Goal: Task Accomplishment & Management: Complete application form

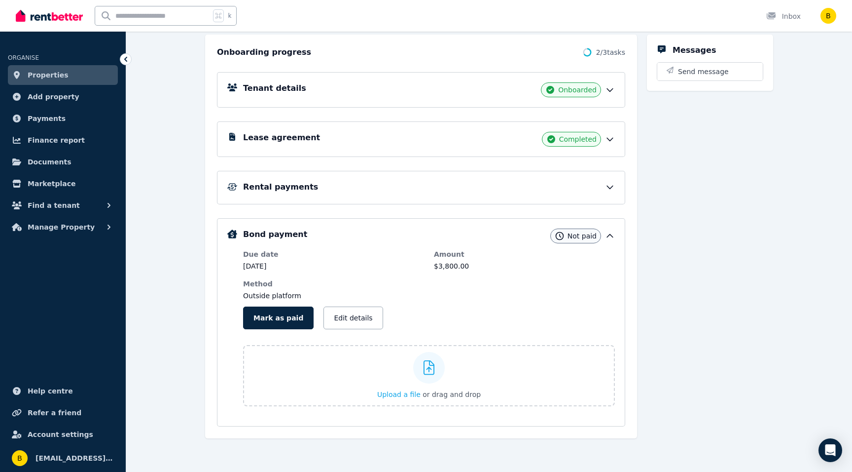
click at [31, 76] on span "Properties" at bounding box center [48, 75] width 41 height 12
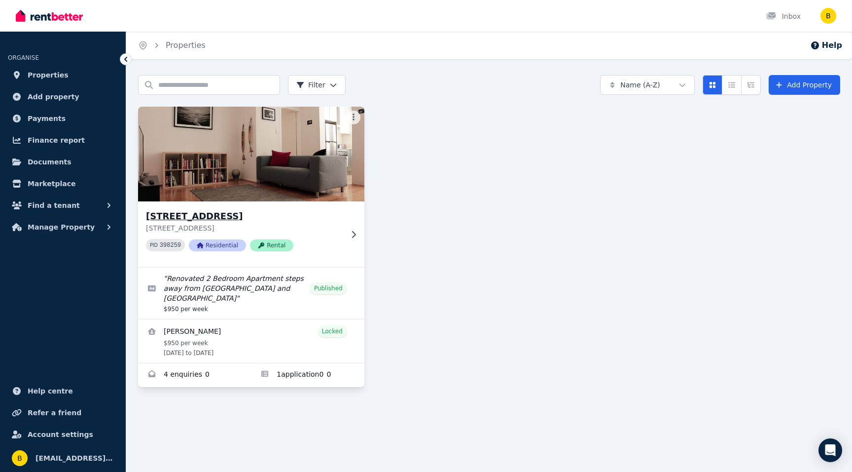
click at [287, 136] on img at bounding box center [252, 154] width 238 height 100
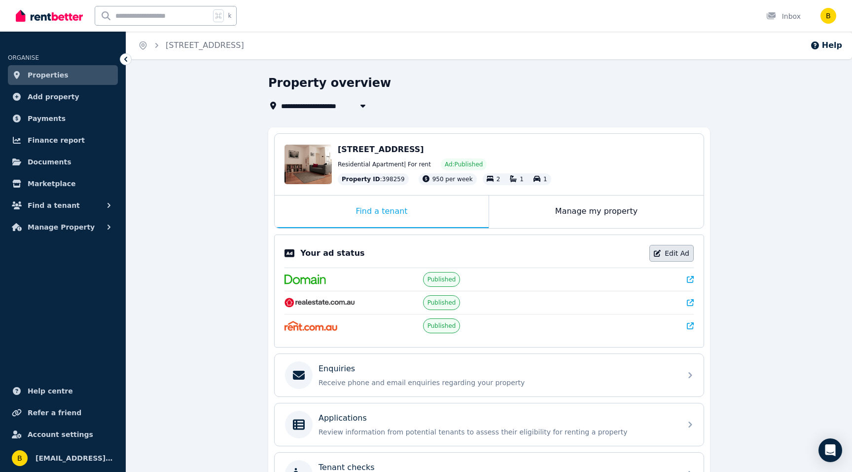
click at [665, 246] on link "Edit Ad" at bounding box center [672, 253] width 44 height 17
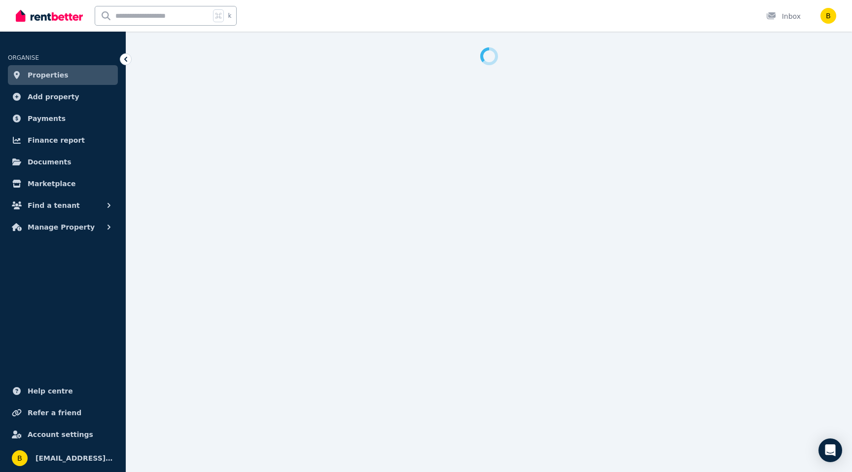
select select "***"
select select "**********"
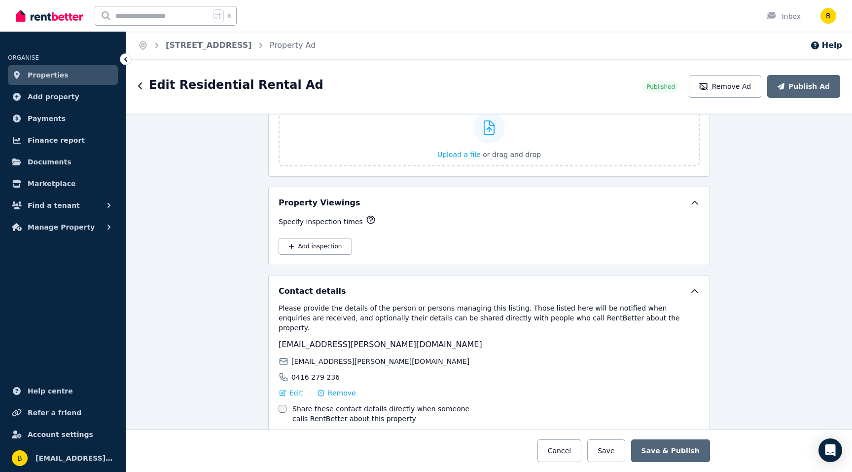
scroll to position [1551, 0]
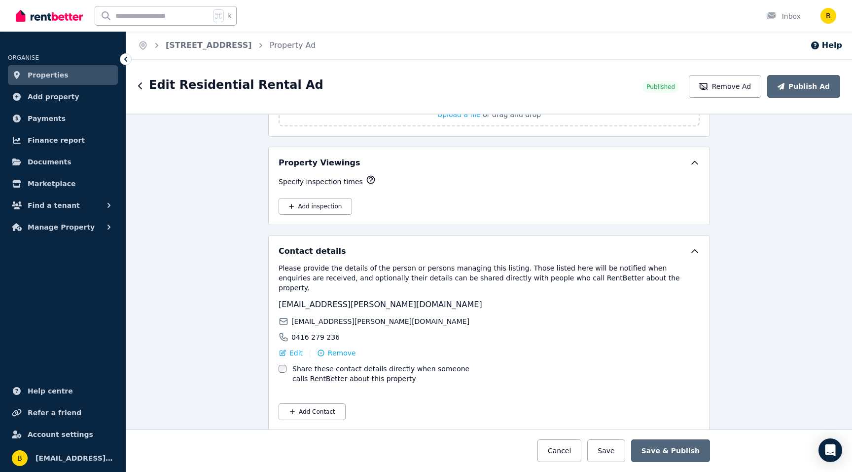
click at [27, 77] on link "Properties" at bounding box center [63, 75] width 110 height 20
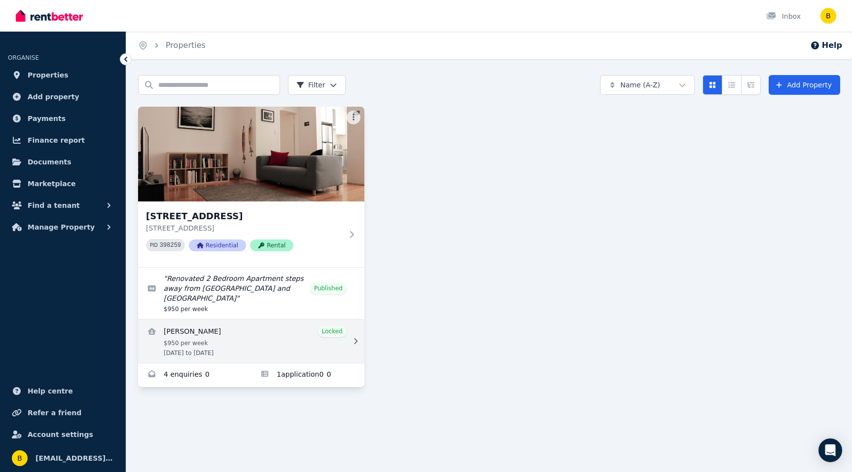
click at [201, 329] on link "View details for Charles Boyle" at bounding box center [251, 340] width 226 height 43
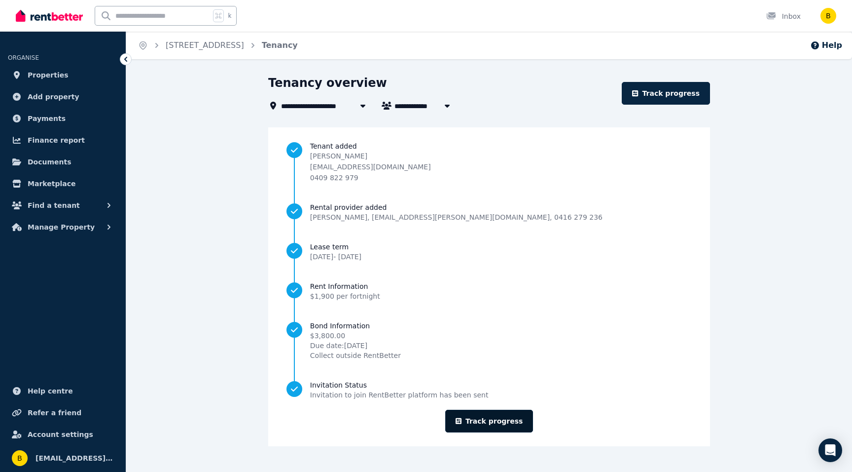
click at [489, 419] on link "Track progress" at bounding box center [489, 420] width 88 height 23
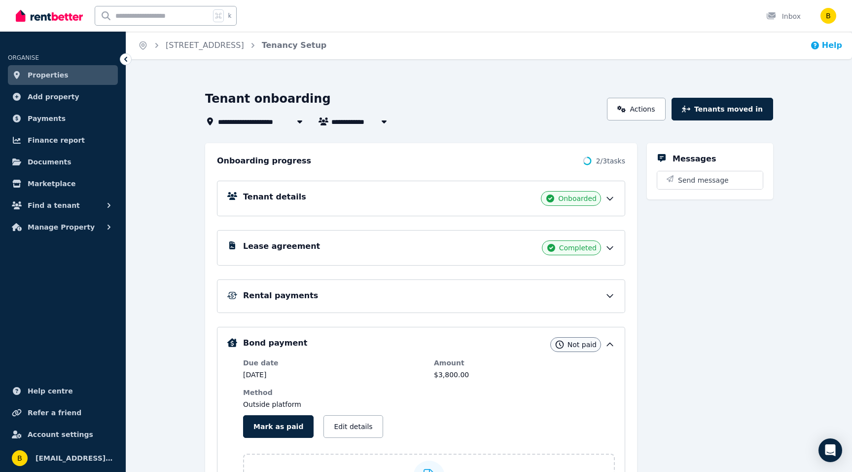
click at [819, 49] on icon "button" at bounding box center [815, 45] width 8 height 8
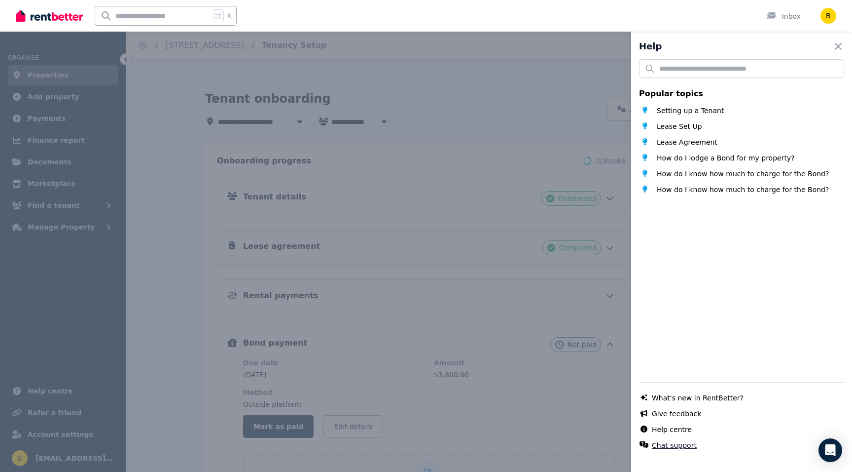
click at [652, 442] on button "Chat support" at bounding box center [674, 445] width 45 height 10
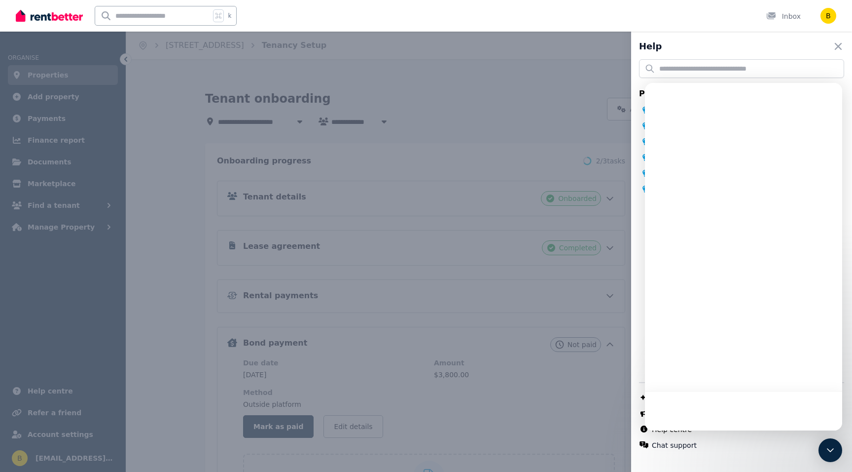
click at [704, 212] on div at bounding box center [743, 256] width 197 height 347
click at [689, 111] on div at bounding box center [743, 99] width 197 height 32
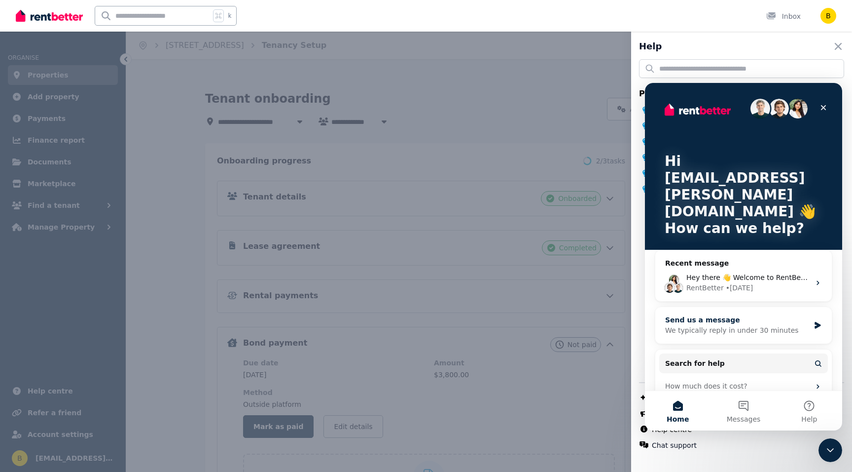
click at [689, 315] on div "Send us a message" at bounding box center [737, 320] width 145 height 10
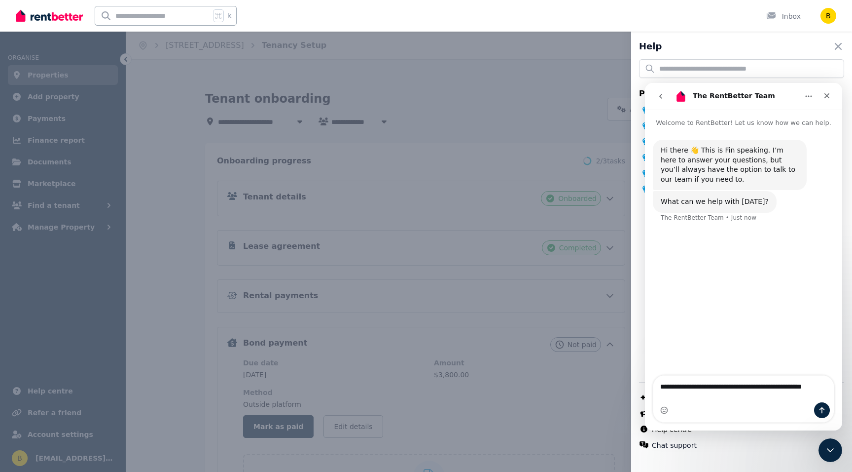
type textarea "**********"
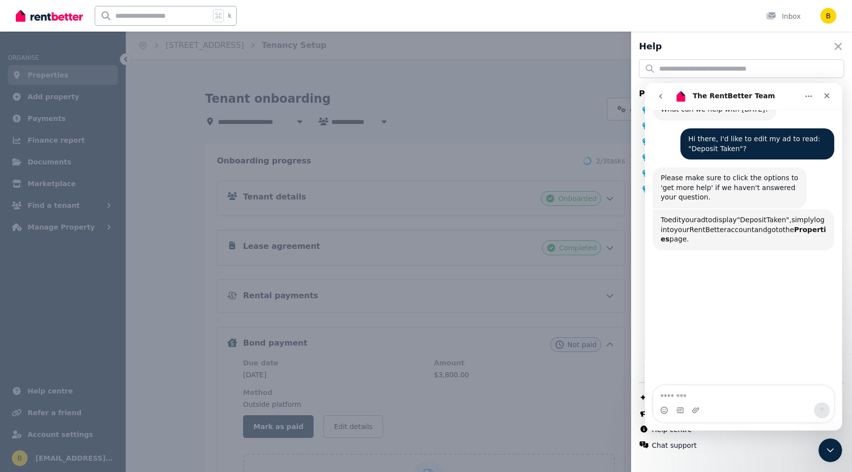
scroll to position [104, 0]
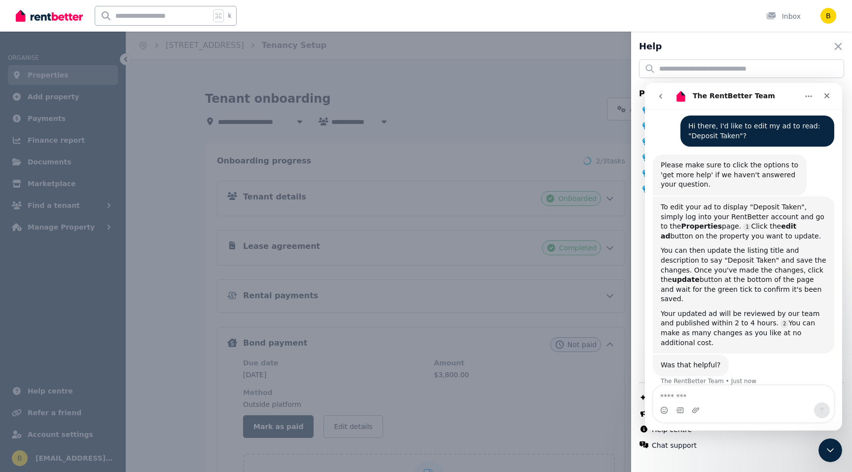
click at [53, 81] on div "Help Close panel Popular topics Setting up a Tenant Lease Set Up Lease Agreemen…" at bounding box center [426, 236] width 852 height 472
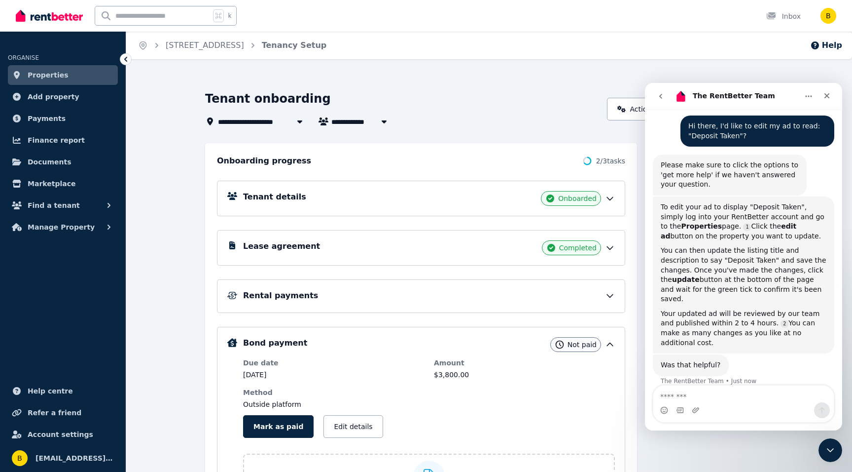
click at [41, 72] on span "Properties" at bounding box center [48, 75] width 41 height 12
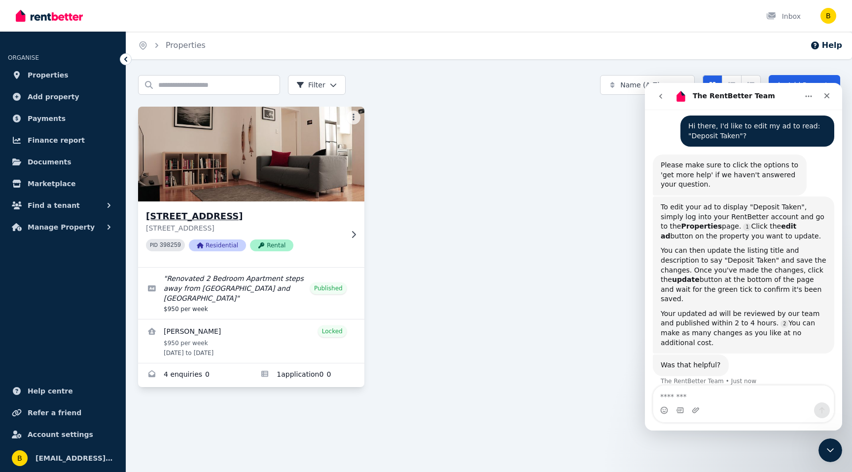
click at [220, 156] on img at bounding box center [252, 154] width 238 height 100
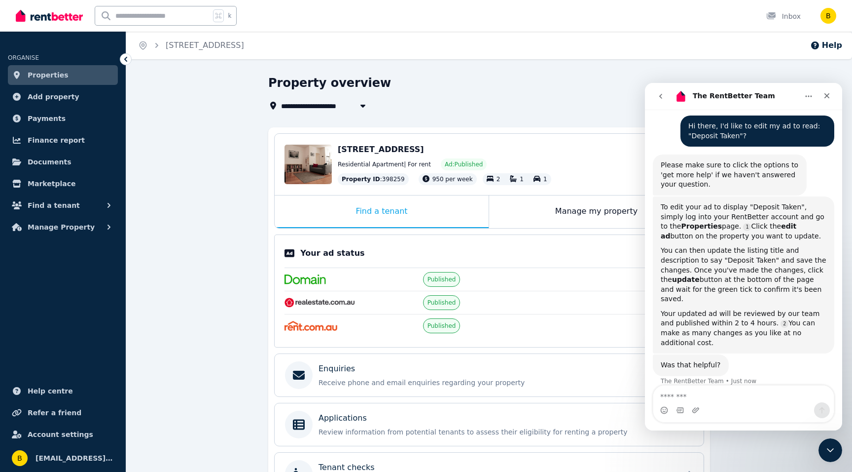
click at [663, 94] on icon "go back" at bounding box center [661, 96] width 8 height 8
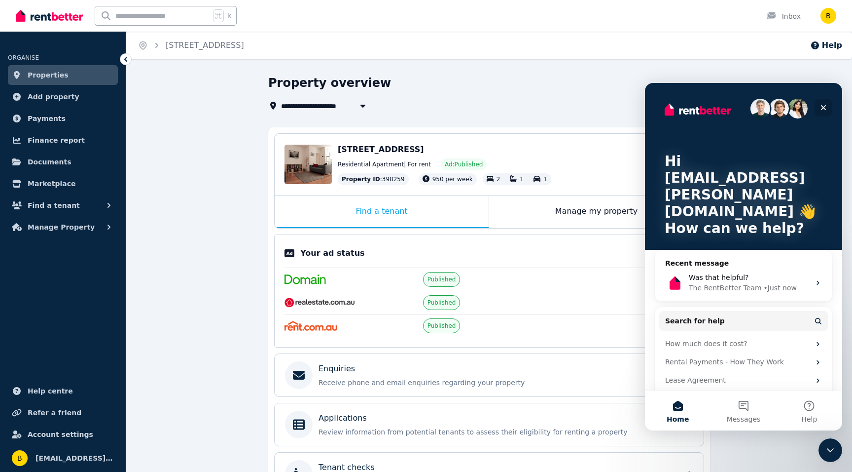
click at [820, 106] on icon "Close" at bounding box center [824, 108] width 8 height 8
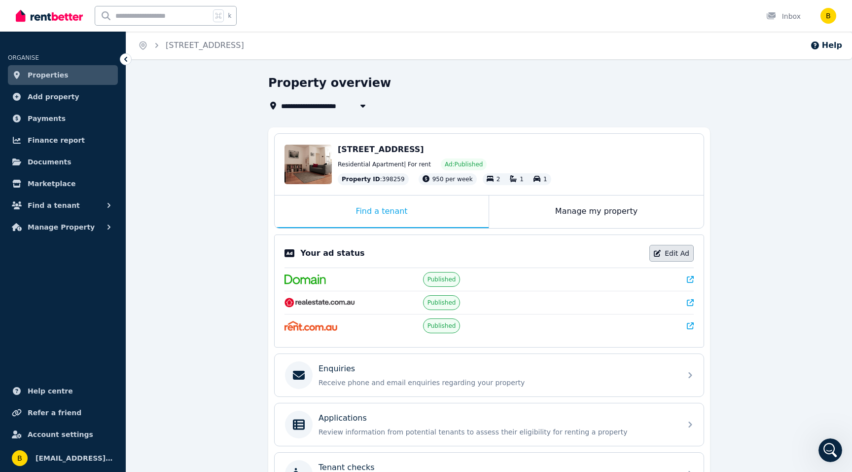
click at [672, 250] on link "Edit Ad" at bounding box center [672, 253] width 44 height 17
select select "***"
select select "**********"
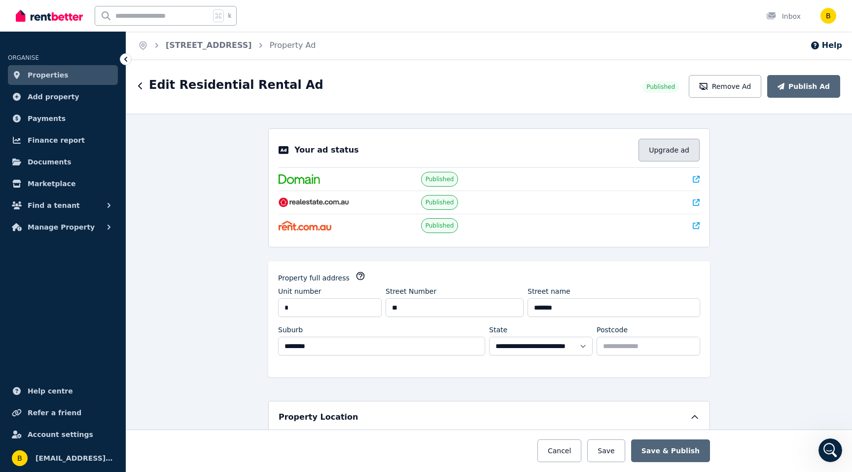
click at [673, 146] on button "Upgrade ad" at bounding box center [669, 150] width 61 height 23
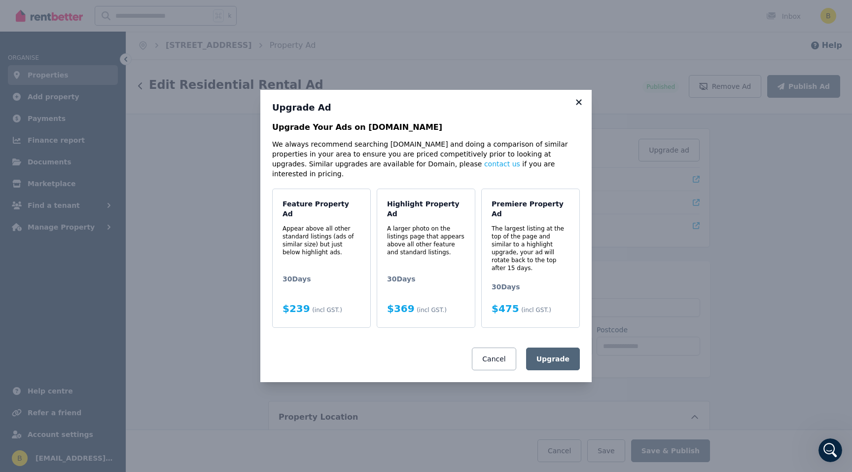
click at [580, 107] on icon at bounding box center [579, 102] width 10 height 9
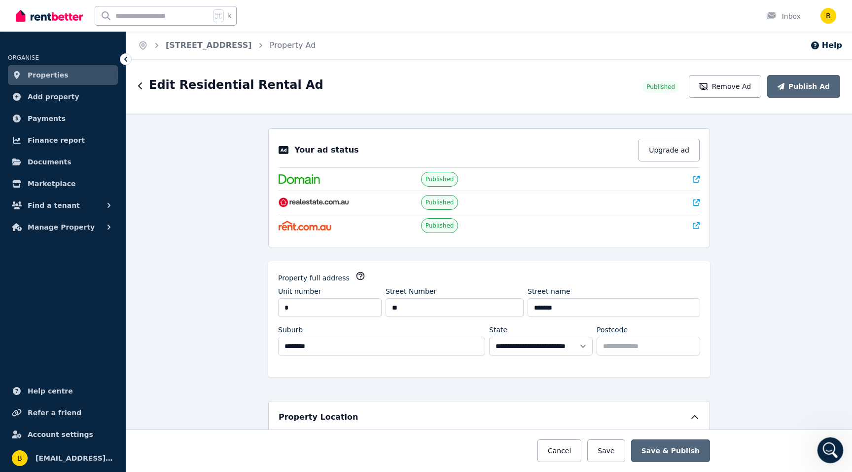
click at [821, 446] on div "Open Intercom Messenger" at bounding box center [829, 448] width 33 height 33
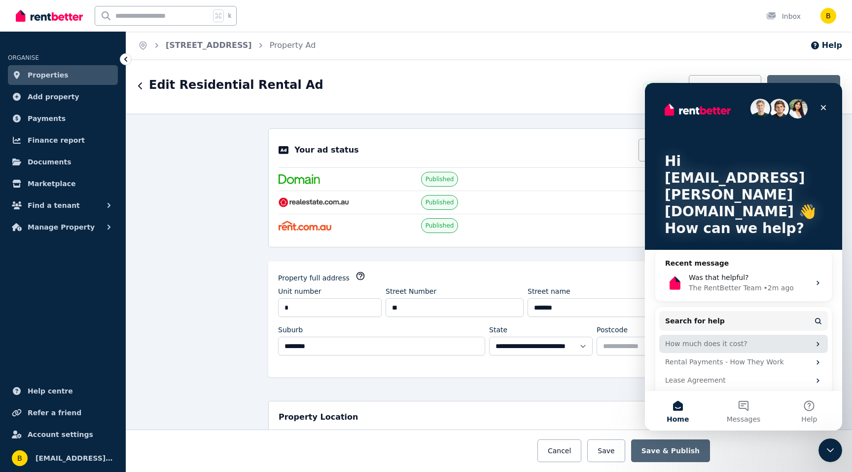
scroll to position [10, 0]
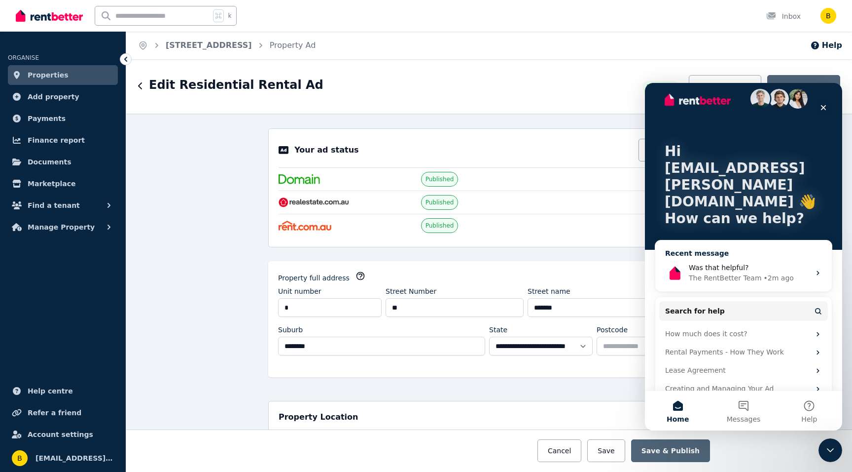
click at [711, 262] on div "Was that helpful?" at bounding box center [749, 267] width 121 height 10
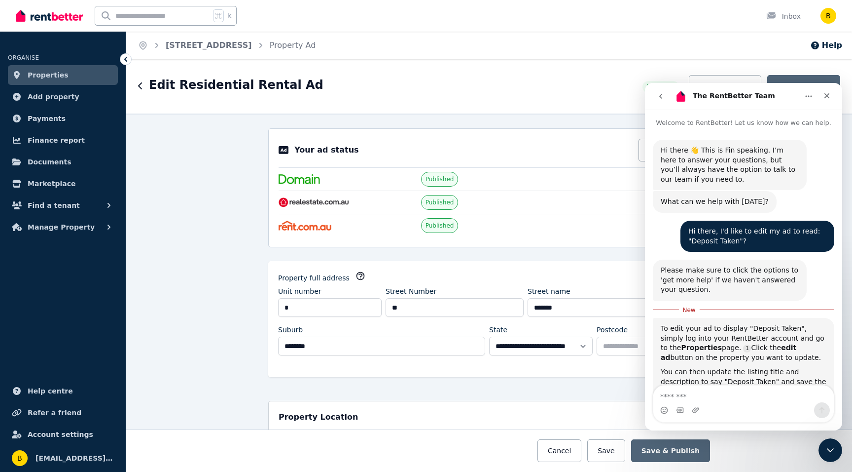
scroll to position [113, 0]
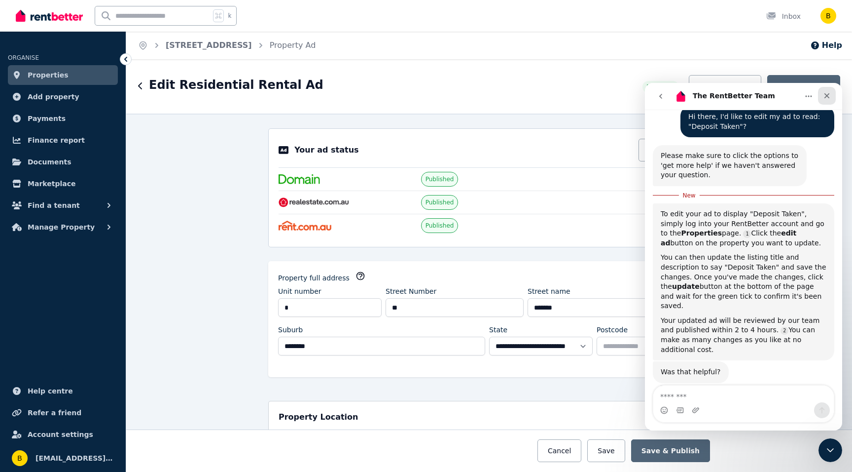
click at [826, 90] on div "Close" at bounding box center [827, 96] width 18 height 18
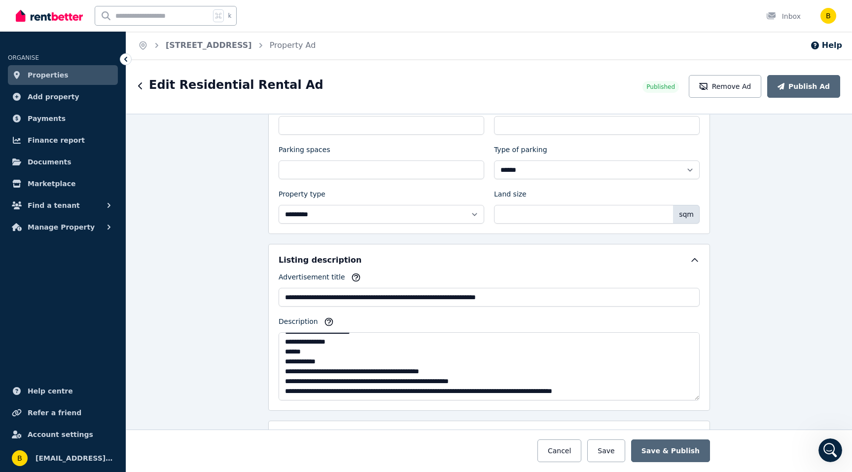
scroll to position [495, 0]
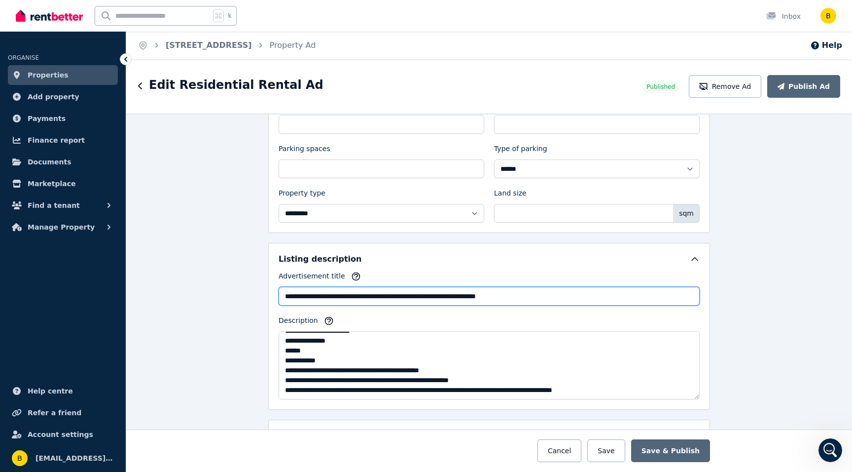
click at [288, 291] on input "**********" at bounding box center [489, 296] width 421 height 19
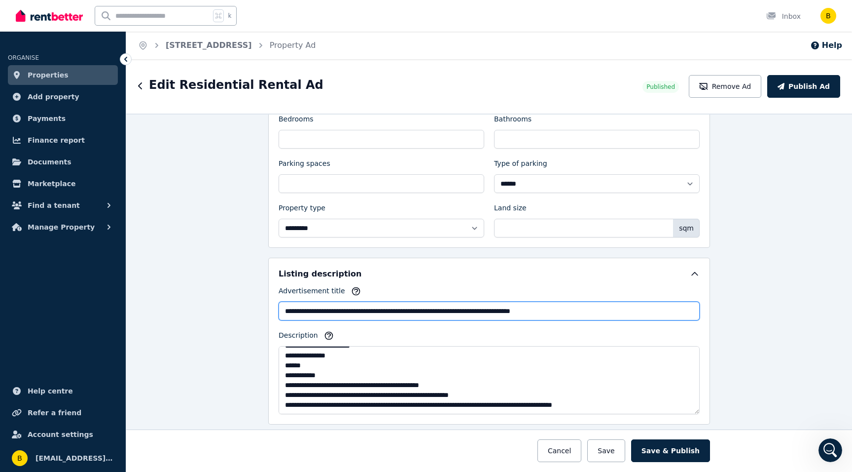
scroll to position [459, 0]
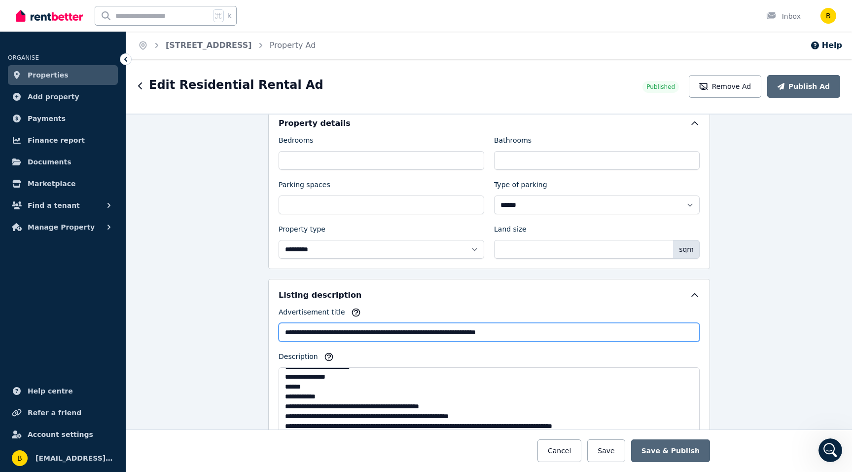
click at [564, 331] on input "**********" at bounding box center [489, 332] width 421 height 19
type input "**********"
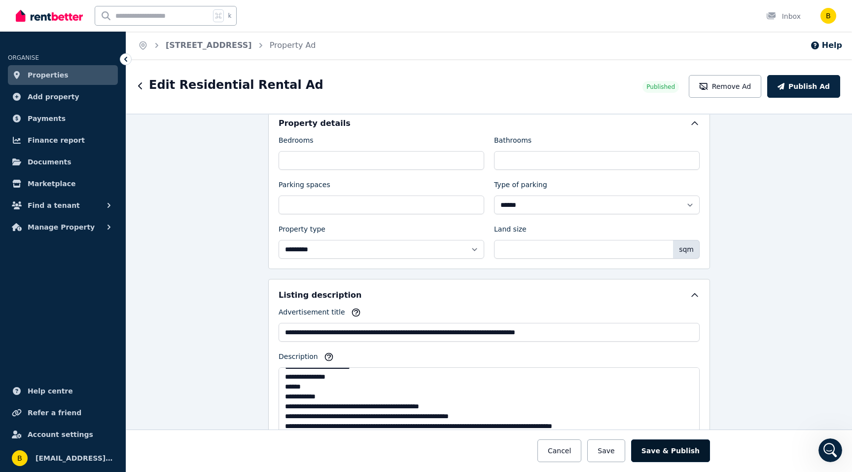
click at [670, 452] on button "Save & Publish" at bounding box center [670, 450] width 79 height 23
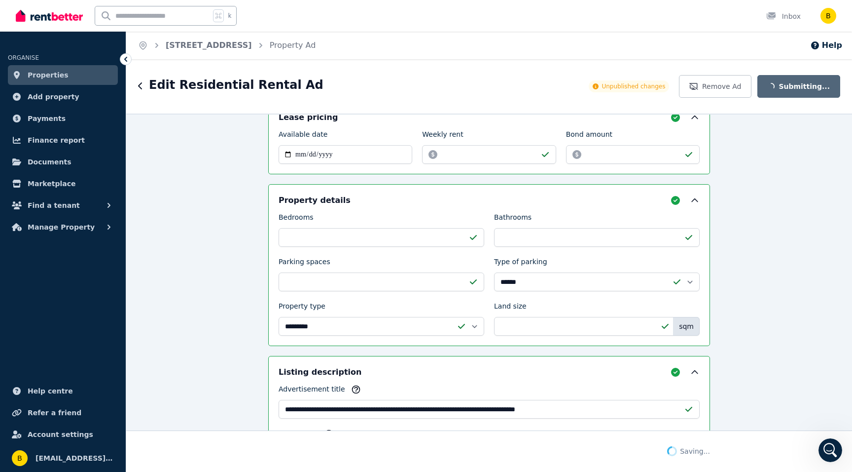
scroll to position [536, 0]
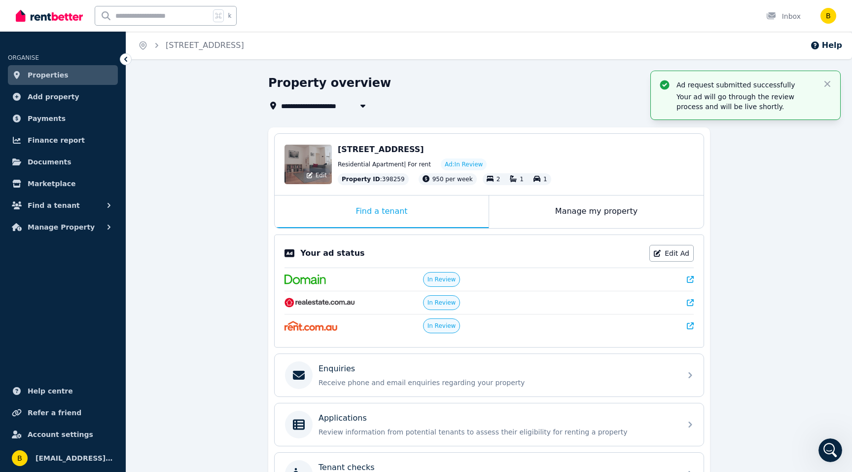
click at [307, 155] on div "Edit" at bounding box center [308, 164] width 47 height 39
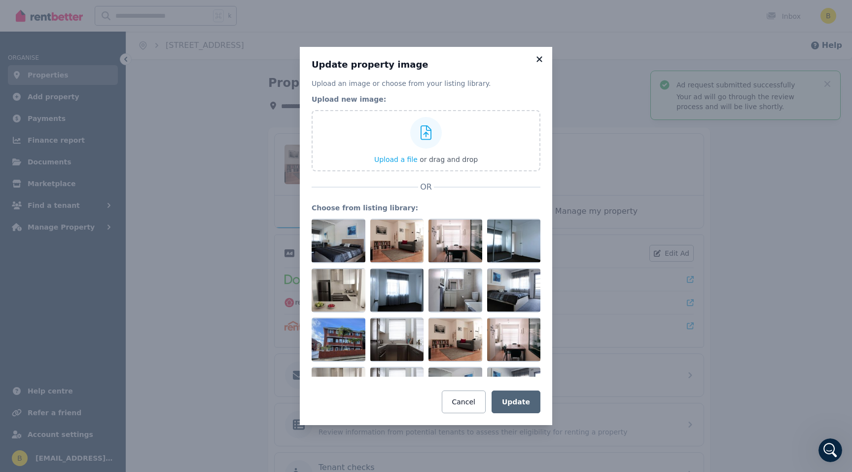
click at [539, 61] on icon at bounding box center [540, 59] width 10 height 9
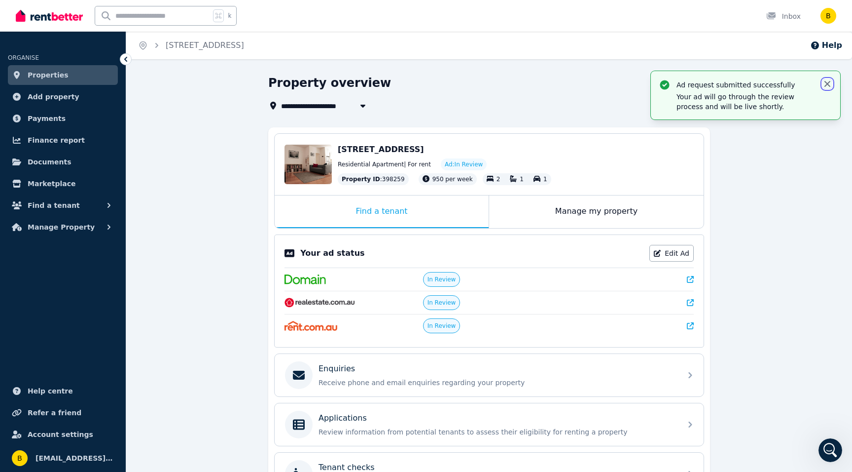
click at [825, 80] on icon "button" at bounding box center [828, 84] width 10 height 10
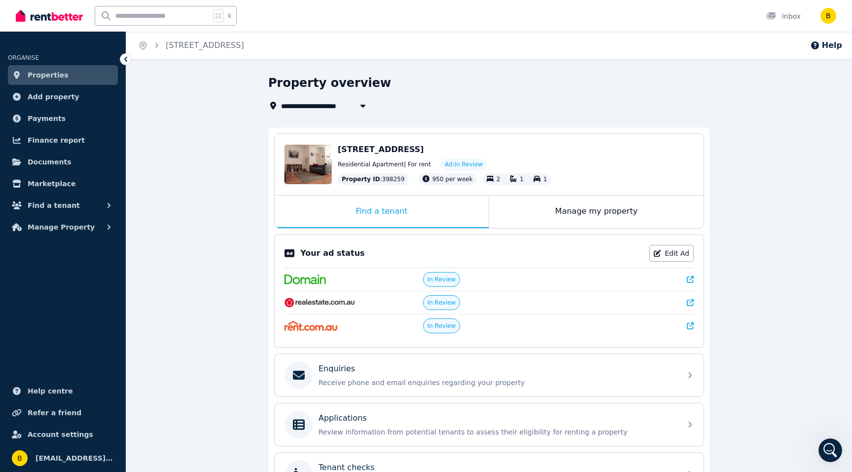
click at [42, 74] on span "Properties" at bounding box center [48, 75] width 41 height 12
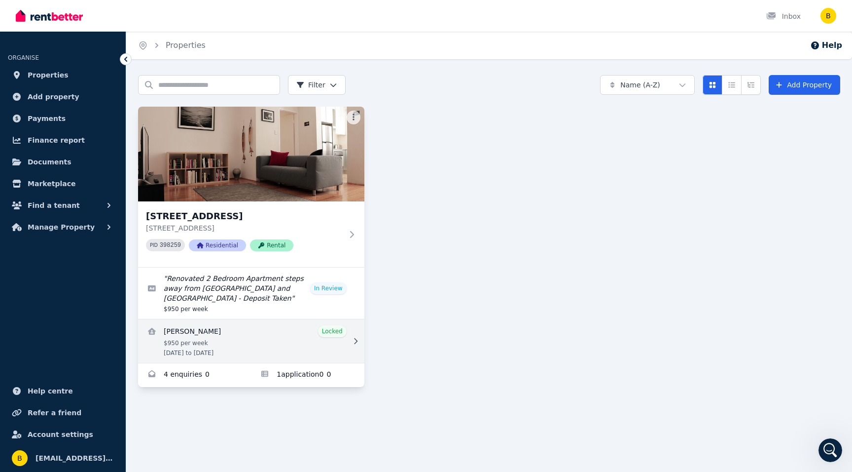
click at [245, 332] on link "View details for Charles Boyle" at bounding box center [251, 340] width 226 height 43
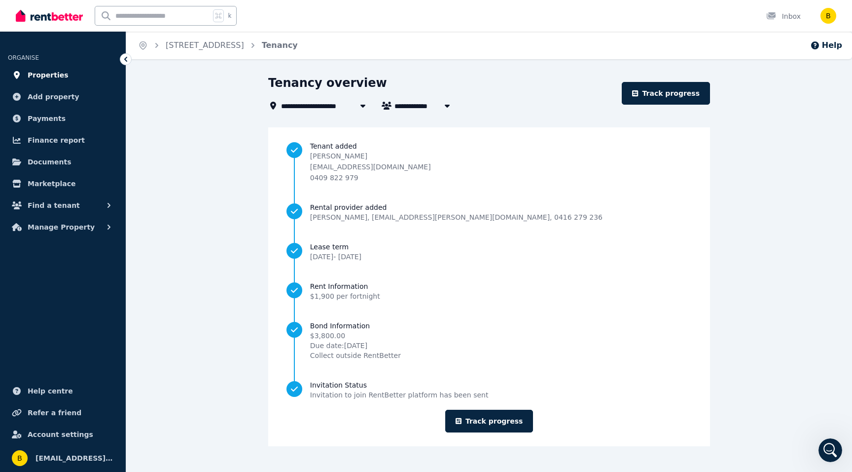
click at [51, 73] on span "Properties" at bounding box center [48, 75] width 41 height 12
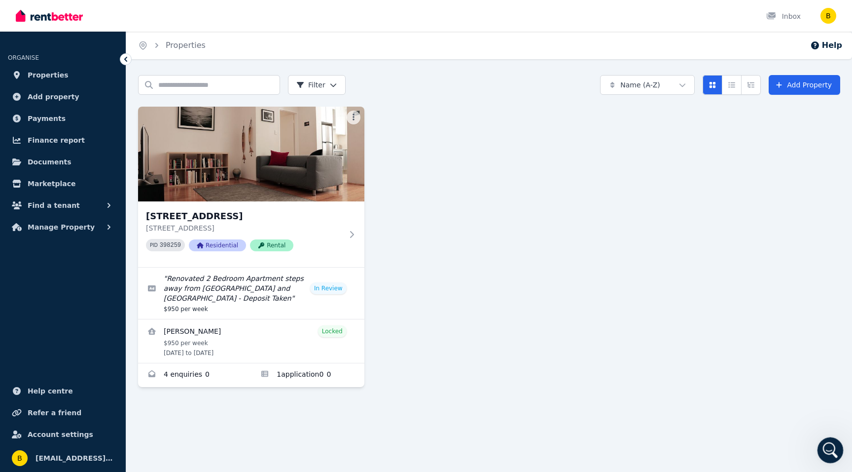
click at [826, 447] on icon "Open Intercom Messenger" at bounding box center [829, 448] width 16 height 16
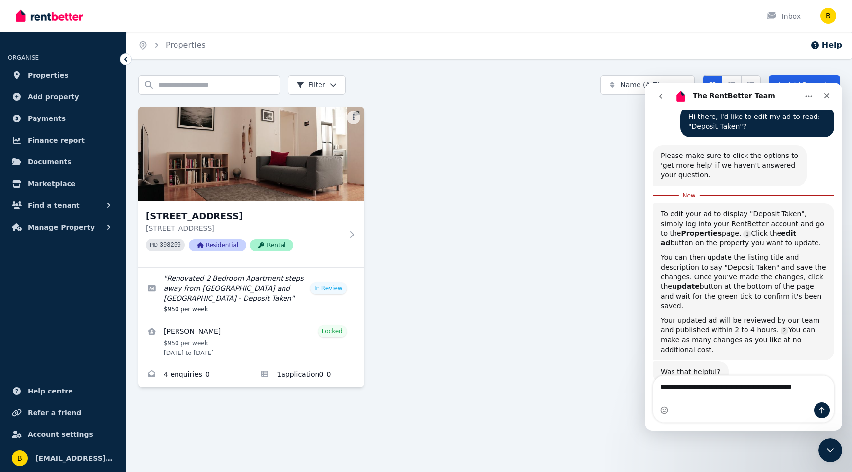
scroll to position [123, 0]
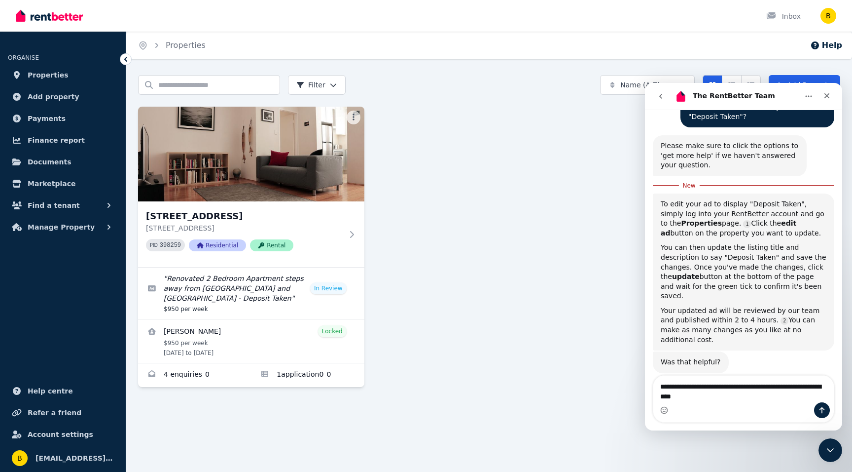
click at [774, 384] on textarea "**********" at bounding box center [744, 388] width 181 height 27
type textarea "**********"
click at [766, 400] on textarea "**********" at bounding box center [744, 388] width 181 height 27
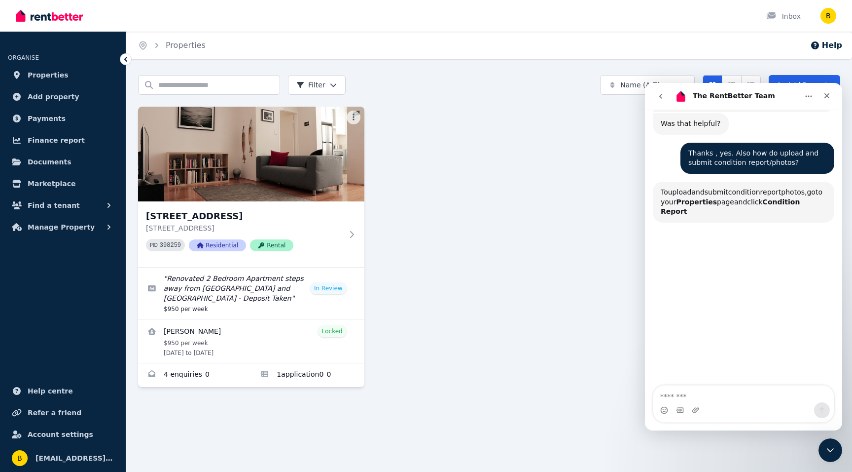
scroll to position [362, 0]
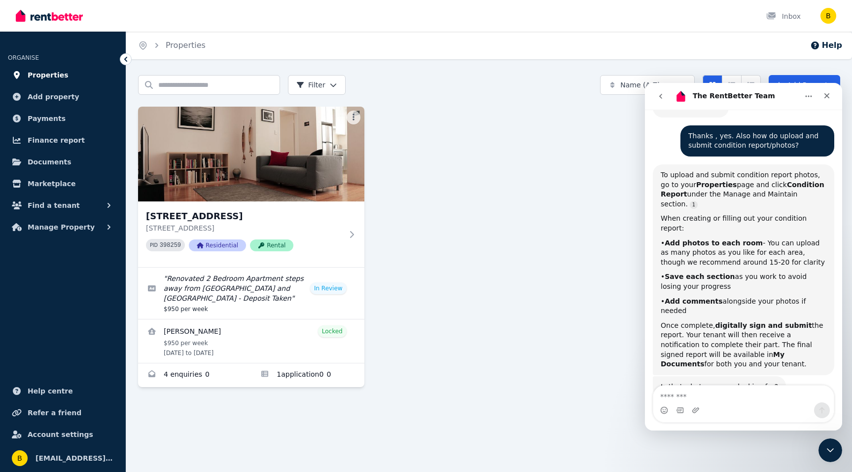
click at [36, 70] on span "Properties" at bounding box center [48, 75] width 41 height 12
click at [35, 75] on span "Properties" at bounding box center [48, 75] width 41 height 12
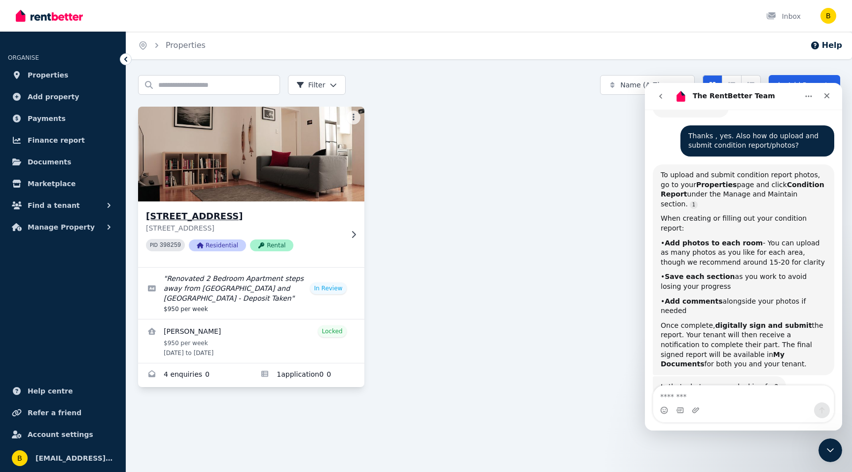
click at [350, 236] on icon at bounding box center [354, 234] width 10 height 8
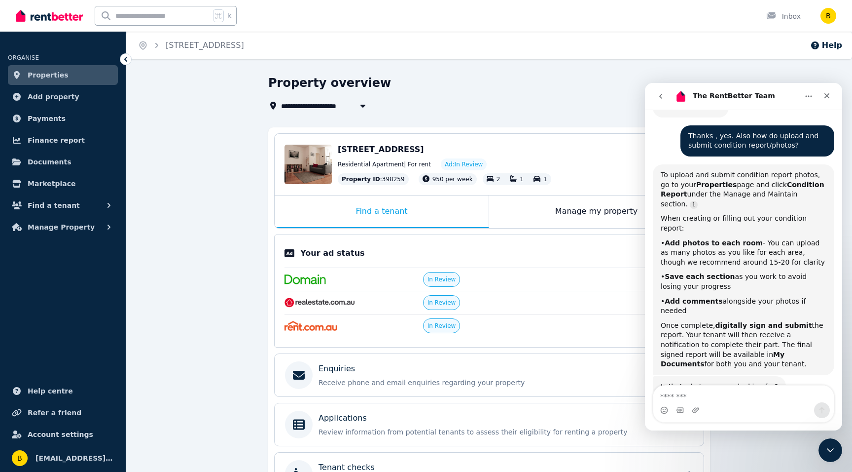
click at [39, 76] on span "Properties" at bounding box center [48, 75] width 41 height 12
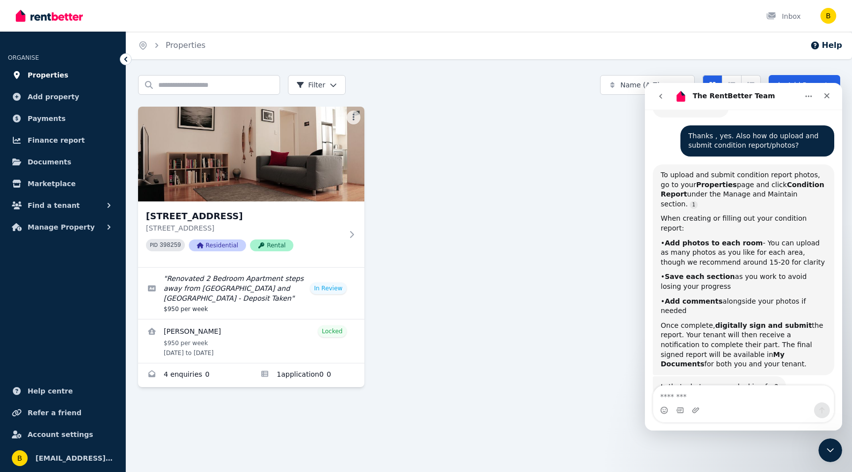
click at [51, 73] on span "Properties" at bounding box center [48, 75] width 41 height 12
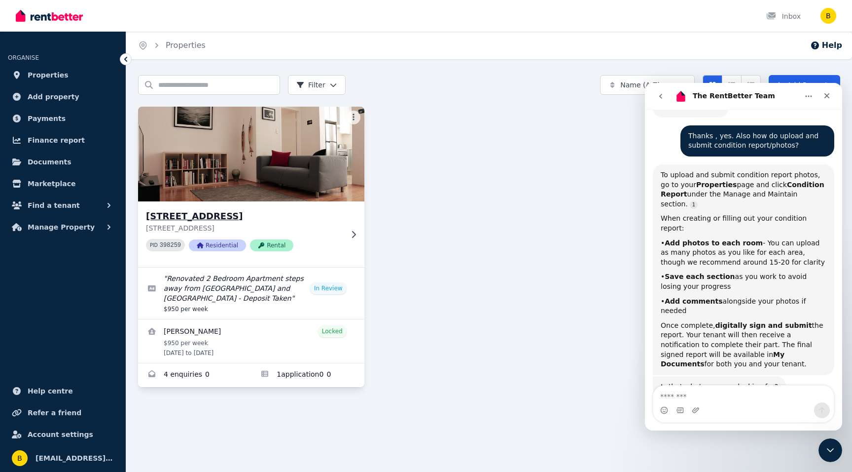
click at [171, 125] on img at bounding box center [252, 154] width 238 height 100
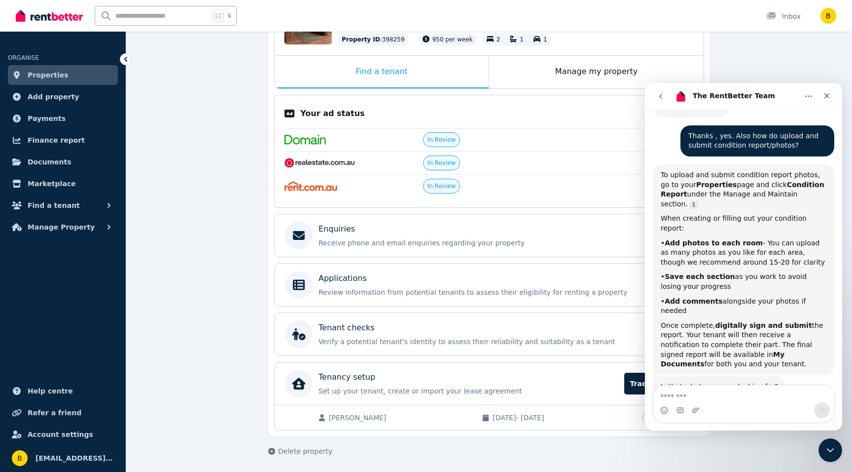
scroll to position [142, 0]
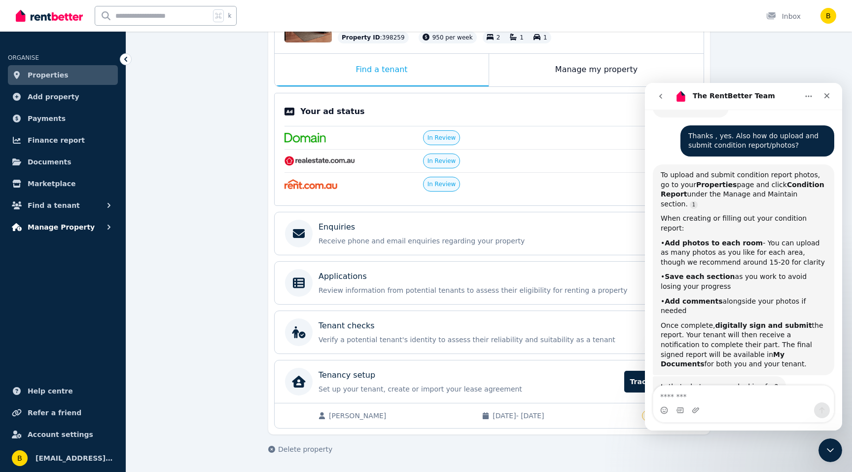
click at [36, 225] on span "Manage Property" at bounding box center [61, 227] width 67 height 12
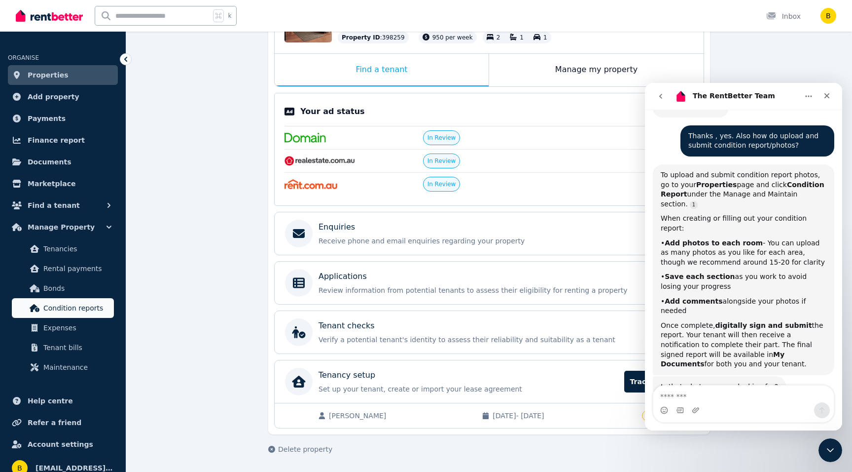
click at [47, 306] on span "Condition reports" at bounding box center [76, 308] width 67 height 12
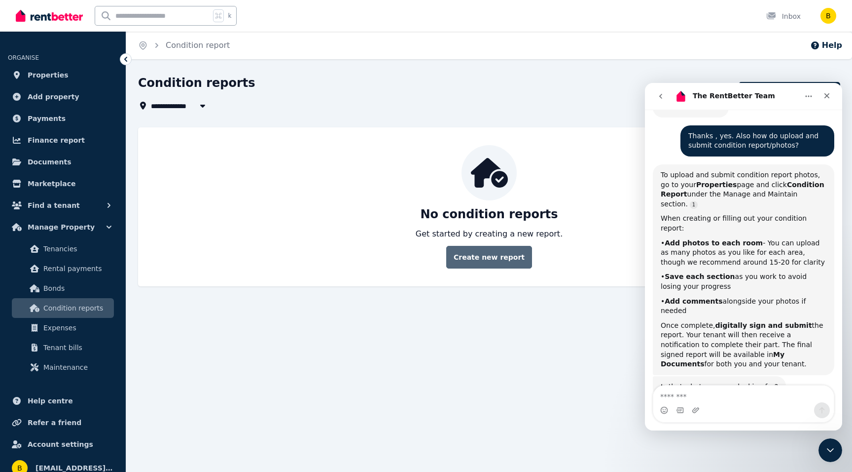
click at [481, 253] on link "Create new report" at bounding box center [489, 257] width 86 height 23
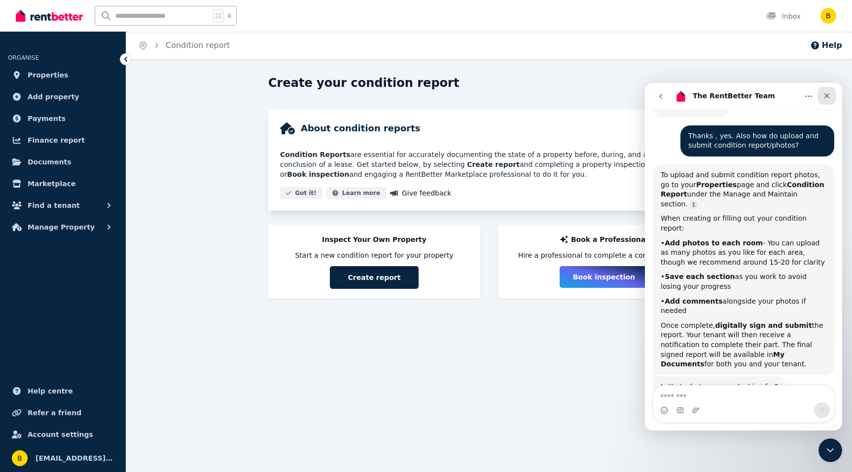
click at [824, 92] on icon "Close" at bounding box center [827, 96] width 8 height 8
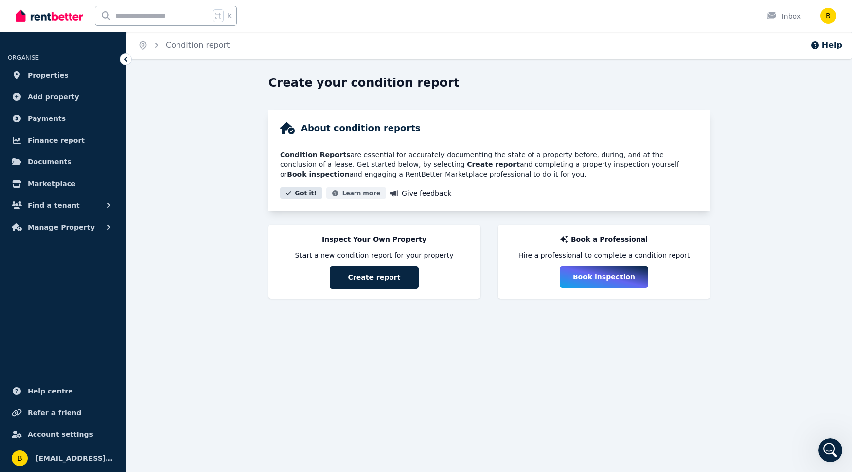
click at [305, 194] on button "Got it!" at bounding box center [301, 193] width 42 height 12
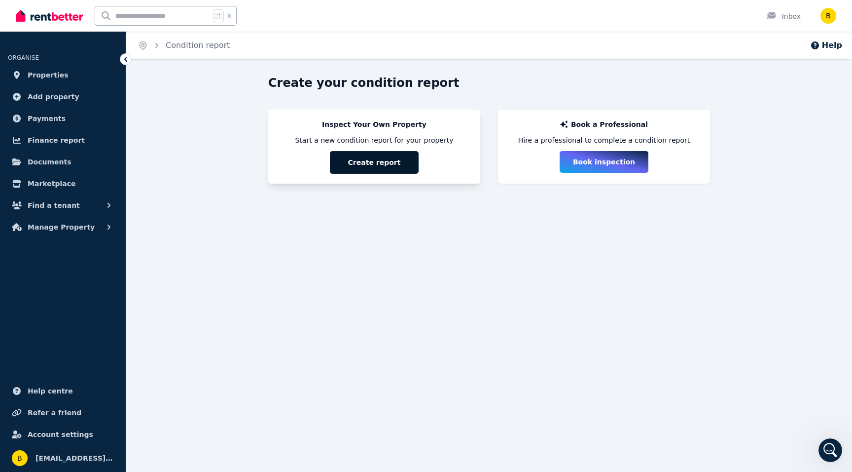
click at [354, 163] on button "Create report" at bounding box center [374, 162] width 89 height 23
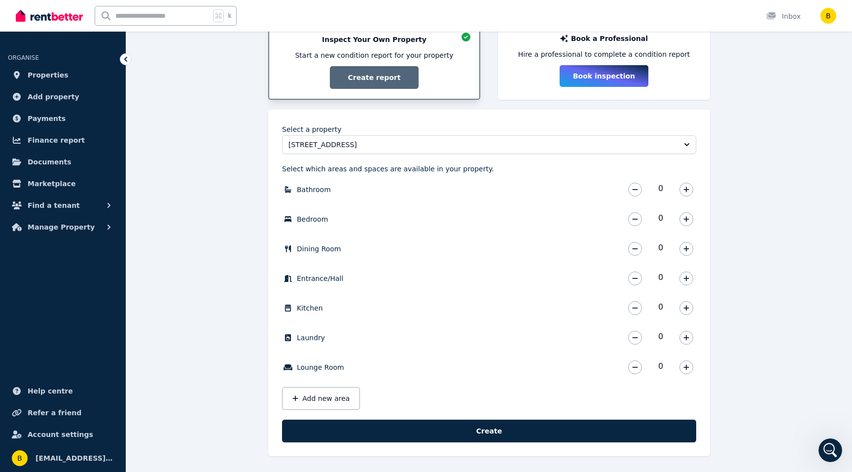
scroll to position [86, 0]
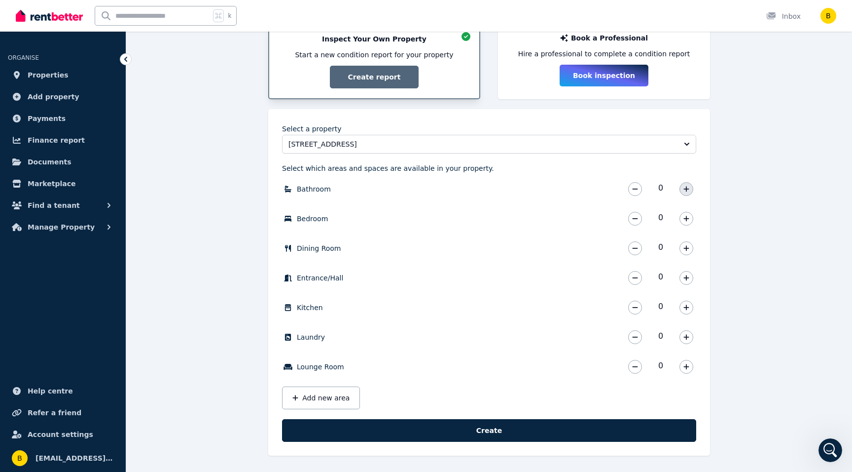
click at [689, 193] on button "button" at bounding box center [687, 189] width 14 height 14
click at [682, 215] on button "button" at bounding box center [687, 219] width 14 height 14
click at [687, 246] on icon "button" at bounding box center [687, 248] width 6 height 7
click at [686, 306] on icon "button" at bounding box center [686, 306] width 5 height 5
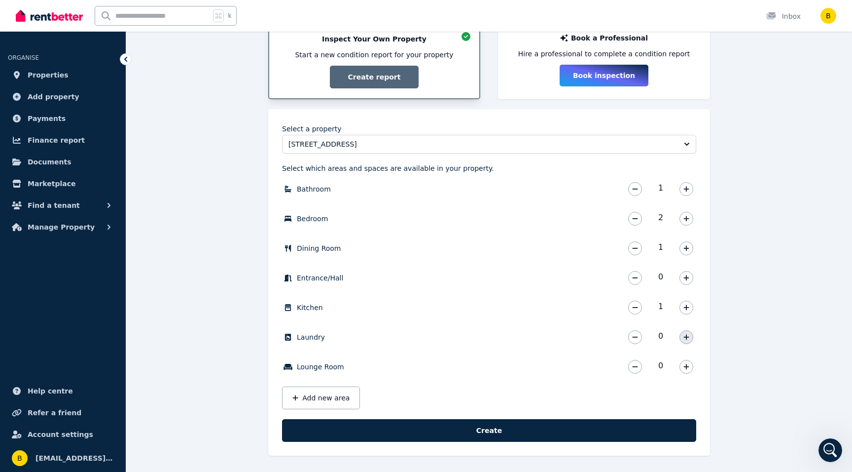
click at [686, 333] on icon "button" at bounding box center [687, 336] width 6 height 7
click at [685, 365] on icon "button" at bounding box center [687, 366] width 6 height 7
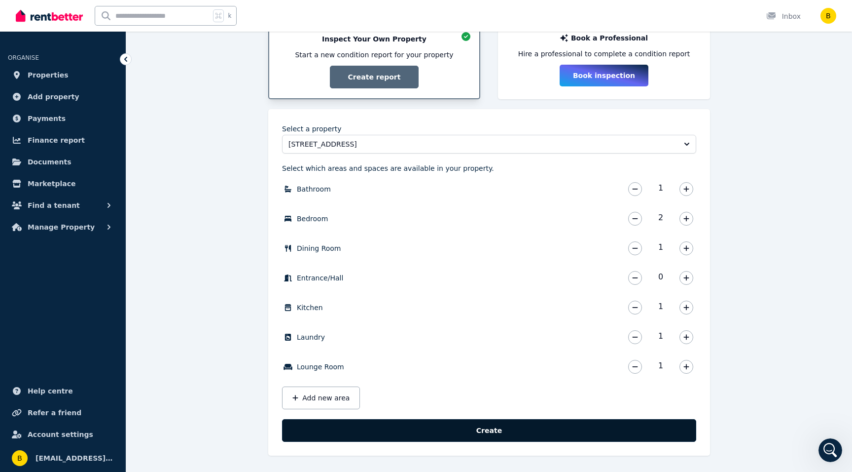
click at [504, 426] on button "Create" at bounding box center [489, 430] width 414 height 23
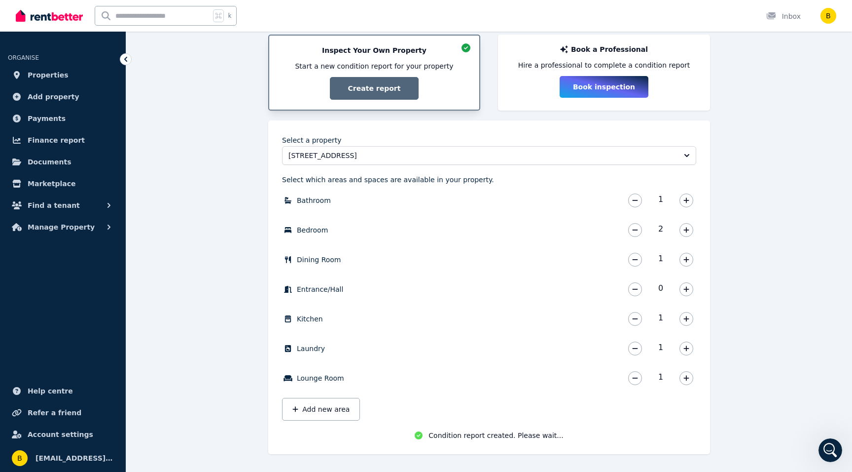
scroll to position [77, 0]
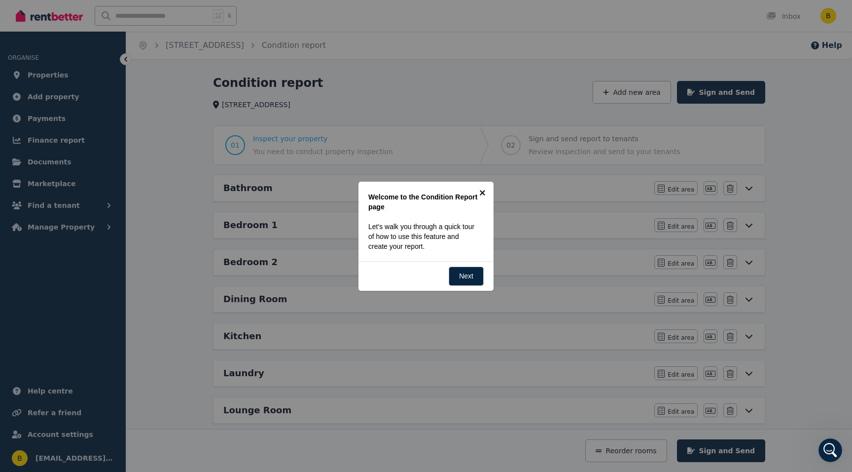
click at [483, 188] on link "×" at bounding box center [483, 193] width 22 height 22
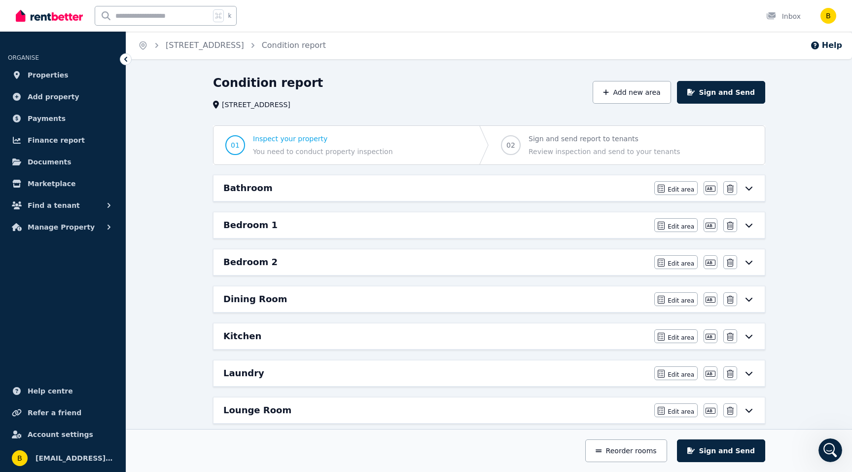
click at [751, 185] on icon at bounding box center [749, 188] width 12 height 8
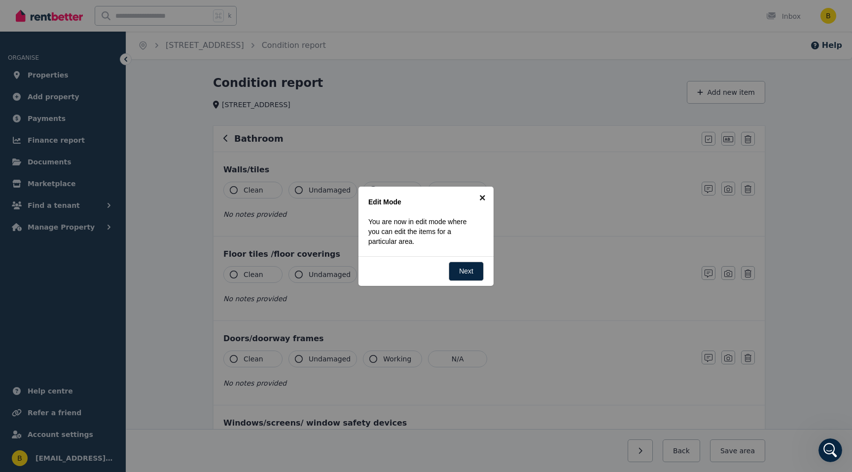
click at [484, 196] on link "×" at bounding box center [483, 197] width 22 height 22
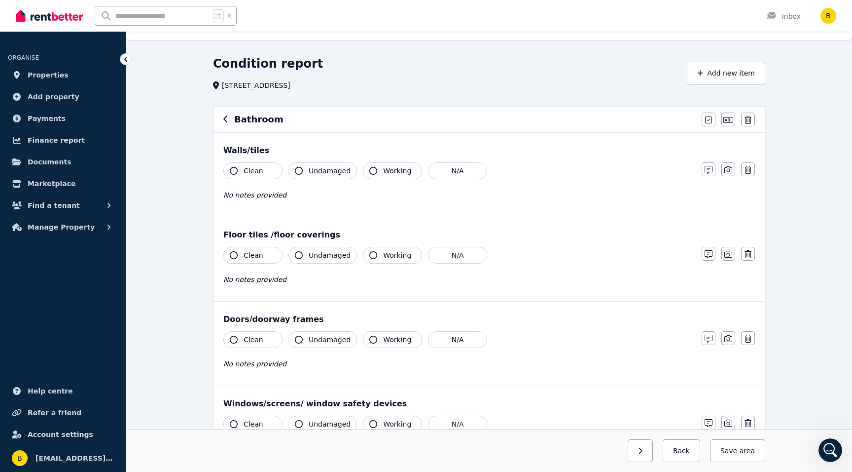
scroll to position [20, 0]
click at [235, 167] on icon "button" at bounding box center [234, 170] width 8 height 8
click at [295, 166] on button "Undamaged" at bounding box center [323, 169] width 69 height 17
click at [375, 166] on button "Working" at bounding box center [392, 169] width 59 height 17
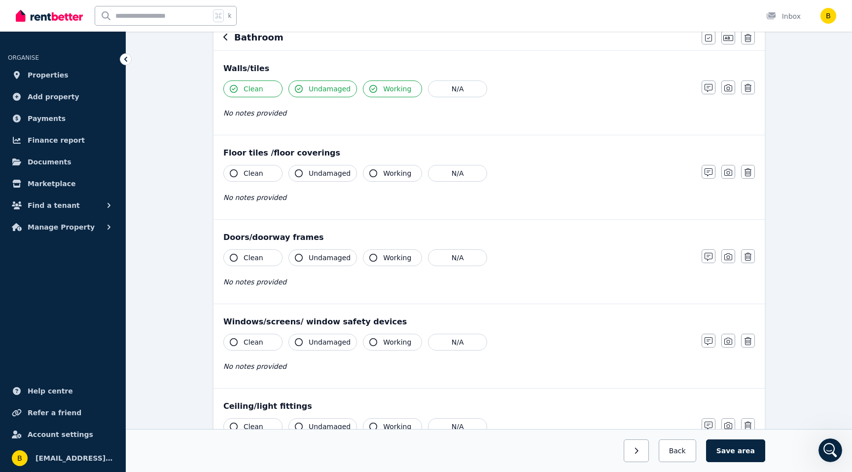
scroll to position [103, 0]
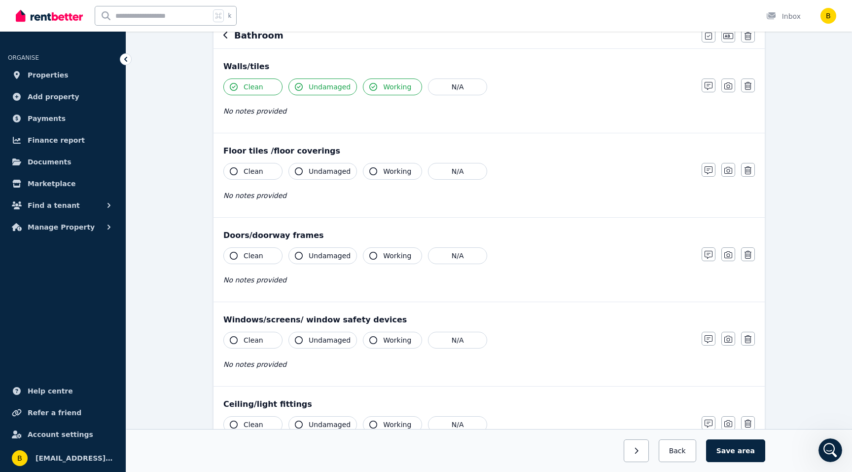
click at [235, 168] on icon "button" at bounding box center [234, 171] width 8 height 8
click at [301, 169] on icon "button" at bounding box center [299, 171] width 8 height 8
click at [369, 168] on icon "button" at bounding box center [373, 171] width 8 height 8
click at [232, 257] on icon "button" at bounding box center [234, 256] width 8 height 8
click at [297, 254] on icon "button" at bounding box center [299, 256] width 8 height 8
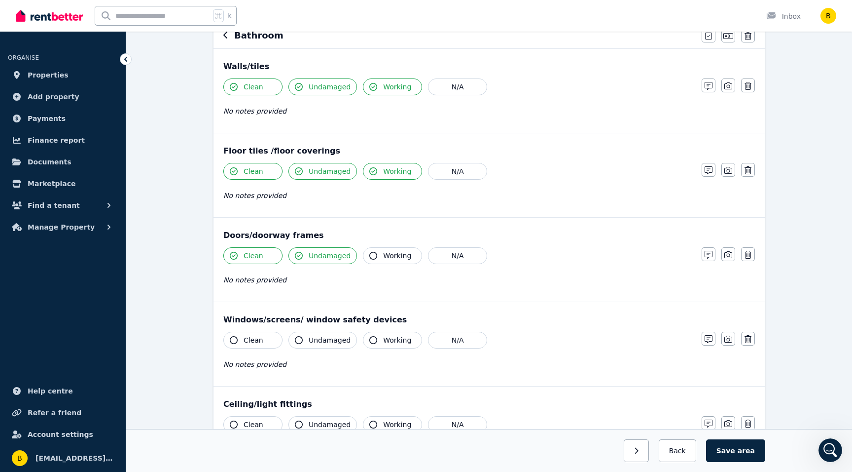
click at [367, 251] on button "Working" at bounding box center [392, 255] width 59 height 17
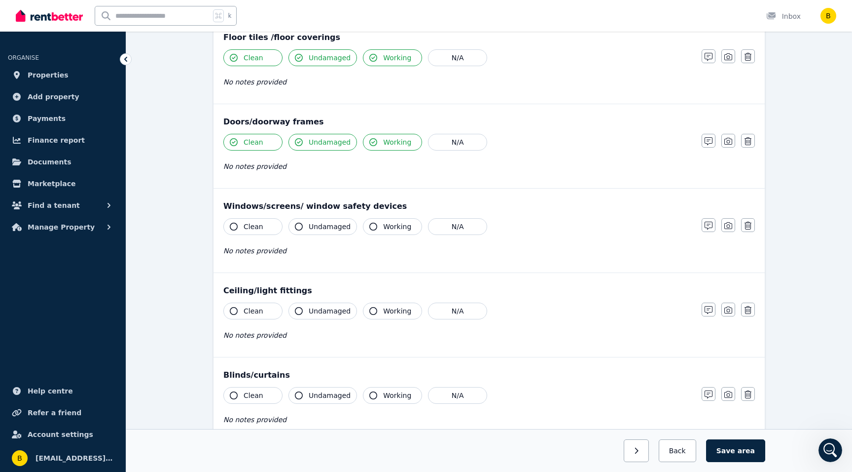
scroll to position [218, 0]
click at [230, 221] on button "Clean" at bounding box center [252, 225] width 59 height 17
click at [300, 220] on button "Undamaged" at bounding box center [323, 225] width 69 height 17
click at [371, 223] on icon "button" at bounding box center [373, 225] width 8 height 8
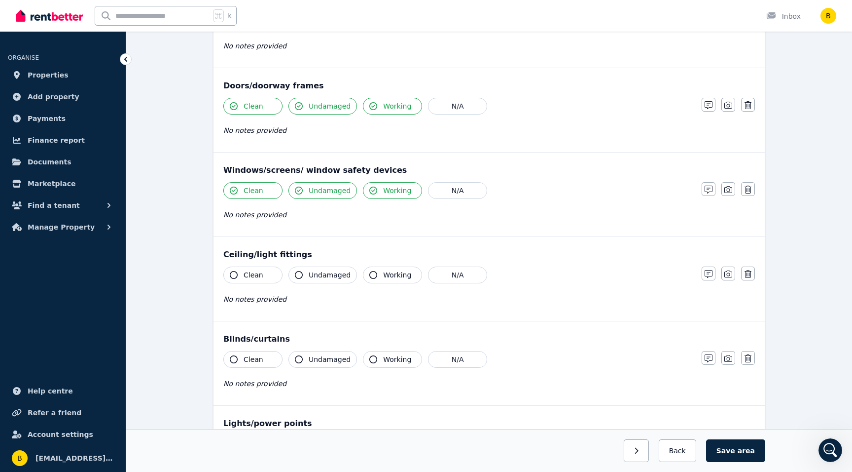
scroll to position [258, 0]
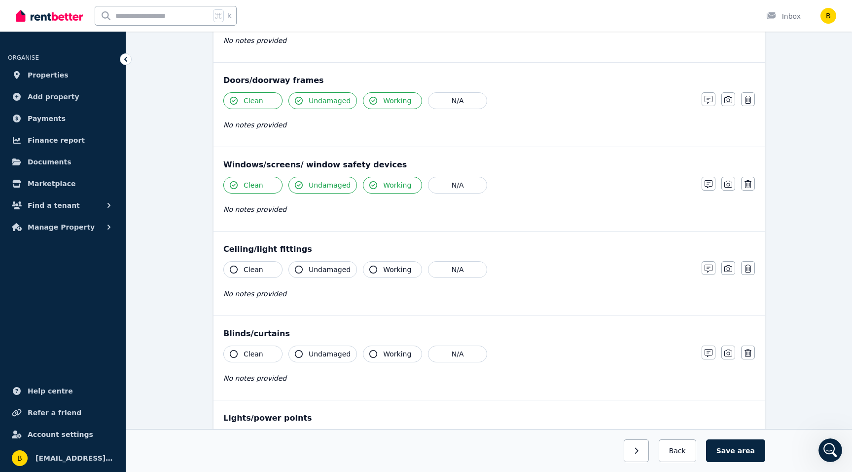
click at [234, 266] on icon "button" at bounding box center [234, 269] width 8 height 8
click at [297, 266] on icon "button" at bounding box center [299, 269] width 8 height 8
click at [367, 266] on button "Working" at bounding box center [392, 269] width 59 height 17
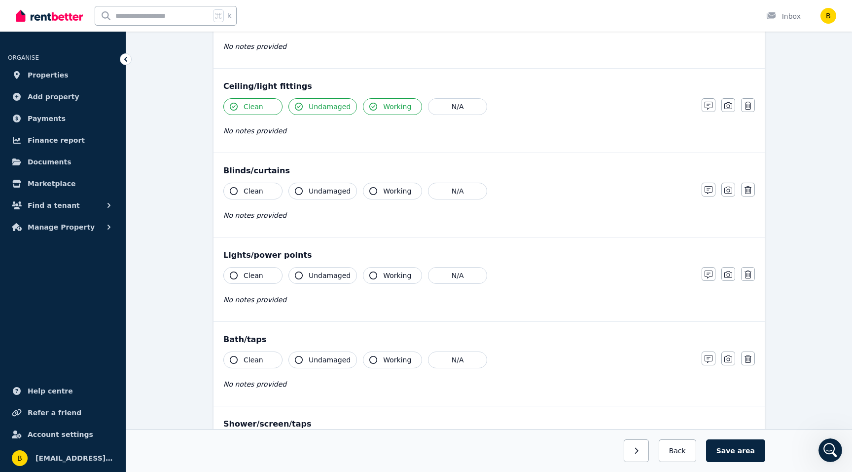
scroll to position [422, 0]
click at [234, 269] on button "Clean" at bounding box center [252, 273] width 59 height 17
click at [301, 274] on icon "button" at bounding box center [299, 274] width 8 height 8
click at [376, 269] on button "Working" at bounding box center [392, 273] width 59 height 17
click at [235, 355] on icon "button" at bounding box center [234, 358] width 8 height 8
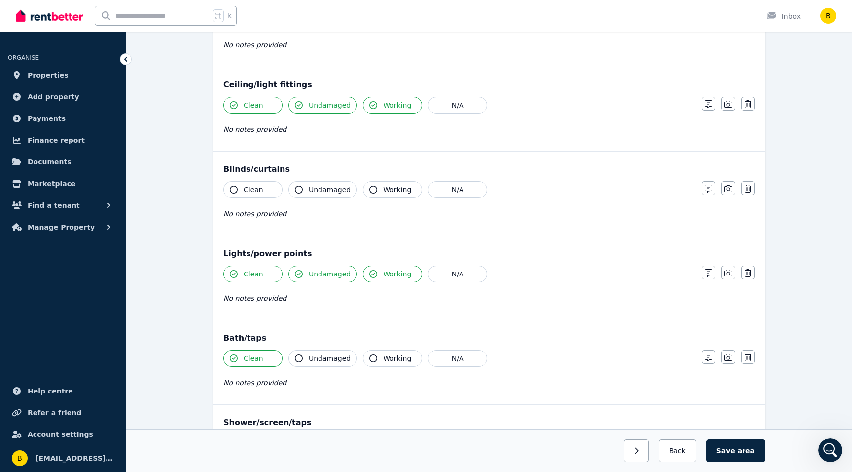
click at [297, 355] on icon "button" at bounding box center [299, 358] width 8 height 8
click at [371, 356] on icon "button" at bounding box center [373, 358] width 8 height 8
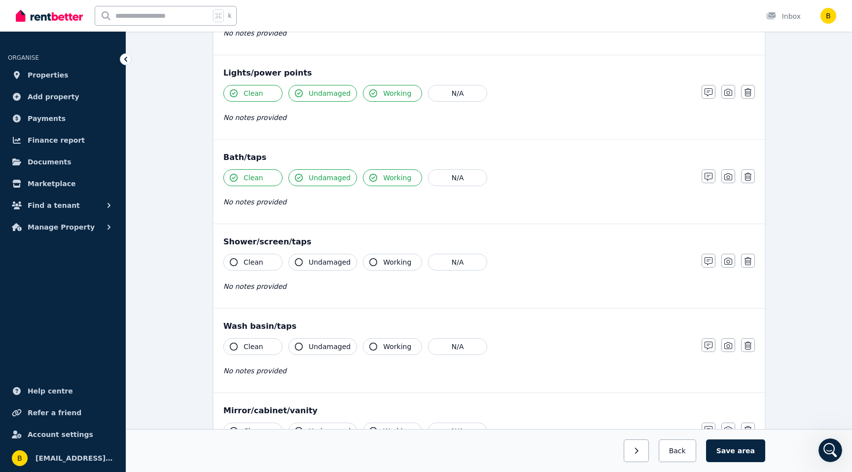
scroll to position [606, 0]
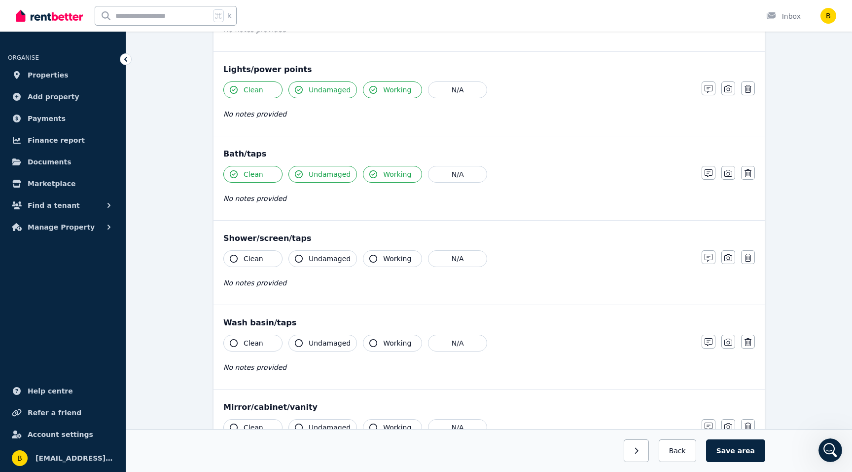
click at [236, 256] on icon "button" at bounding box center [234, 259] width 8 height 8
click at [302, 258] on icon "button" at bounding box center [299, 259] width 8 height 8
click at [371, 255] on icon "button" at bounding box center [373, 259] width 8 height 8
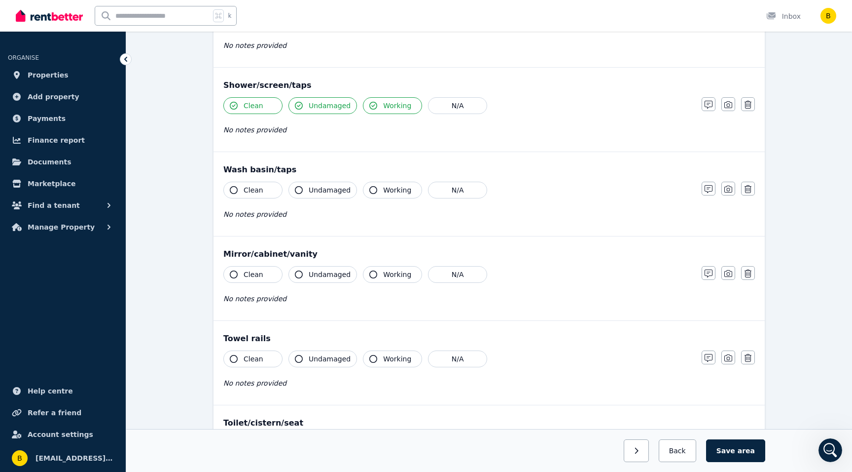
scroll to position [769, 0]
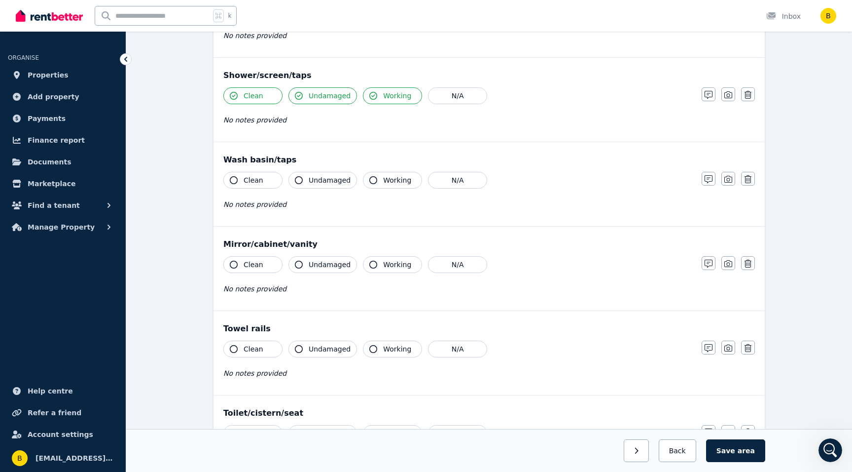
click at [237, 182] on button "Clean" at bounding box center [252, 180] width 59 height 17
click at [298, 178] on icon "button" at bounding box center [299, 180] width 8 height 8
click at [372, 181] on icon "button" at bounding box center [373, 180] width 8 height 8
click at [234, 260] on icon "button" at bounding box center [234, 264] width 8 height 8
click at [296, 262] on icon "button" at bounding box center [299, 264] width 8 height 8
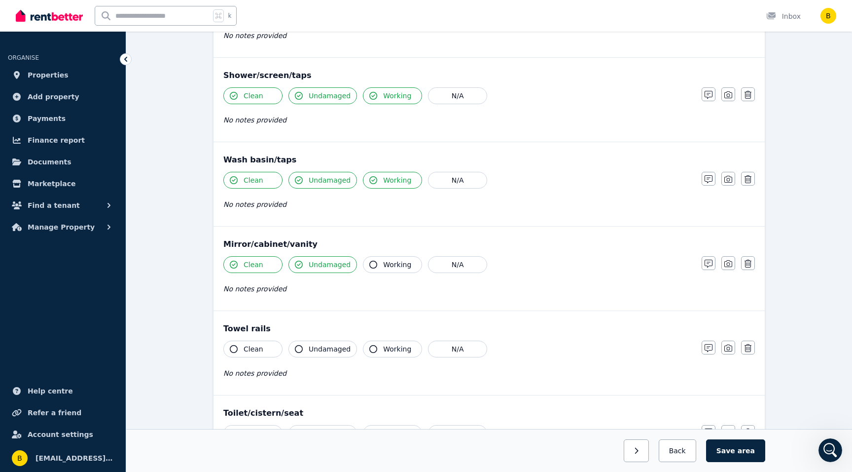
click at [370, 260] on button "Working" at bounding box center [392, 264] width 59 height 17
click at [234, 349] on icon "button" at bounding box center [234, 349] width 8 height 8
click at [298, 345] on icon "button" at bounding box center [299, 349] width 8 height 8
click at [370, 346] on icon "button" at bounding box center [373, 349] width 8 height 8
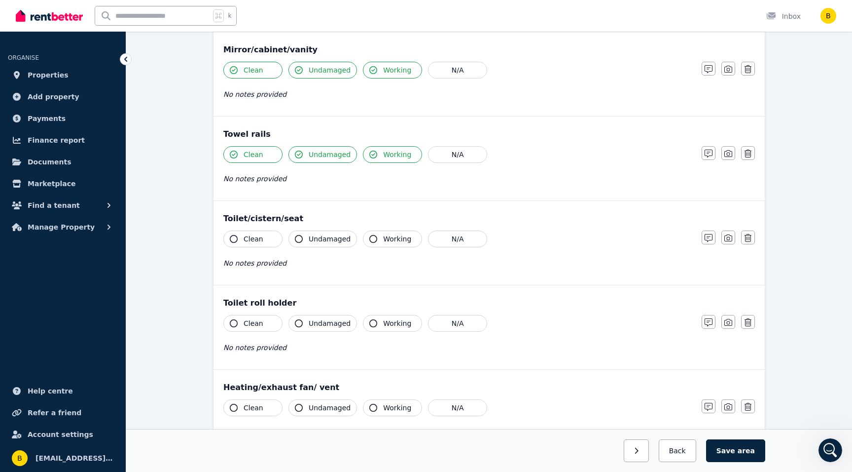
scroll to position [979, 0]
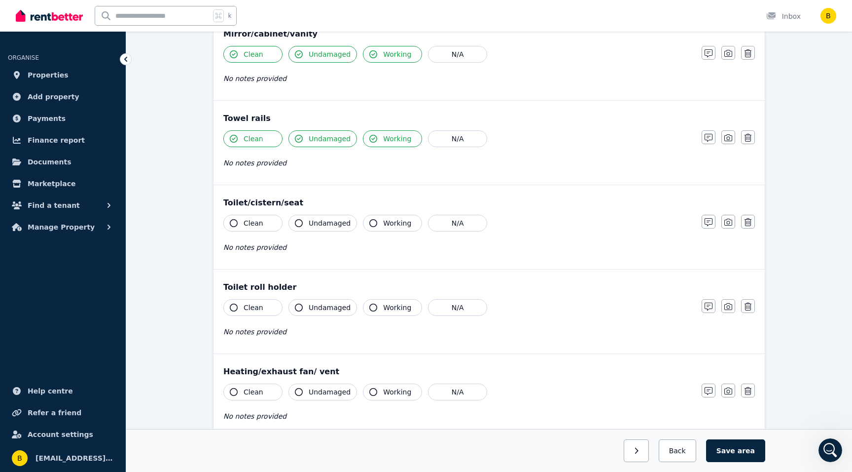
click at [234, 222] on icon "button" at bounding box center [234, 223] width 8 height 8
click at [299, 223] on icon "button" at bounding box center [299, 223] width 8 height 8
click at [371, 220] on icon "button" at bounding box center [373, 223] width 8 height 8
click at [233, 305] on icon "button" at bounding box center [234, 307] width 8 height 8
click at [303, 305] on button "Undamaged" at bounding box center [323, 307] width 69 height 17
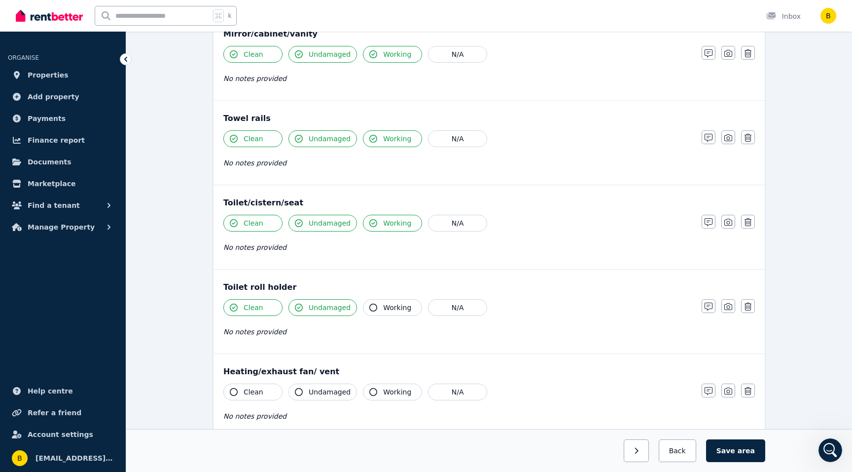
click at [372, 305] on icon "button" at bounding box center [373, 307] width 8 height 8
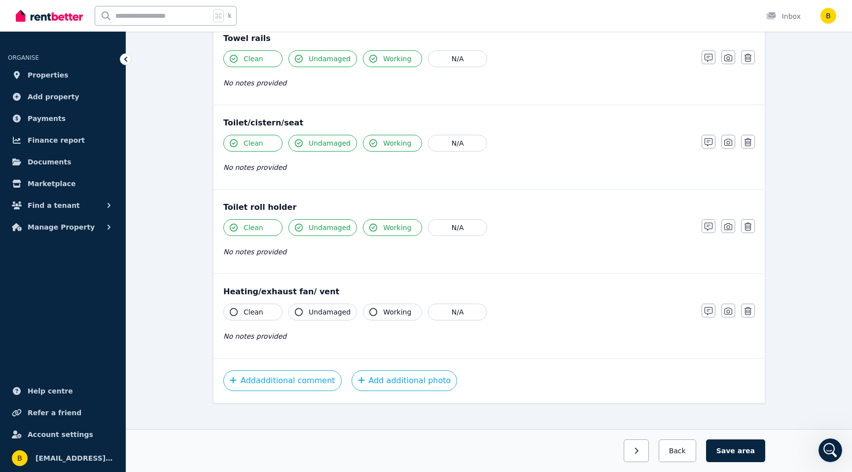
scroll to position [1069, 0]
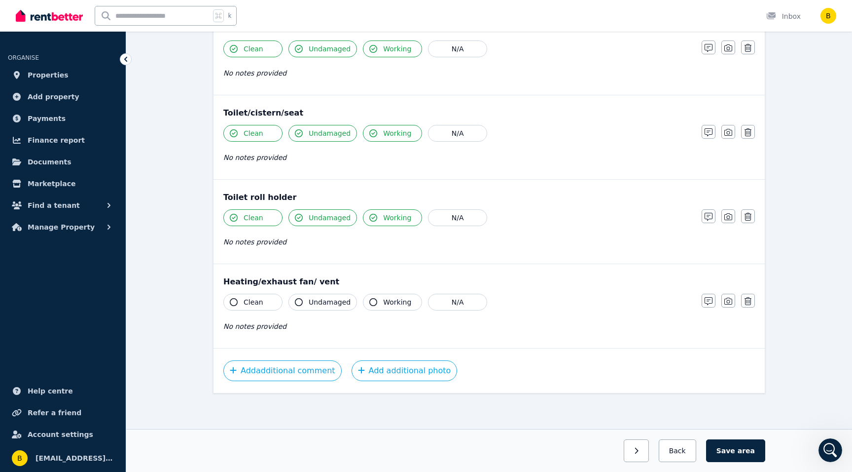
click at [236, 302] on icon "button" at bounding box center [234, 302] width 8 height 8
click at [298, 298] on icon "button" at bounding box center [299, 302] width 8 height 8
click at [367, 298] on button "Working" at bounding box center [392, 302] width 59 height 17
click at [366, 375] on button "Add additional photo" at bounding box center [405, 370] width 106 height 21
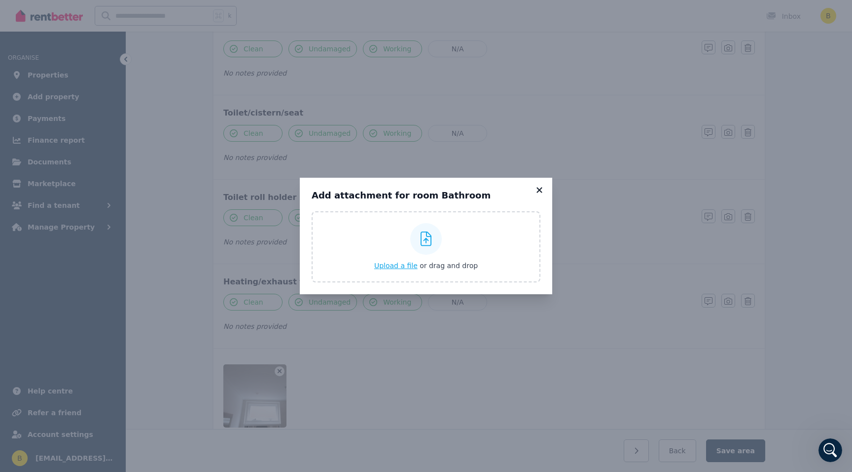
click at [538, 189] on icon at bounding box center [540, 189] width 10 height 9
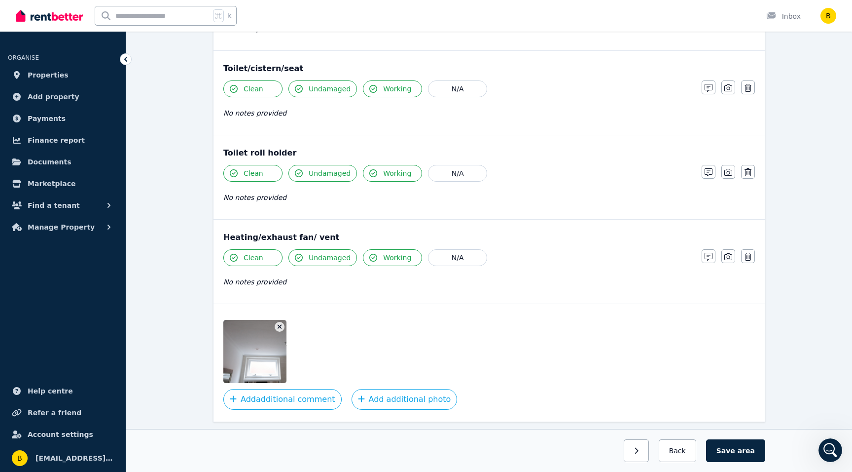
scroll to position [1142, 0]
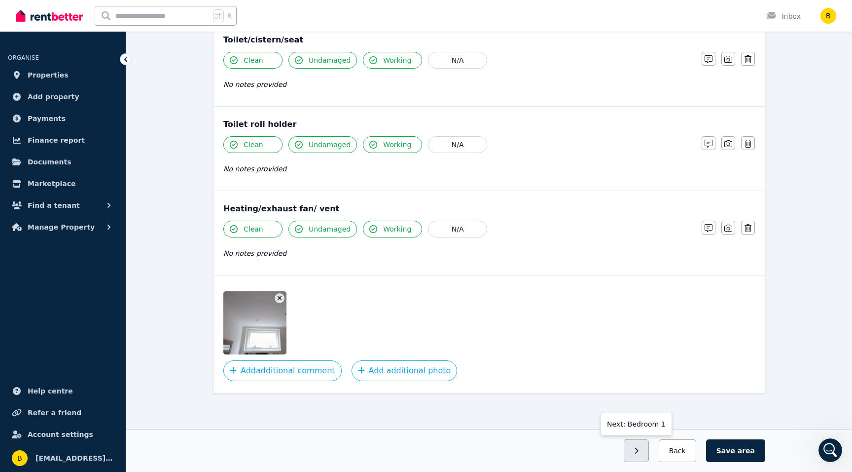
click at [641, 444] on button "button" at bounding box center [636, 450] width 25 height 23
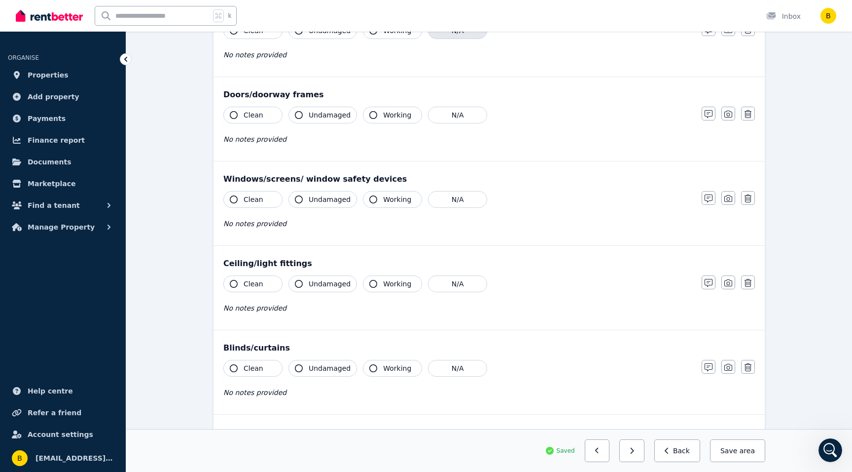
scroll to position [0, 0]
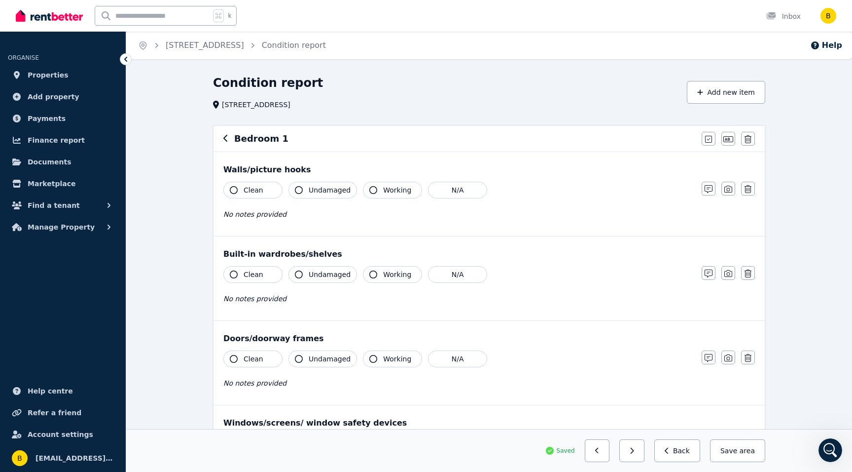
click at [236, 191] on icon "button" at bounding box center [234, 190] width 8 height 8
click at [299, 186] on icon "button" at bounding box center [299, 190] width 8 height 8
click at [372, 189] on icon "button" at bounding box center [373, 190] width 8 height 8
click at [230, 272] on button "Clean" at bounding box center [252, 274] width 59 height 17
click at [305, 274] on button "Undamaged" at bounding box center [323, 274] width 69 height 17
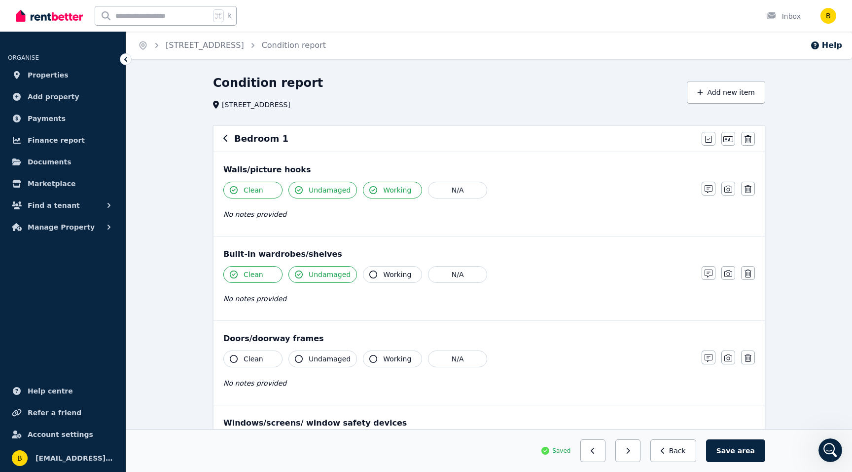
click at [367, 269] on button "Working" at bounding box center [392, 274] width 59 height 17
click at [232, 357] on icon "button" at bounding box center [234, 359] width 8 height 8
click at [296, 355] on button "Undamaged" at bounding box center [323, 358] width 69 height 17
click at [372, 356] on icon "button" at bounding box center [373, 359] width 8 height 8
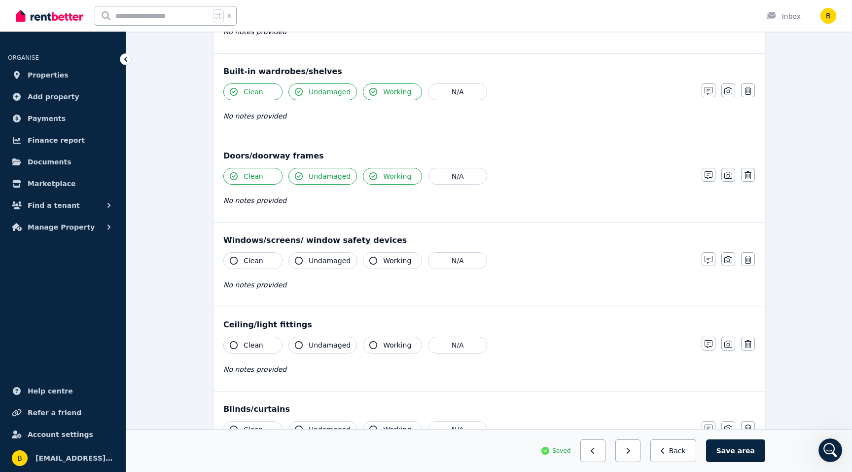
scroll to position [200, 0]
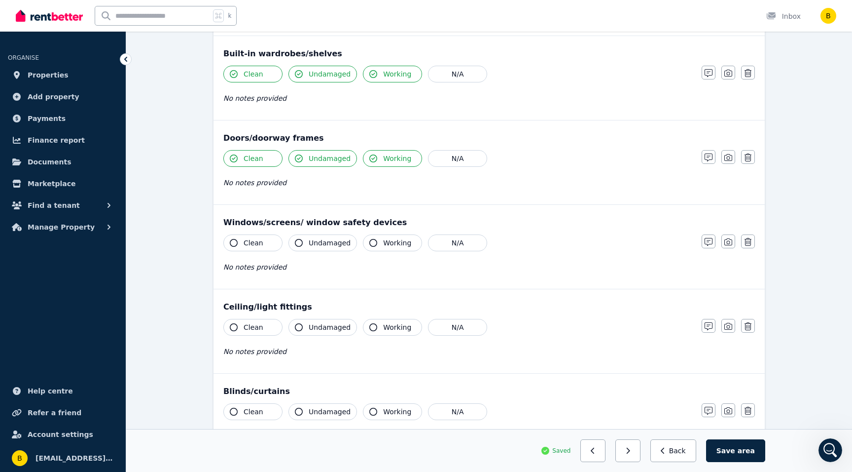
click at [235, 241] on icon "button" at bounding box center [234, 243] width 8 height 8
click at [297, 243] on icon "button" at bounding box center [299, 243] width 8 height 8
click at [369, 245] on icon "button" at bounding box center [373, 243] width 8 height 8
click at [235, 325] on icon "button" at bounding box center [234, 327] width 8 height 8
click at [301, 324] on icon "button" at bounding box center [299, 327] width 8 height 8
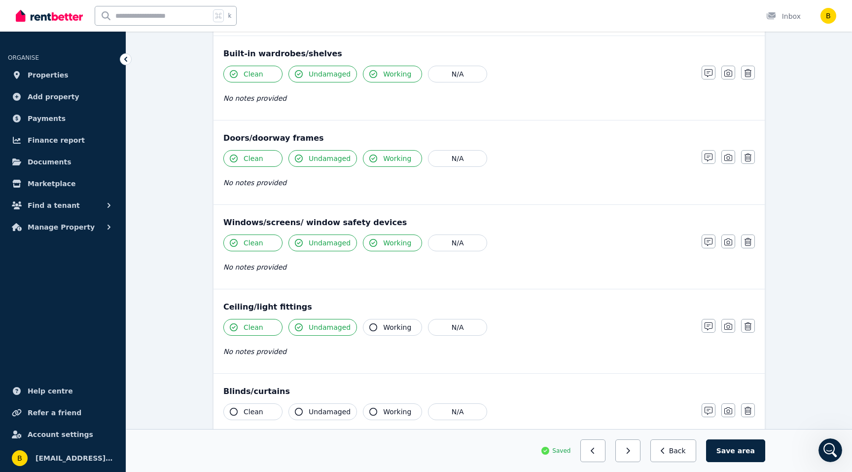
click at [373, 324] on button "Working" at bounding box center [392, 327] width 59 height 17
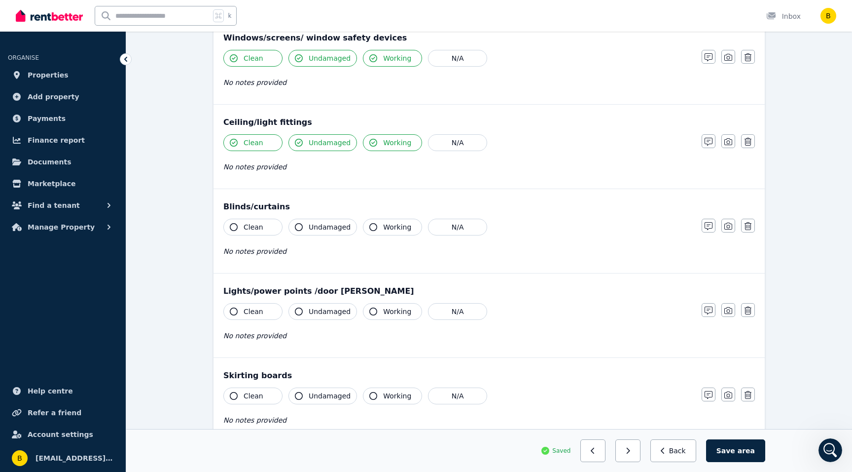
scroll to position [399, 0]
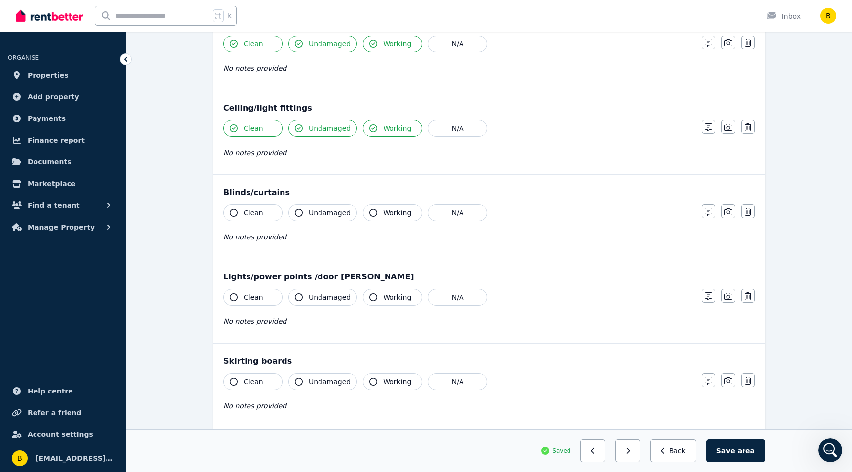
click at [232, 208] on button "Clean" at bounding box center [252, 212] width 59 height 17
click at [302, 211] on icon "button" at bounding box center [299, 213] width 8 height 8
click at [369, 211] on icon "button" at bounding box center [373, 213] width 8 height 8
click at [236, 296] on icon "button" at bounding box center [234, 297] width 8 height 8
click at [297, 294] on icon "button" at bounding box center [299, 297] width 8 height 8
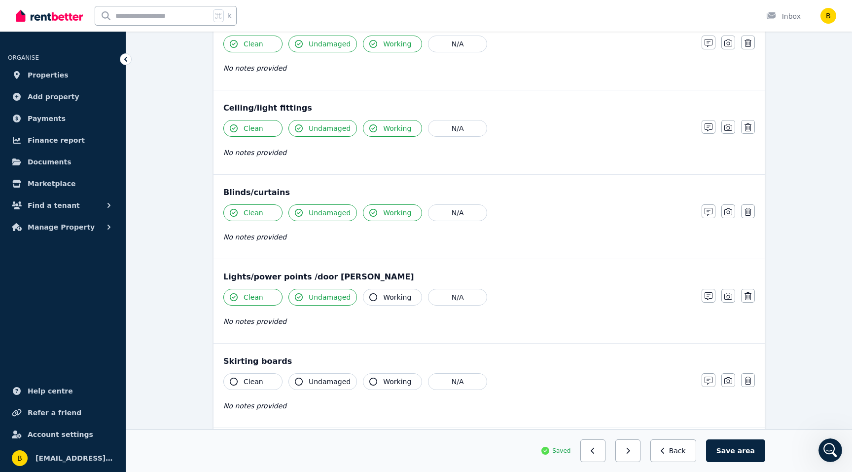
click at [369, 296] on icon "button" at bounding box center [373, 297] width 8 height 8
click at [234, 378] on icon "button" at bounding box center [234, 381] width 8 height 8
click at [232, 379] on icon "button" at bounding box center [234, 381] width 8 height 8
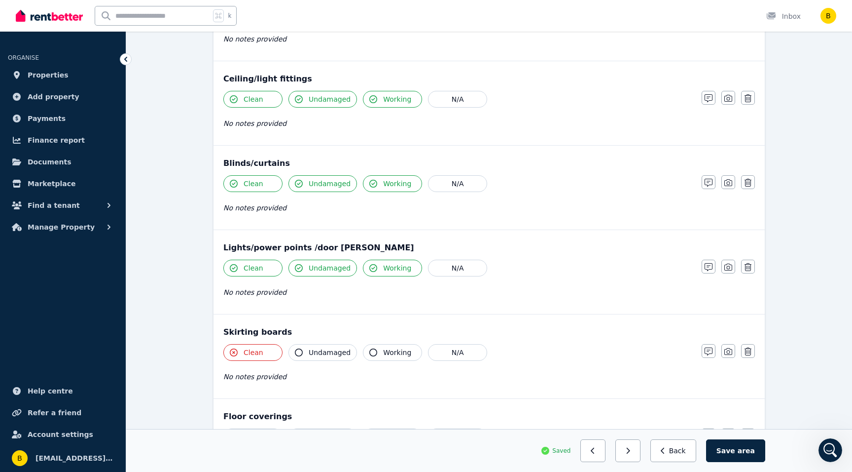
scroll to position [429, 0]
click at [232, 351] on icon "button" at bounding box center [234, 352] width 8 height 8
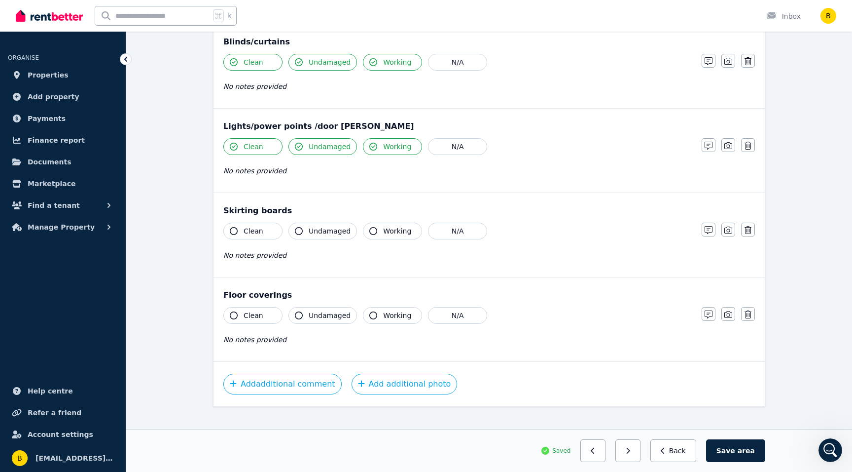
scroll to position [563, 0]
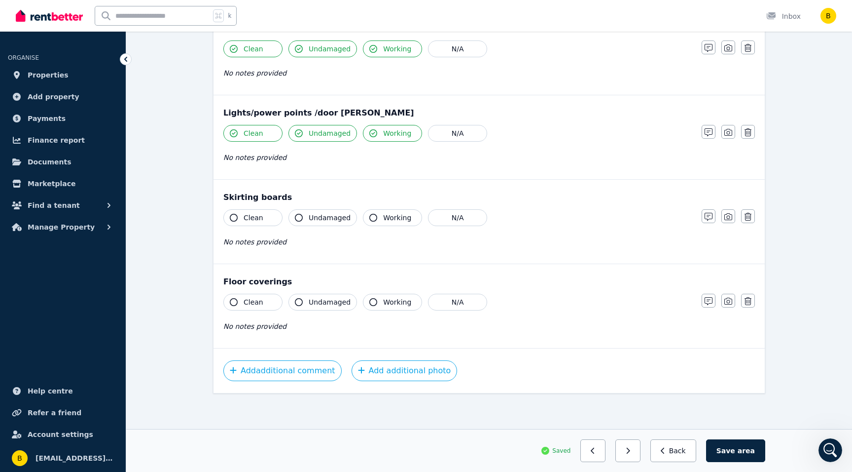
click at [232, 298] on icon "button" at bounding box center [234, 302] width 8 height 8
click at [300, 299] on icon "button" at bounding box center [299, 302] width 8 height 8
click at [369, 300] on icon "button" at bounding box center [373, 302] width 8 height 8
click at [370, 370] on button "Add additional photo" at bounding box center [405, 370] width 106 height 21
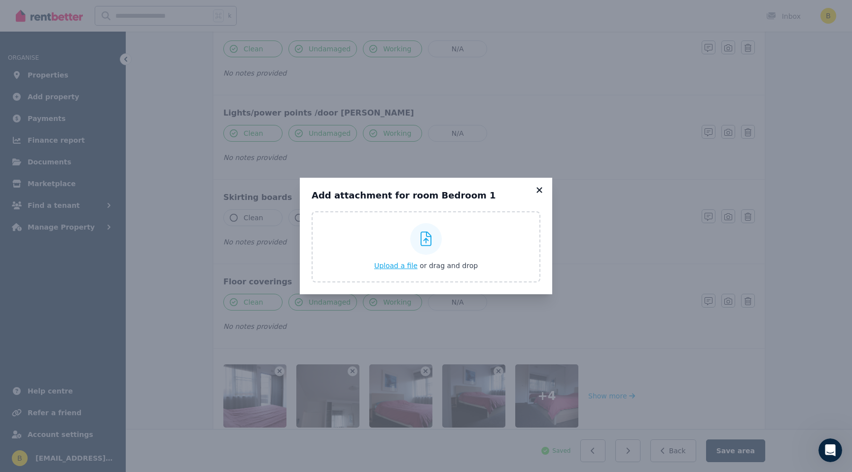
click at [538, 190] on icon at bounding box center [540, 189] width 10 height 9
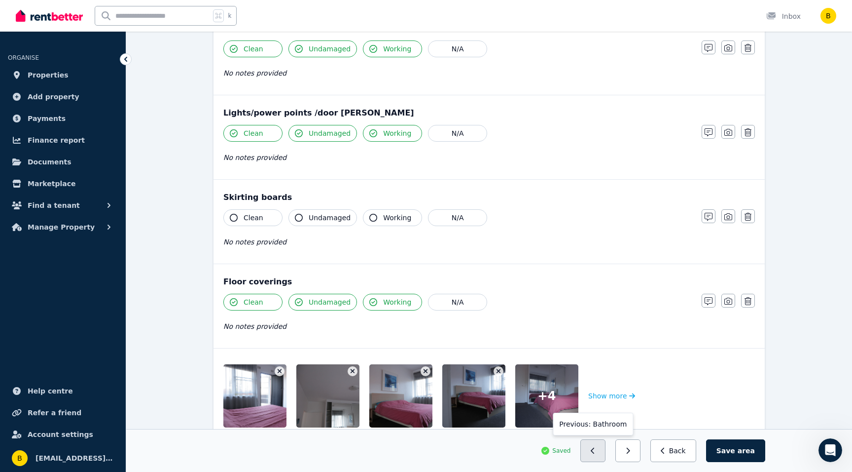
click at [595, 448] on icon "button" at bounding box center [593, 450] width 4 height 7
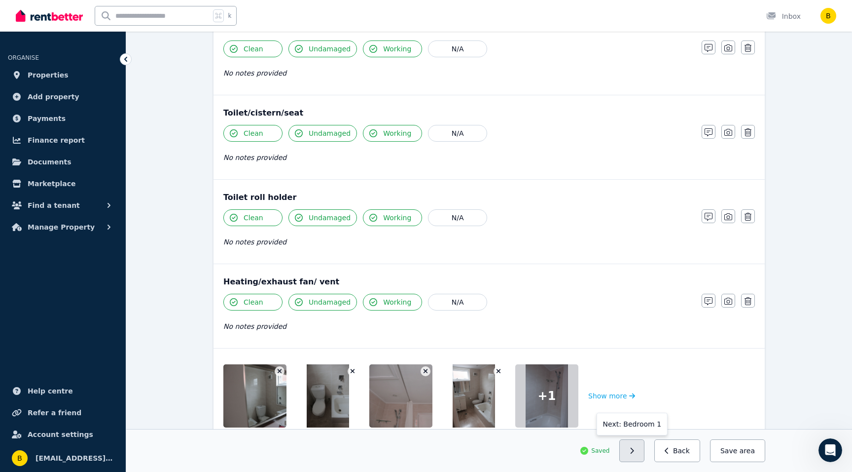
click at [638, 444] on button "button" at bounding box center [632, 450] width 25 height 23
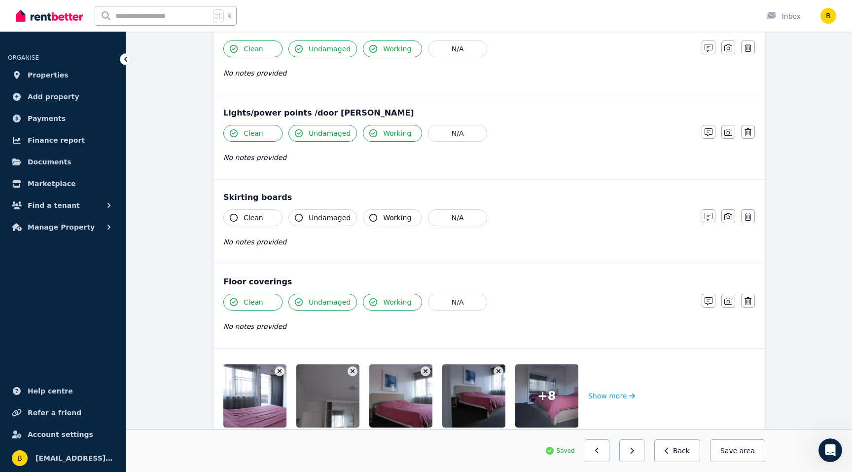
scroll to position [636, 0]
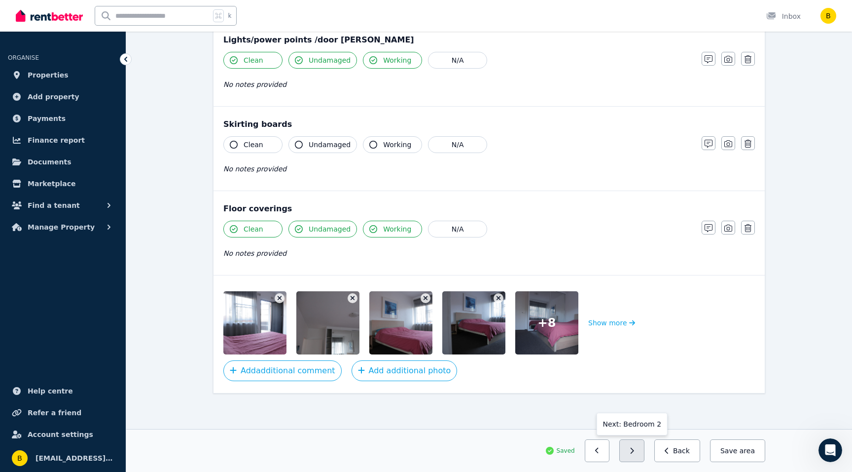
click at [635, 444] on button "button" at bounding box center [632, 450] width 25 height 23
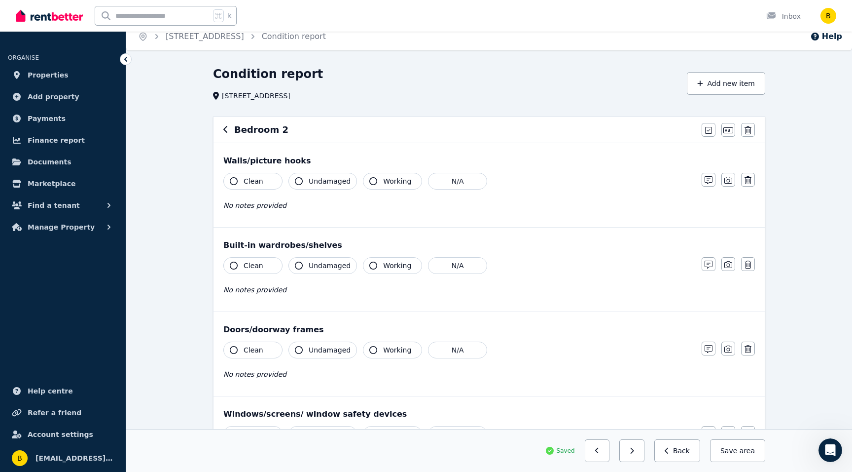
scroll to position [7, 0]
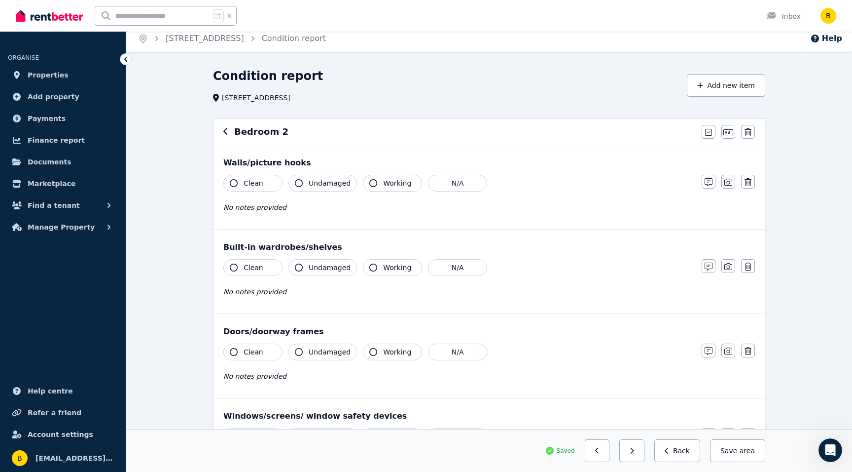
click at [236, 180] on button "Clean" at bounding box center [252, 183] width 59 height 17
click at [297, 183] on icon "button" at bounding box center [299, 183] width 8 height 8
click at [369, 182] on icon "button" at bounding box center [373, 183] width 8 height 8
click at [232, 263] on button "Clean" at bounding box center [252, 267] width 59 height 17
click at [300, 263] on button "Undamaged" at bounding box center [323, 267] width 69 height 17
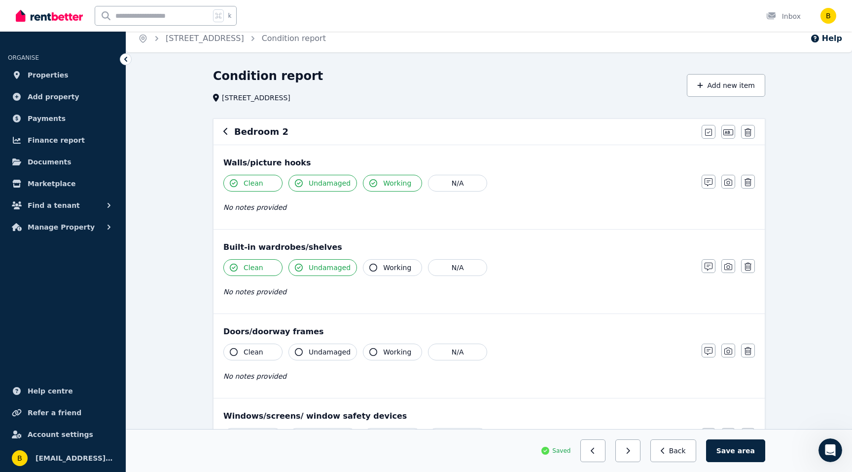
click at [371, 260] on button "Working" at bounding box center [392, 267] width 59 height 17
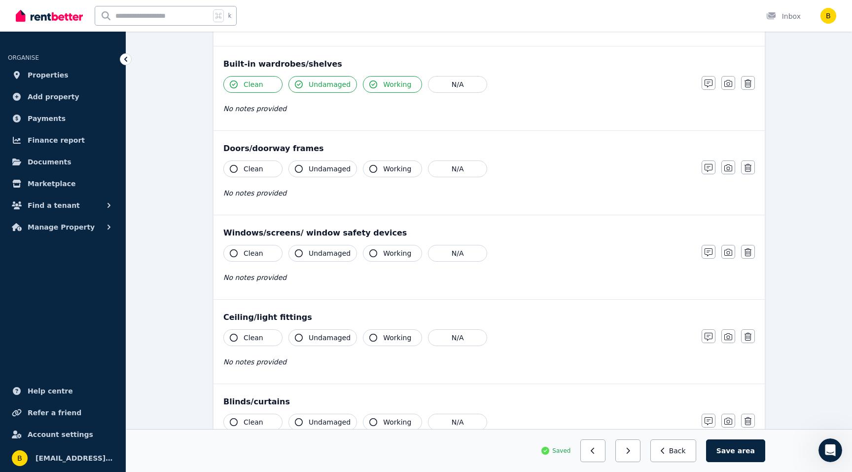
scroll to position [210, 0]
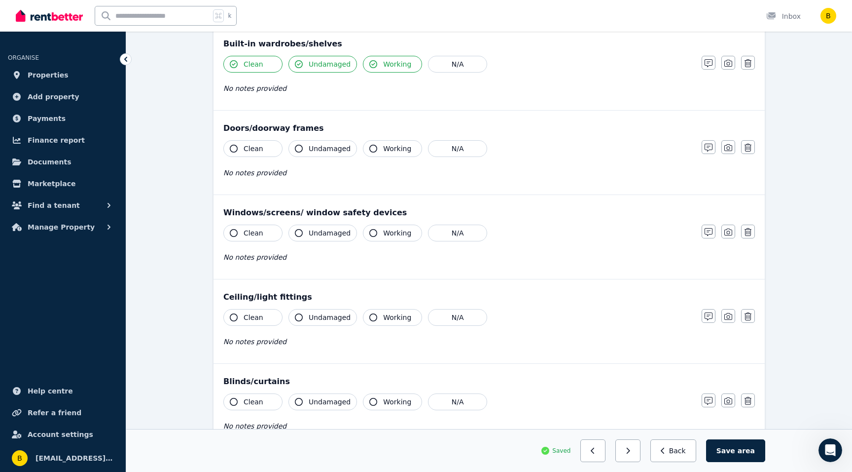
click at [235, 146] on icon "button" at bounding box center [234, 149] width 8 height 8
click at [298, 148] on icon "button" at bounding box center [299, 149] width 8 height 8
click at [369, 146] on icon "button" at bounding box center [373, 149] width 8 height 8
click at [232, 235] on icon "button" at bounding box center [234, 233] width 8 height 8
click at [298, 232] on icon "button" at bounding box center [299, 233] width 8 height 8
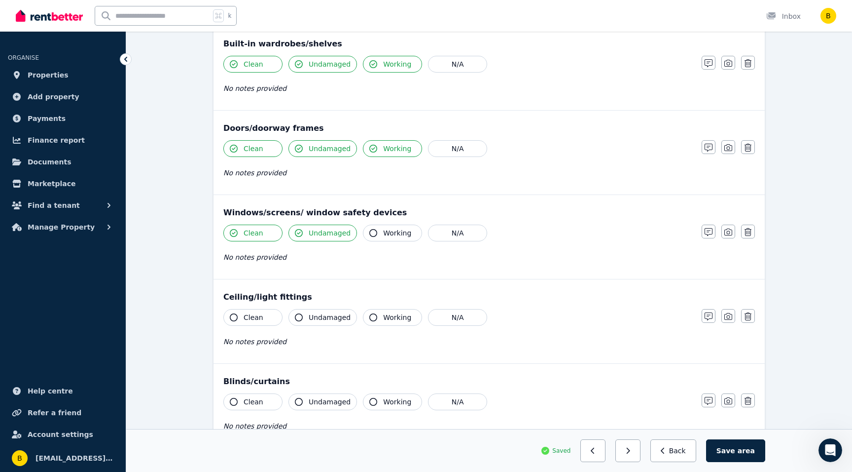
click at [374, 232] on icon "button" at bounding box center [373, 233] width 8 height 8
click at [238, 315] on button "Clean" at bounding box center [252, 317] width 59 height 17
click at [296, 314] on icon "button" at bounding box center [299, 317] width 8 height 8
click at [369, 314] on icon "button" at bounding box center [373, 317] width 8 height 8
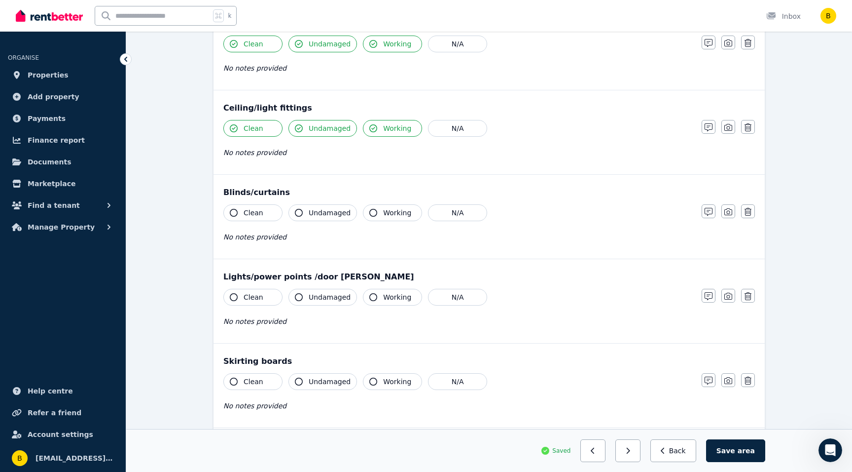
scroll to position [406, 0]
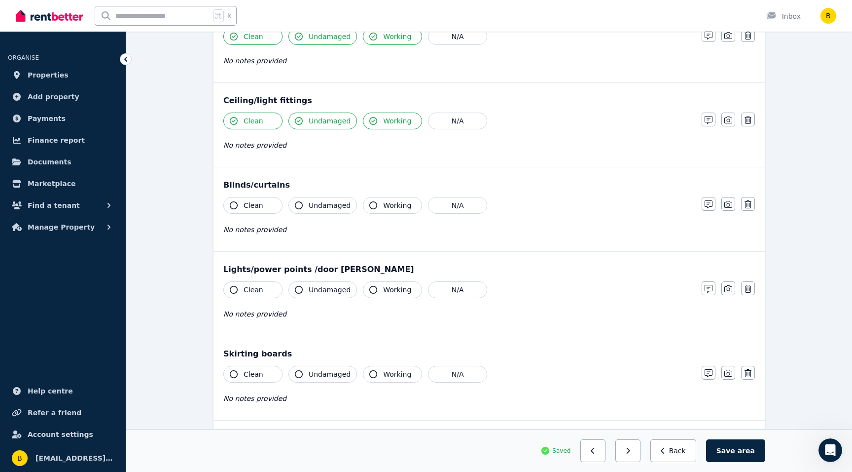
click at [236, 202] on icon "button" at bounding box center [234, 205] width 8 height 8
click at [295, 203] on icon "button" at bounding box center [299, 205] width 8 height 8
click at [369, 203] on icon "button" at bounding box center [373, 205] width 8 height 8
click at [232, 291] on icon "button" at bounding box center [234, 290] width 8 height 8
click at [299, 287] on icon "button" at bounding box center [299, 290] width 8 height 8
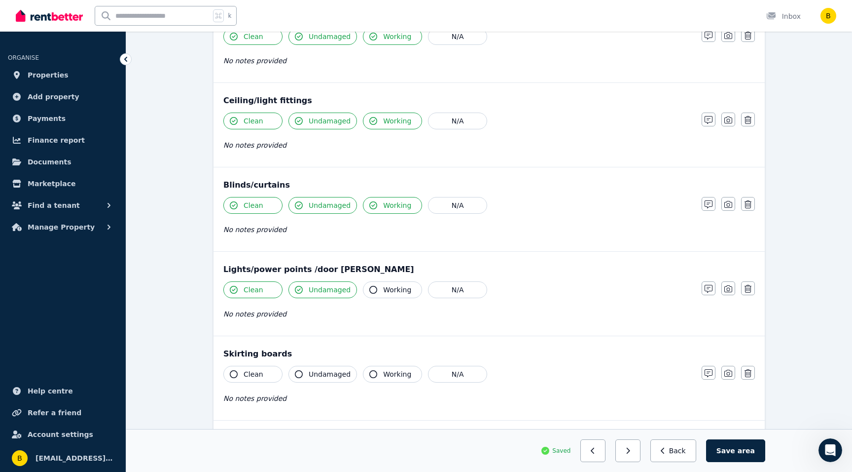
click at [367, 286] on button "Working" at bounding box center [392, 289] width 59 height 17
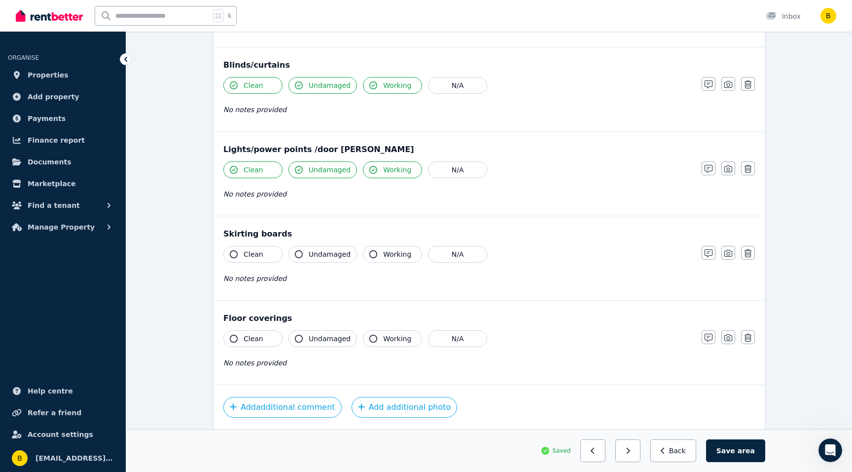
scroll to position [528, 0]
click at [233, 334] on icon "button" at bounding box center [234, 337] width 8 height 8
click at [297, 334] on icon "button" at bounding box center [299, 337] width 8 height 8
click at [369, 333] on icon "button" at bounding box center [373, 337] width 8 height 8
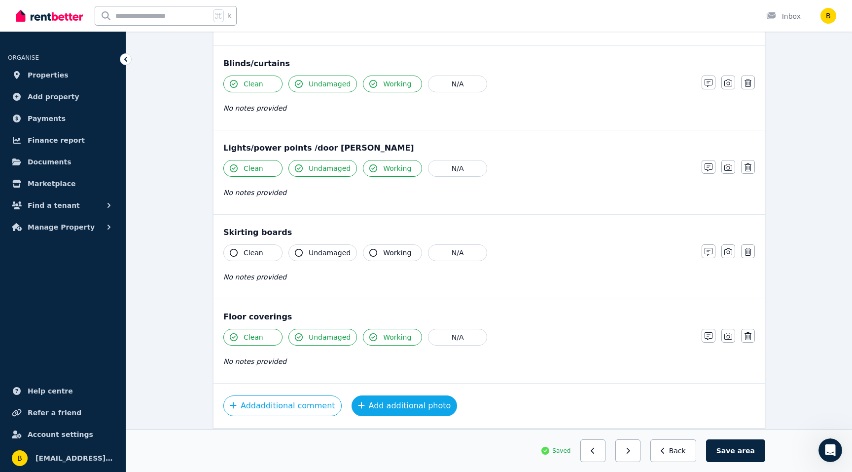
click at [378, 402] on button "Add additional photo" at bounding box center [405, 405] width 106 height 21
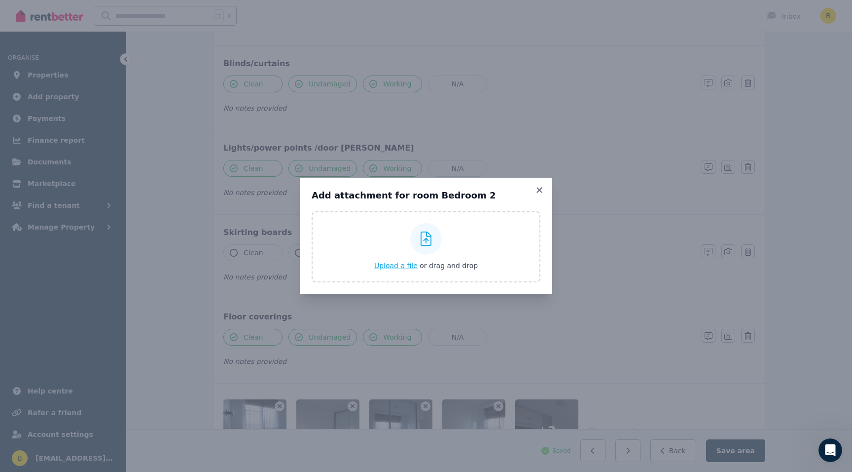
click at [539, 184] on div "Add attachment for room Bedroom 2 Upload a file or drag and drop Uploaded " 3Z7…" at bounding box center [426, 236] width 253 height 116
click at [538, 189] on icon at bounding box center [539, 189] width 5 height 5
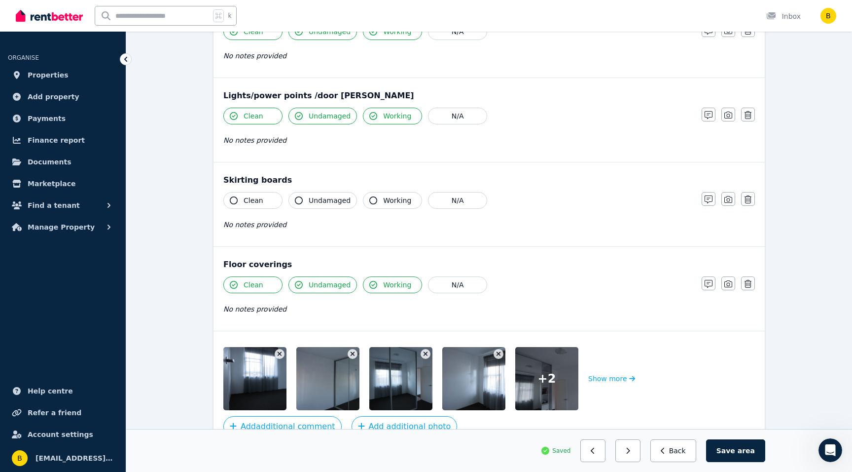
scroll to position [636, 0]
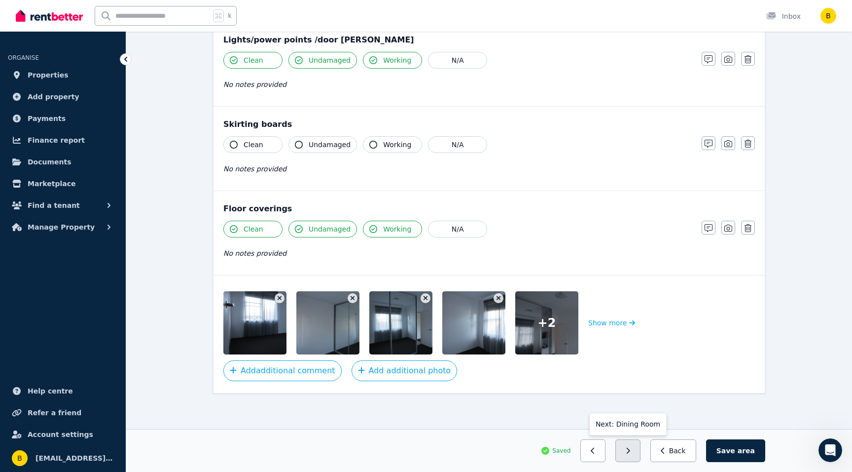
click at [633, 443] on button "button" at bounding box center [628, 450] width 25 height 23
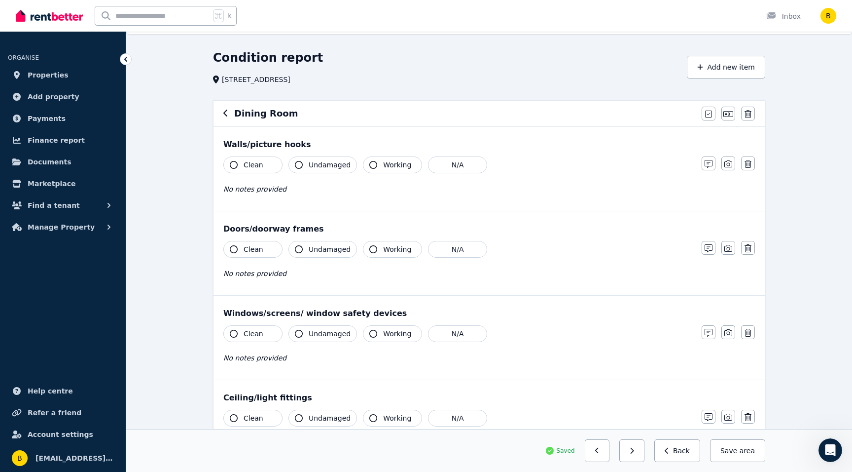
scroll to position [0, 0]
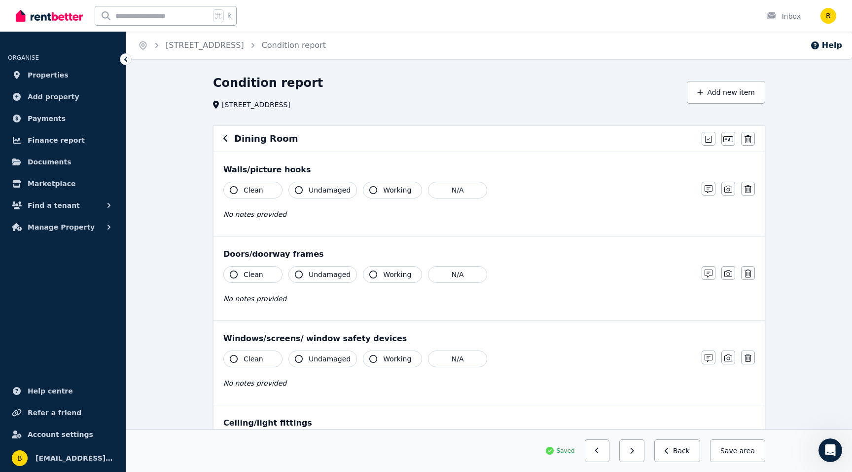
click at [231, 186] on icon "button" at bounding box center [234, 190] width 8 height 8
click at [299, 191] on icon "button" at bounding box center [299, 190] width 8 height 8
click at [369, 190] on icon "button" at bounding box center [373, 190] width 8 height 8
click at [233, 275] on icon "button" at bounding box center [234, 274] width 8 height 8
click at [297, 273] on icon "button" at bounding box center [299, 274] width 8 height 8
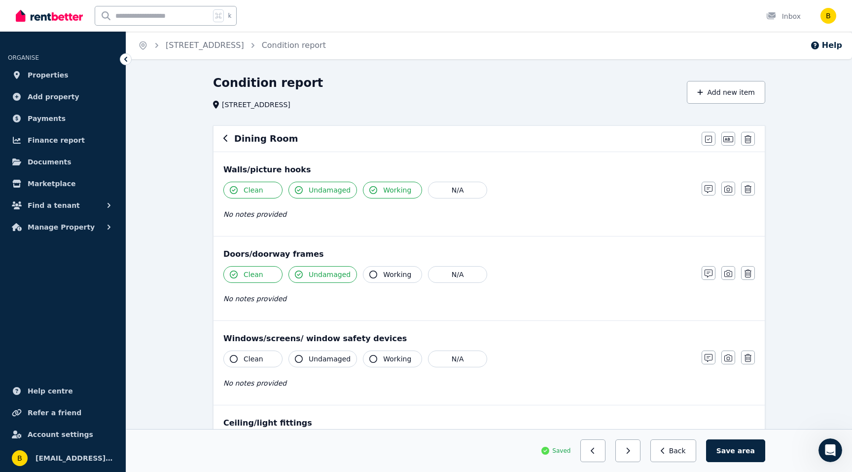
click at [373, 274] on icon "button" at bounding box center [373, 274] width 8 height 8
click at [231, 357] on icon "button" at bounding box center [234, 359] width 8 height 8
click at [301, 360] on icon "button" at bounding box center [299, 359] width 8 height 8
click at [365, 355] on button "Working" at bounding box center [392, 358] width 59 height 17
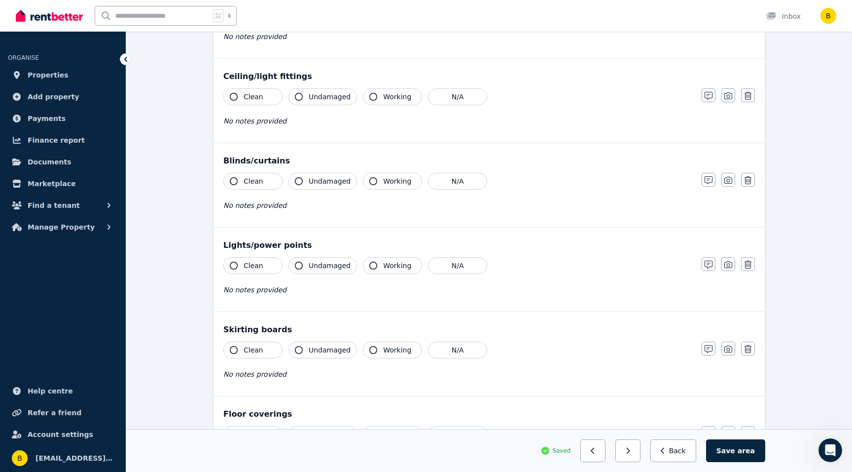
scroll to position [349, 0]
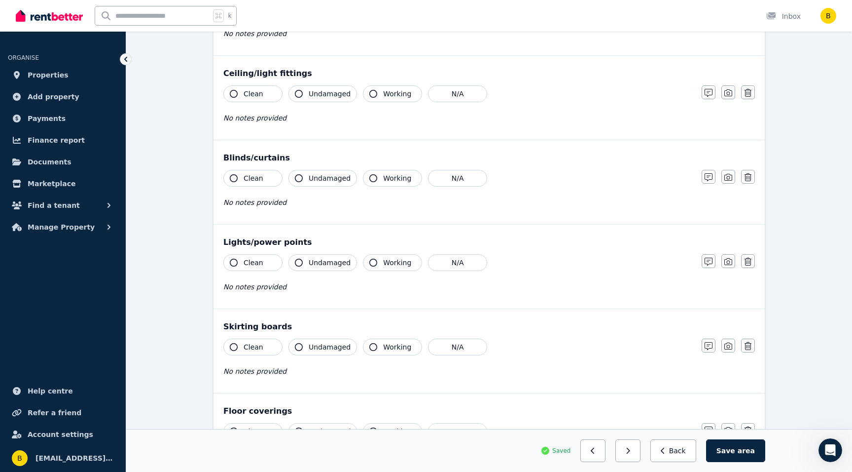
click at [233, 90] on icon "button" at bounding box center [234, 94] width 8 height 8
click at [297, 93] on icon "button" at bounding box center [299, 94] width 8 height 8
click at [370, 92] on icon "button" at bounding box center [373, 94] width 8 height 8
click at [234, 176] on icon "button" at bounding box center [234, 178] width 8 height 8
click at [302, 175] on button "Undamaged" at bounding box center [323, 178] width 69 height 17
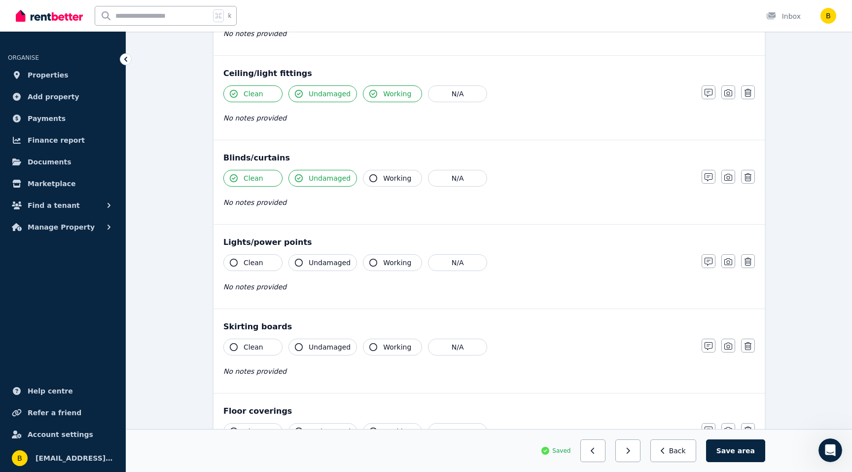
click at [369, 176] on icon "button" at bounding box center [373, 178] width 8 height 8
click at [234, 264] on icon "button" at bounding box center [234, 262] width 8 height 8
click at [295, 258] on button "Undamaged" at bounding box center [323, 262] width 69 height 17
click at [378, 261] on button "Working" at bounding box center [392, 262] width 59 height 17
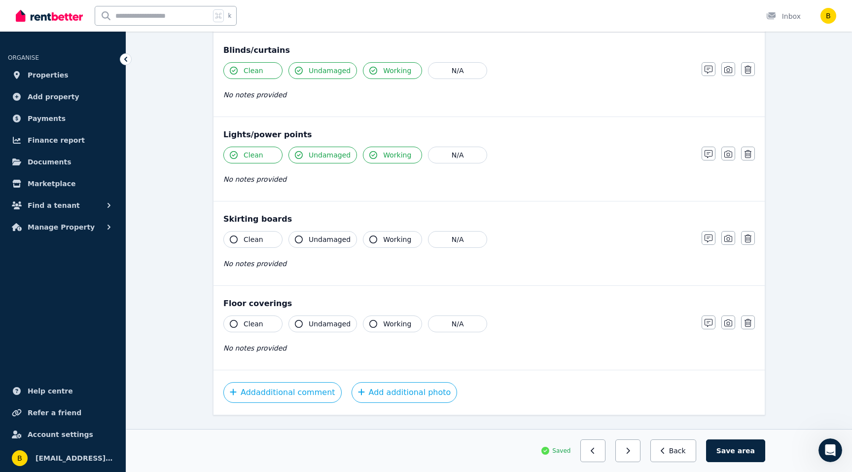
scroll to position [458, 0]
click at [234, 322] on icon "button" at bounding box center [234, 323] width 8 height 8
click at [303, 320] on button "Undamaged" at bounding box center [323, 322] width 69 height 17
click at [373, 316] on button "Working" at bounding box center [392, 322] width 59 height 17
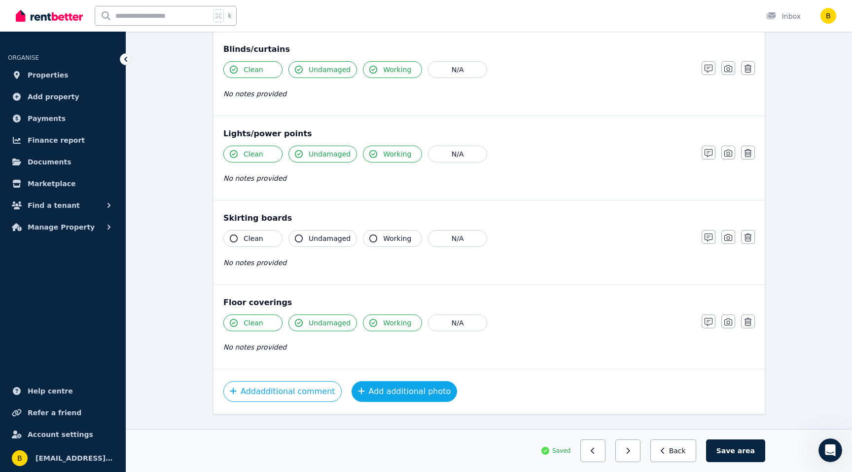
click at [358, 388] on icon "button" at bounding box center [361, 391] width 6 height 6
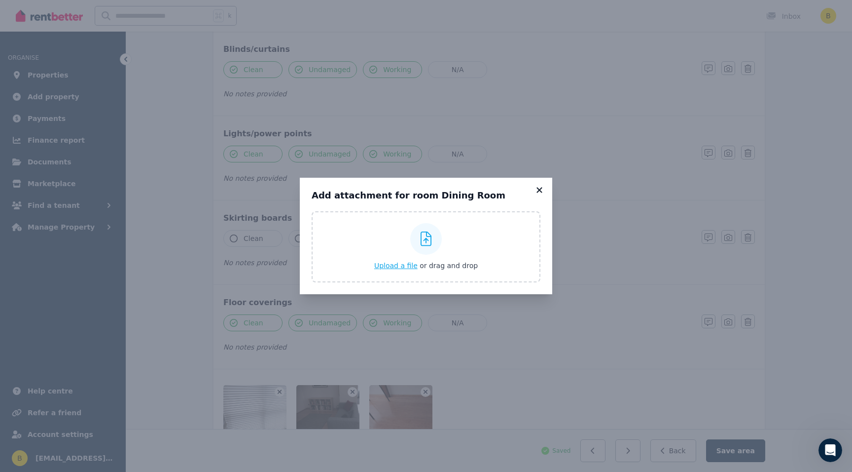
click at [539, 186] on icon at bounding box center [540, 189] width 10 height 9
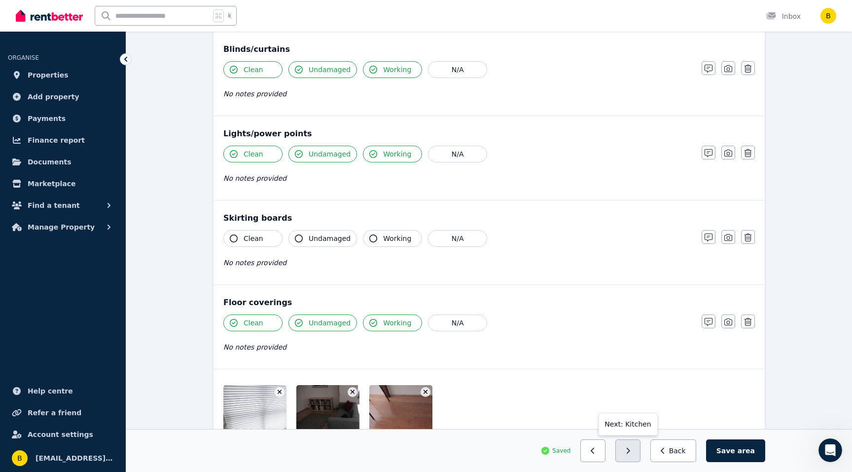
click at [632, 450] on button "button" at bounding box center [628, 450] width 25 height 23
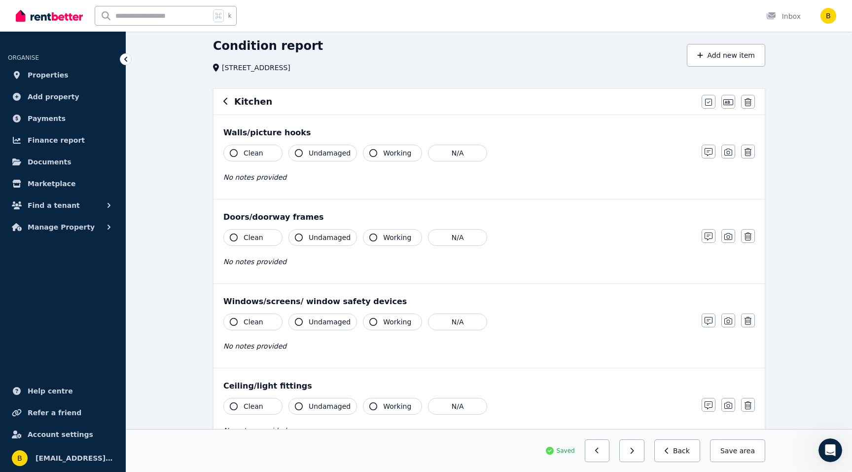
scroll to position [0, 0]
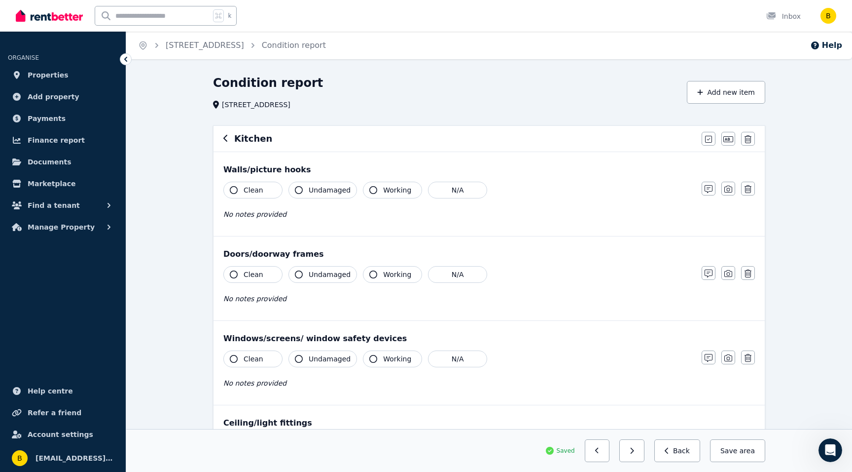
click at [231, 188] on icon "button" at bounding box center [234, 190] width 8 height 8
click at [303, 187] on button "Undamaged" at bounding box center [323, 190] width 69 height 17
click at [371, 187] on icon "button" at bounding box center [373, 190] width 8 height 8
click at [232, 271] on icon "button" at bounding box center [234, 274] width 8 height 8
click at [299, 271] on icon "button" at bounding box center [299, 274] width 8 height 8
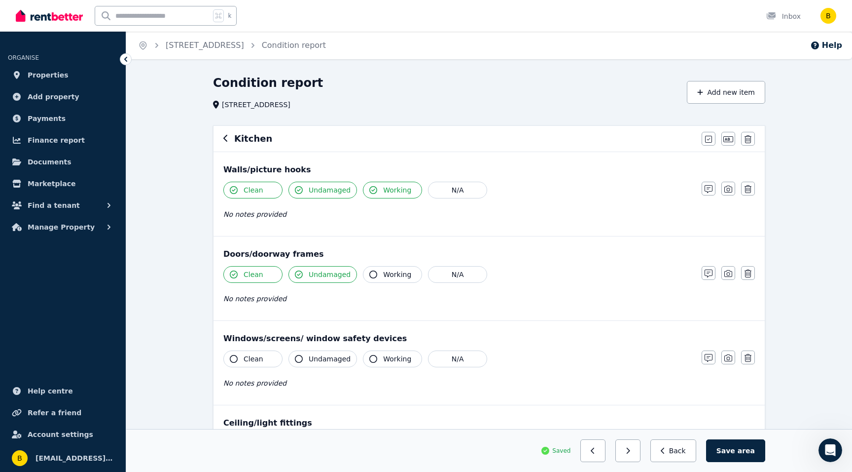
click at [370, 272] on icon "button" at bounding box center [373, 274] width 8 height 8
click at [232, 356] on icon "button" at bounding box center [234, 359] width 8 height 8
click at [300, 357] on icon "button" at bounding box center [299, 359] width 8 height 8
click at [370, 357] on icon "button" at bounding box center [373, 359] width 8 height 8
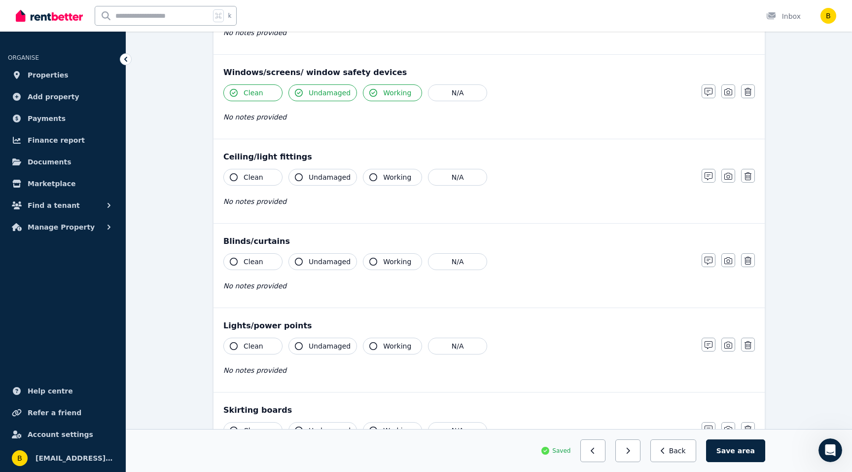
scroll to position [267, 0]
click at [233, 172] on icon "button" at bounding box center [234, 176] width 8 height 8
click at [296, 171] on button "Undamaged" at bounding box center [323, 176] width 69 height 17
click at [370, 176] on icon "button" at bounding box center [373, 176] width 8 height 8
click at [233, 255] on button "Clean" at bounding box center [252, 260] width 59 height 17
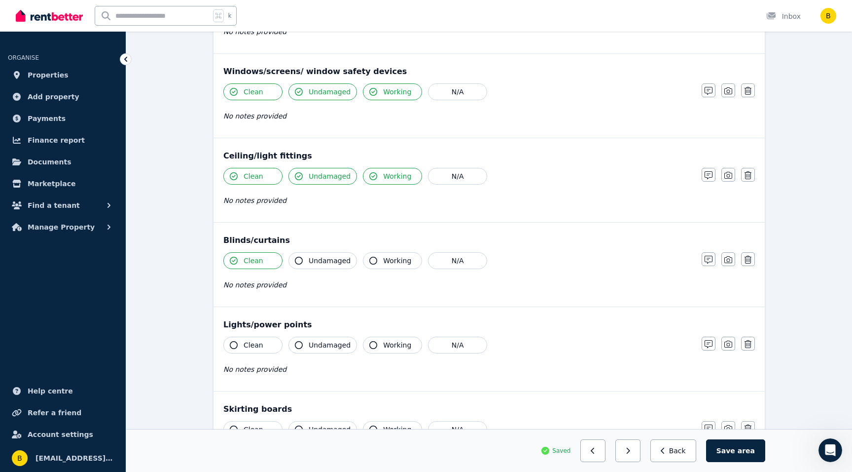
click at [299, 259] on icon "button" at bounding box center [299, 261] width 8 height 8
click at [369, 258] on icon "button" at bounding box center [373, 261] width 8 height 8
click at [235, 339] on button "Clean" at bounding box center [252, 344] width 59 height 17
click at [301, 344] on icon "button" at bounding box center [299, 345] width 8 height 8
click at [370, 346] on icon "button" at bounding box center [373, 345] width 8 height 8
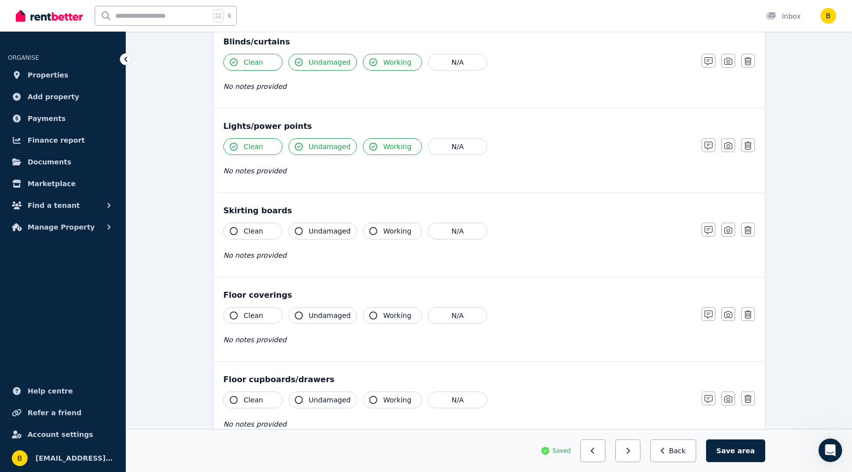
scroll to position [472, 0]
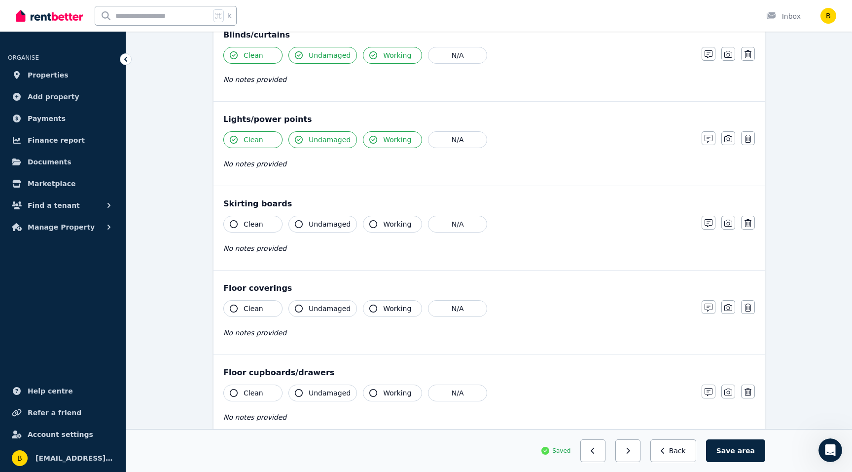
click at [230, 309] on icon "button" at bounding box center [234, 308] width 8 height 8
click at [300, 305] on icon "button" at bounding box center [299, 308] width 8 height 8
click at [378, 303] on button "Working" at bounding box center [392, 308] width 59 height 17
click at [232, 388] on button "Clean" at bounding box center [252, 392] width 59 height 17
click at [297, 388] on button "Undamaged" at bounding box center [323, 392] width 69 height 17
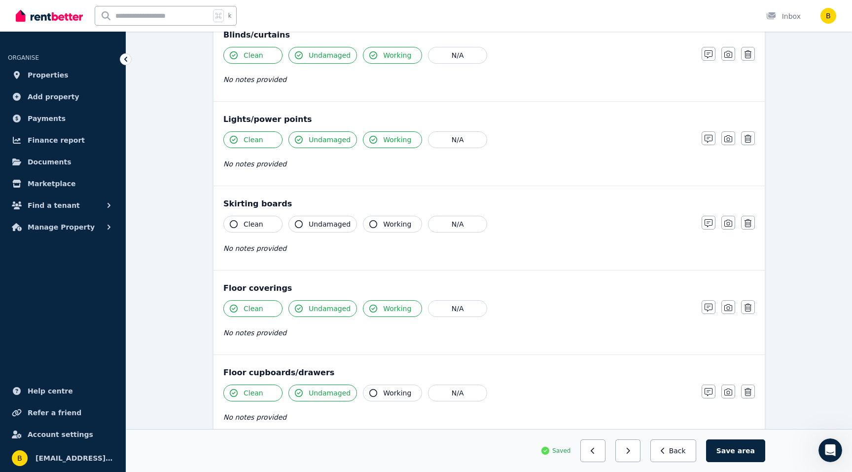
click at [369, 391] on icon "button" at bounding box center [373, 393] width 8 height 8
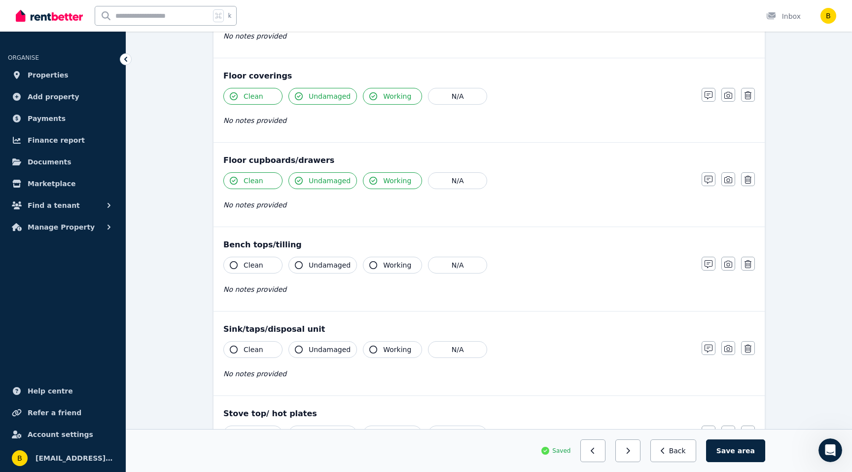
scroll to position [686, 0]
click at [235, 260] on icon "button" at bounding box center [234, 263] width 8 height 8
click at [299, 261] on icon "button" at bounding box center [299, 263] width 8 height 8
click at [370, 262] on icon "button" at bounding box center [373, 263] width 8 height 8
click at [231, 344] on button "Clean" at bounding box center [252, 347] width 59 height 17
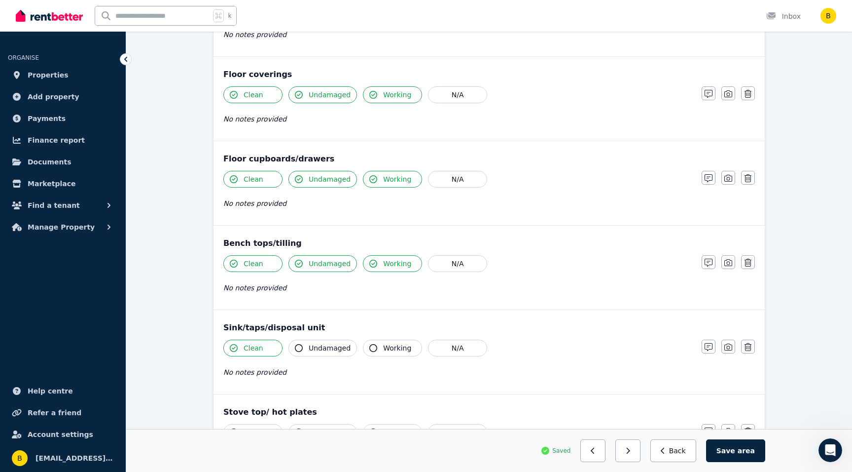
click at [299, 342] on button "Undamaged" at bounding box center [323, 347] width 69 height 17
click at [371, 347] on icon "button" at bounding box center [373, 348] width 8 height 8
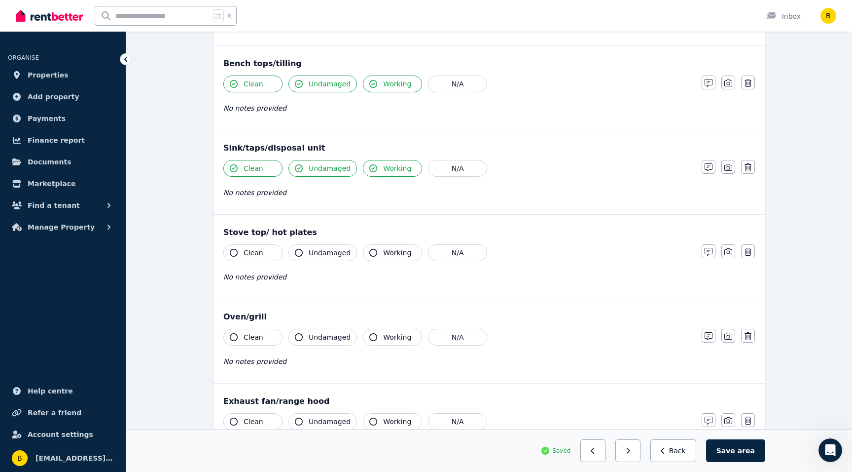
scroll to position [869, 0]
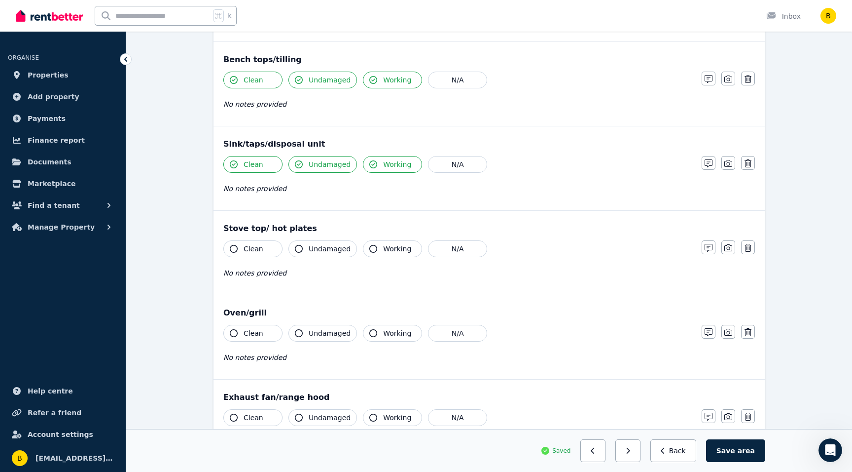
click at [231, 249] on icon "button" at bounding box center [234, 249] width 8 height 8
click at [299, 245] on icon "button" at bounding box center [299, 249] width 8 height 8
click at [373, 248] on icon "button" at bounding box center [373, 249] width 8 height 8
click at [233, 330] on icon "button" at bounding box center [234, 333] width 8 height 8
click at [301, 328] on button "Undamaged" at bounding box center [323, 333] width 69 height 17
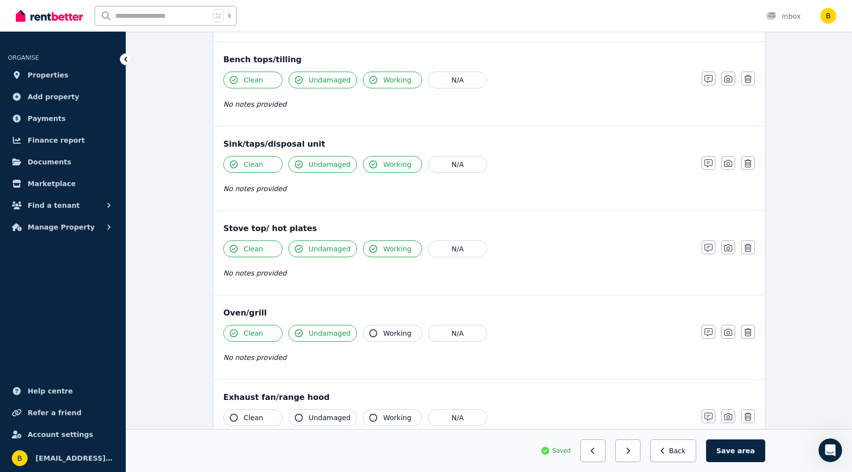
click at [370, 330] on icon "button" at bounding box center [373, 333] width 8 height 8
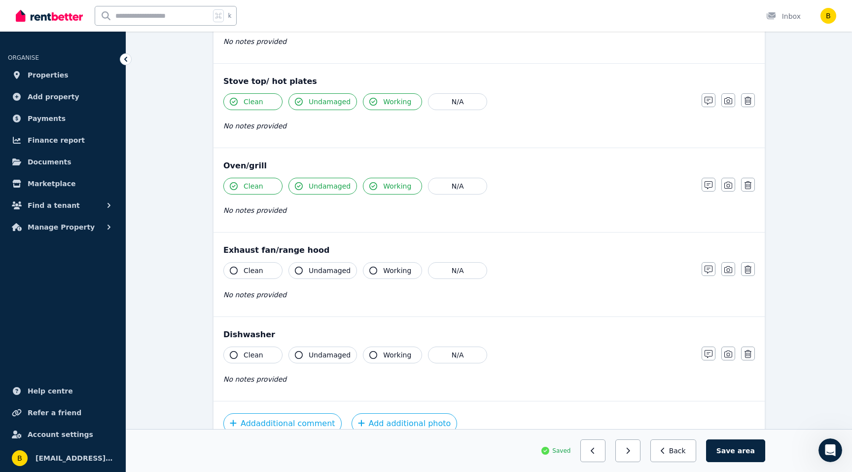
scroll to position [1019, 0]
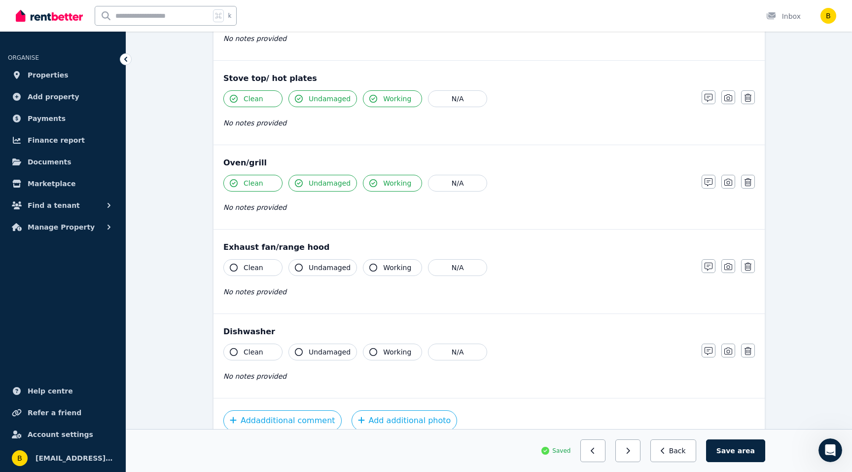
click at [234, 260] on button "Clean" at bounding box center [252, 267] width 59 height 17
click at [296, 264] on icon "button" at bounding box center [299, 267] width 8 height 8
click at [369, 266] on icon "button" at bounding box center [373, 267] width 8 height 8
click at [234, 352] on icon "button" at bounding box center [234, 352] width 8 height 8
click at [300, 349] on icon "button" at bounding box center [299, 352] width 8 height 8
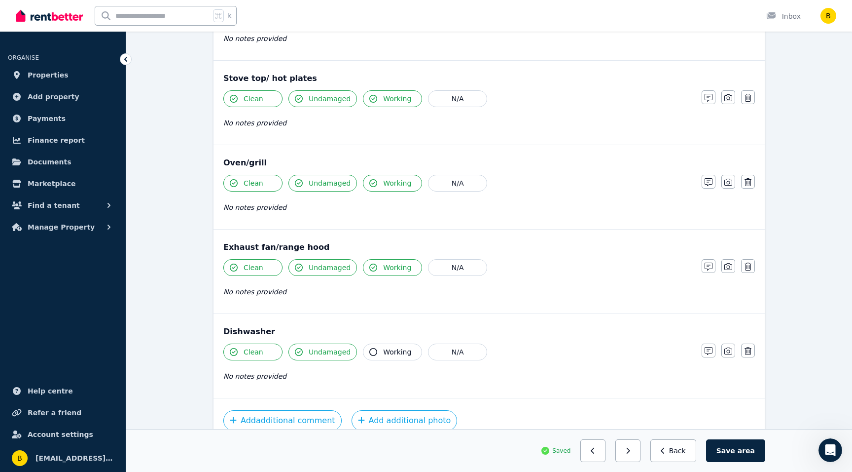
click at [367, 348] on button "Working" at bounding box center [392, 351] width 59 height 17
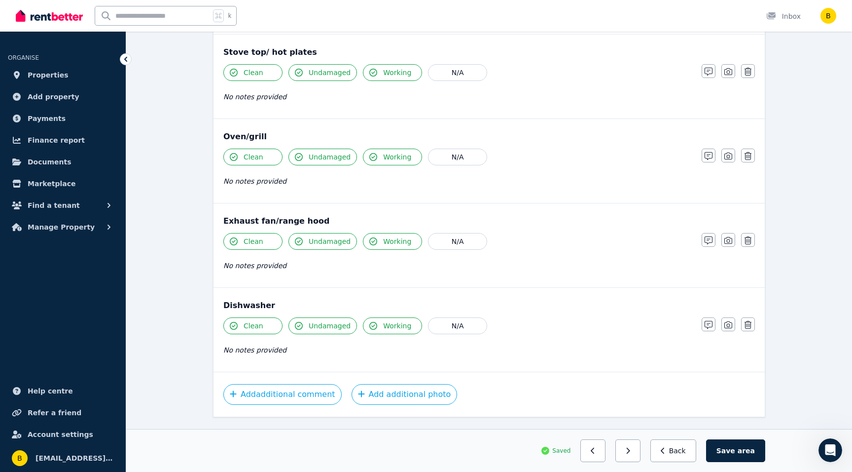
scroll to position [1069, 0]
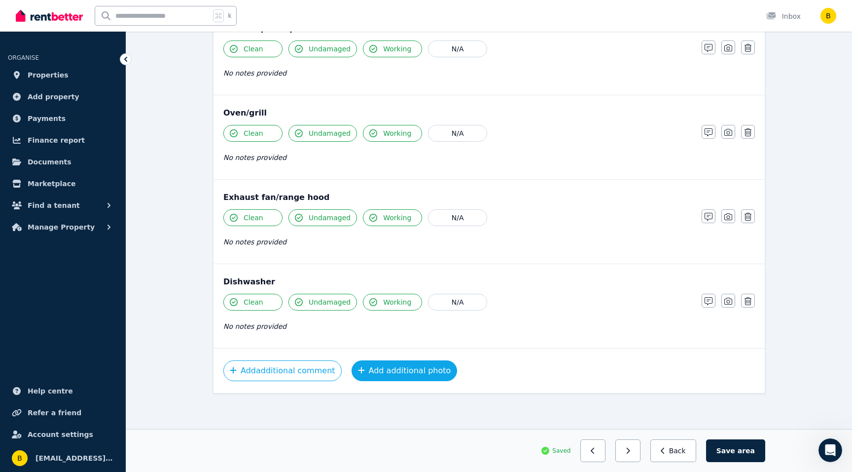
click at [370, 365] on button "Add additional photo" at bounding box center [405, 370] width 106 height 21
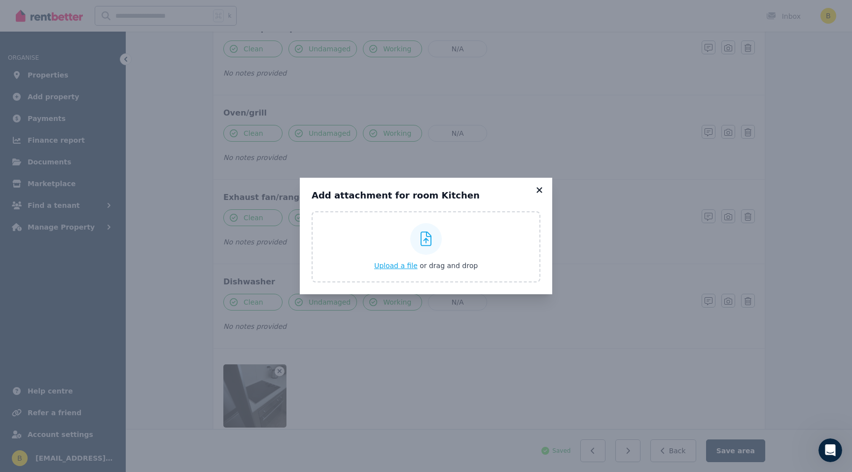
click at [539, 187] on icon at bounding box center [540, 189] width 10 height 9
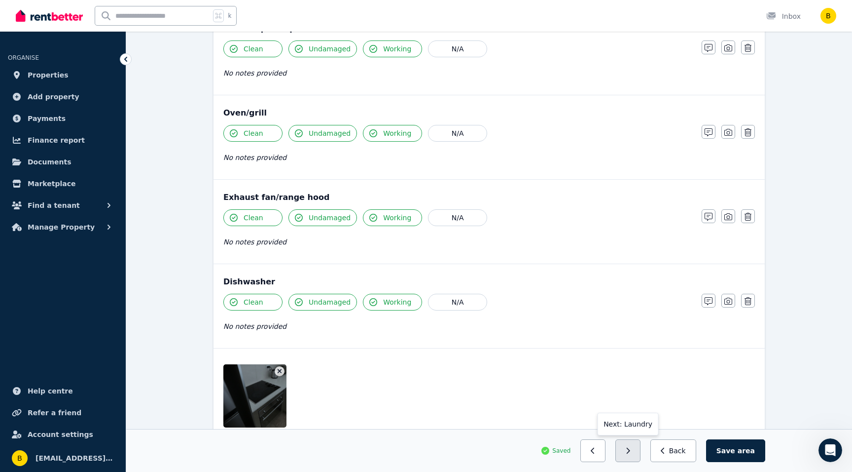
click at [631, 450] on button "button" at bounding box center [628, 450] width 25 height 23
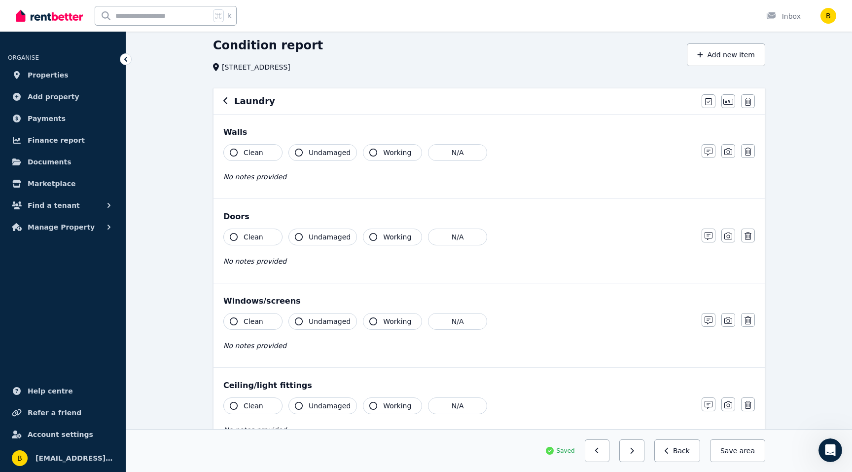
scroll to position [0, 0]
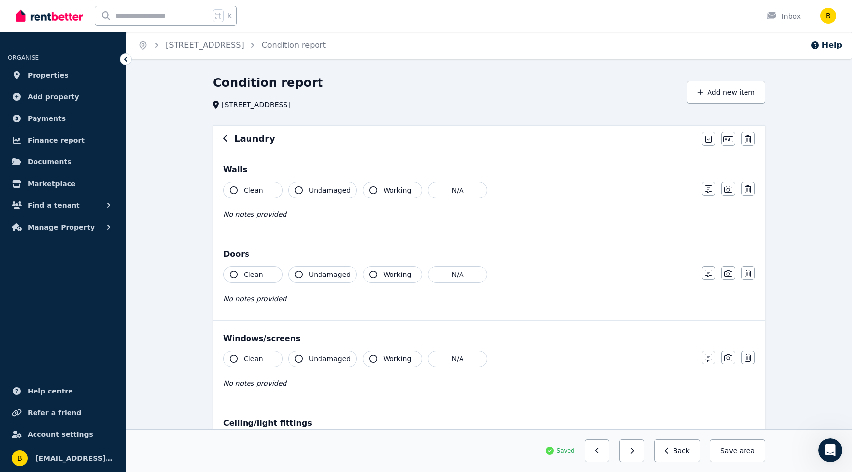
click at [235, 187] on icon "button" at bounding box center [234, 190] width 8 height 8
click at [297, 187] on icon "button" at bounding box center [299, 190] width 8 height 8
click at [369, 187] on icon "button" at bounding box center [373, 190] width 8 height 8
click at [231, 275] on icon "button" at bounding box center [234, 274] width 8 height 8
click at [299, 268] on button "Undamaged" at bounding box center [323, 274] width 69 height 17
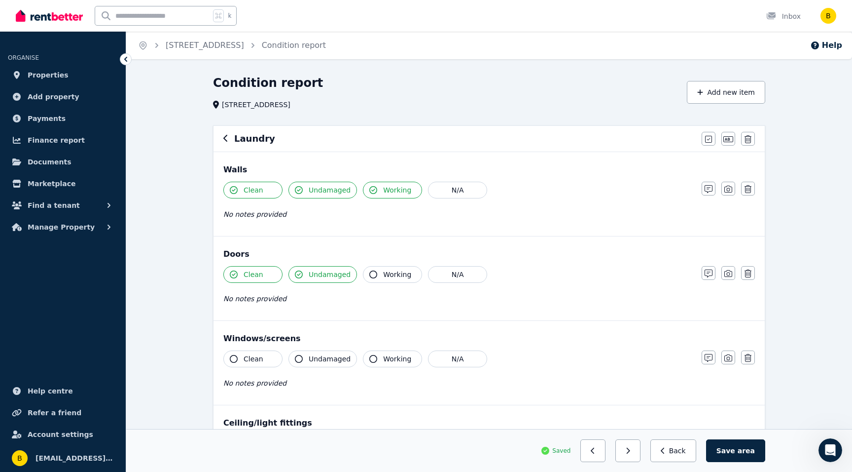
click at [371, 272] on icon "button" at bounding box center [373, 274] width 8 height 8
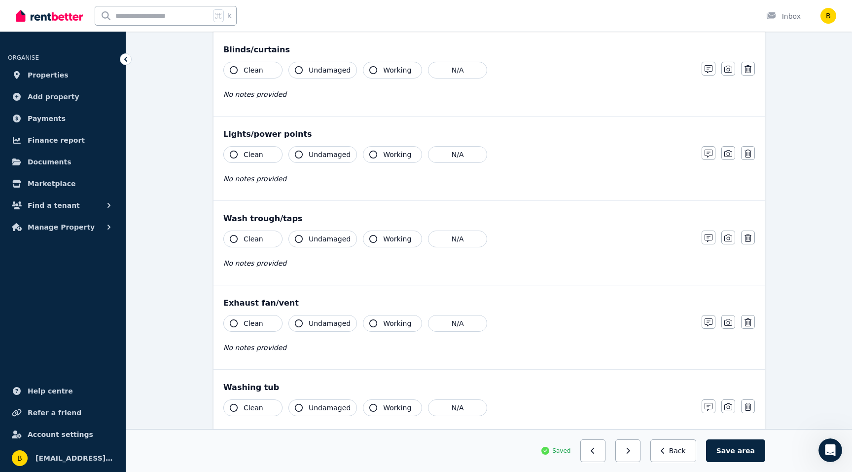
scroll to position [456, 0]
click at [235, 238] on icon "button" at bounding box center [234, 240] width 8 height 8
click at [297, 232] on button "Undamaged" at bounding box center [323, 240] width 69 height 17
click at [372, 237] on icon "button" at bounding box center [373, 240] width 8 height 8
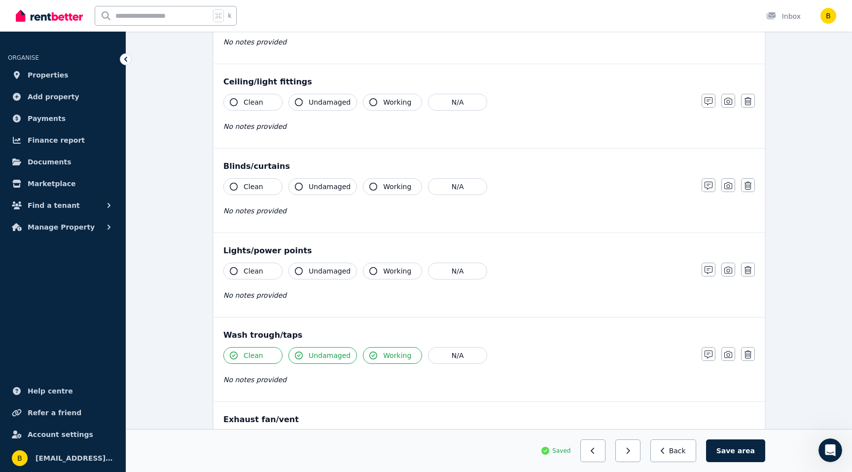
scroll to position [341, 0]
click at [713, 349] on button "button" at bounding box center [709, 353] width 14 height 14
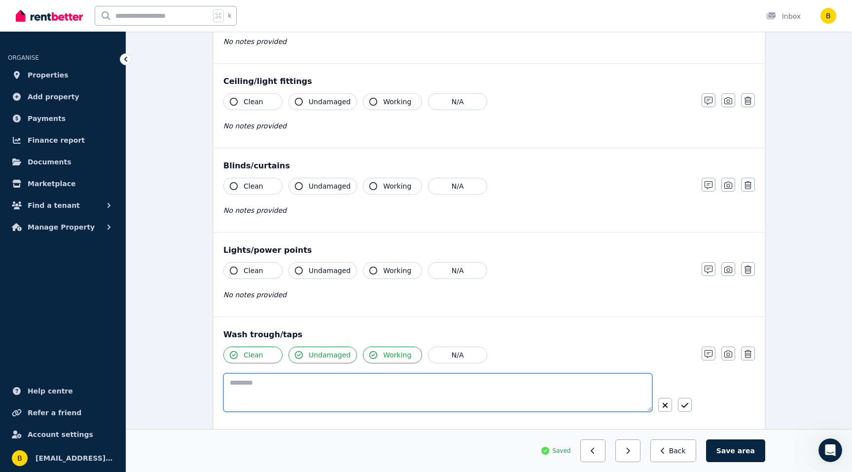
click at [396, 392] on textarea at bounding box center [437, 392] width 429 height 38
type textarea "**********"
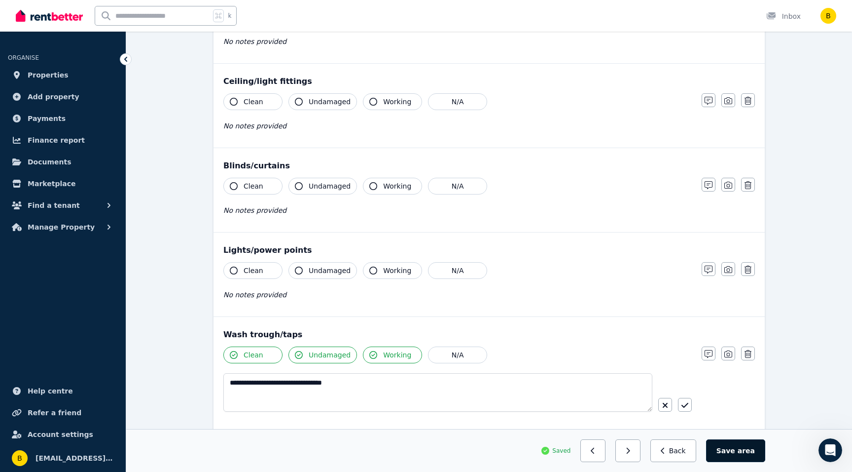
click at [731, 450] on button "Save area" at bounding box center [735, 450] width 59 height 23
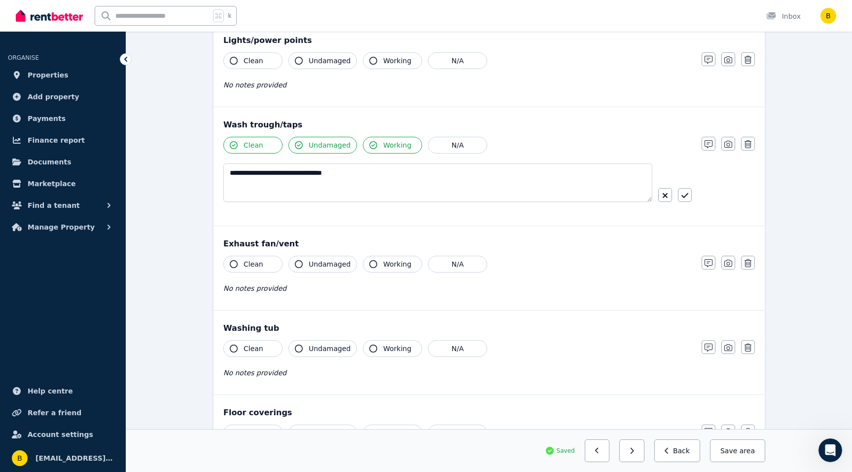
scroll to position [682, 0]
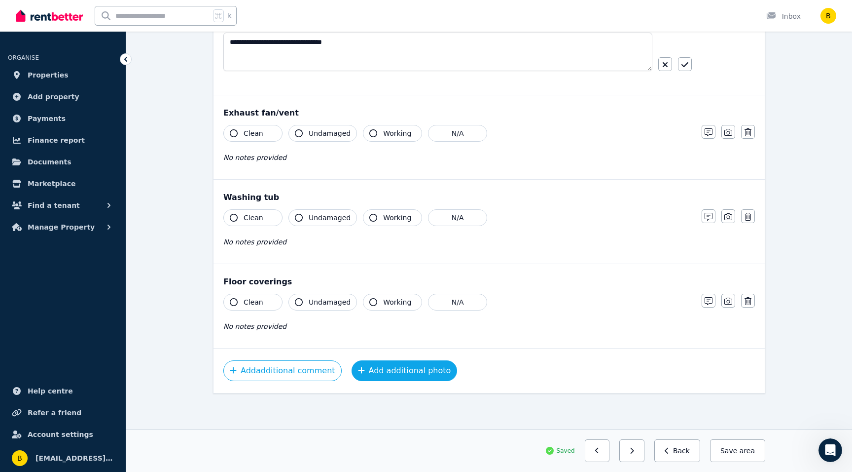
click at [393, 371] on button "Add additional photo" at bounding box center [405, 370] width 106 height 21
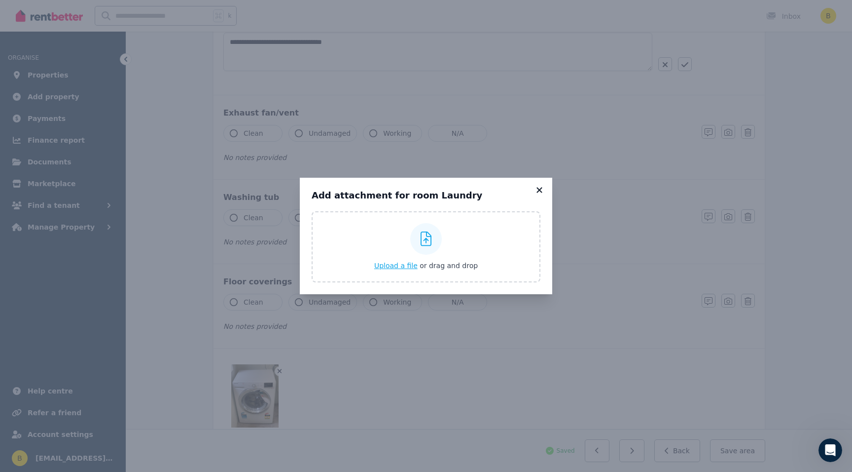
click at [540, 187] on icon at bounding box center [540, 189] width 10 height 9
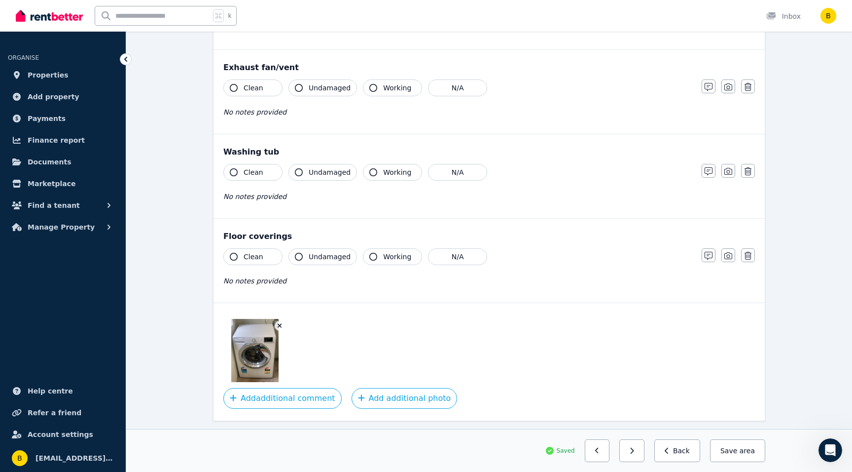
scroll to position [755, 0]
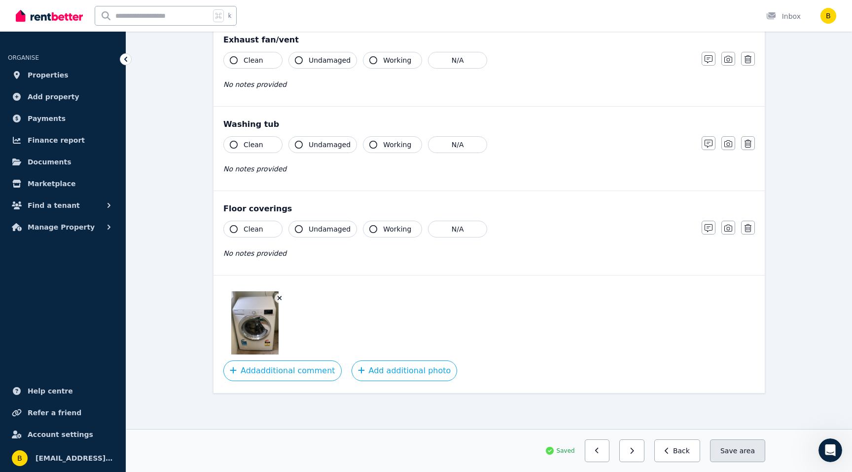
click at [732, 447] on button "Save area" at bounding box center [737, 450] width 55 height 23
click at [639, 448] on button "button" at bounding box center [632, 450] width 25 height 23
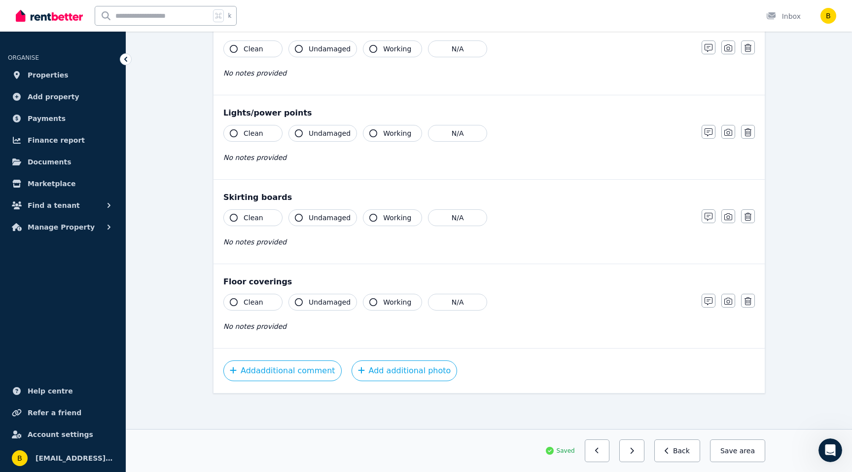
scroll to position [478, 0]
click at [639, 448] on button "button" at bounding box center [632, 450] width 25 height 23
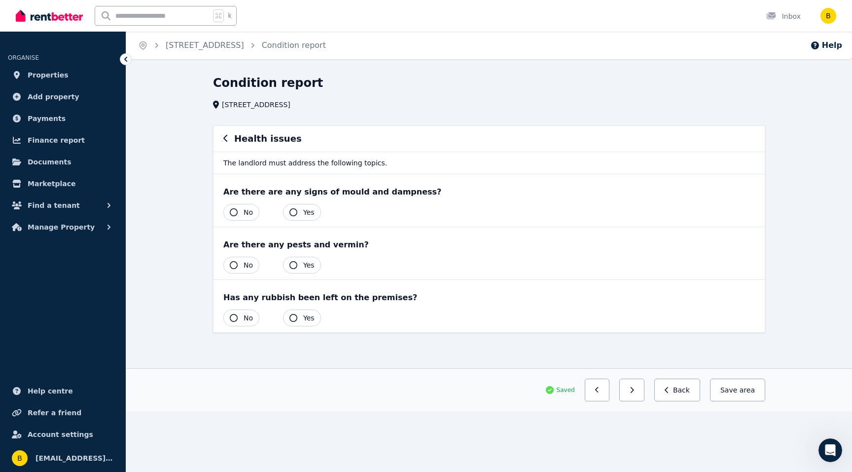
scroll to position [0, 0]
click at [237, 209] on button "No" at bounding box center [241, 212] width 36 height 17
click at [236, 264] on icon "button" at bounding box center [234, 265] width 8 height 8
click at [232, 315] on icon "button" at bounding box center [234, 318] width 8 height 8
click at [729, 391] on button "Save area" at bounding box center [735, 389] width 59 height 23
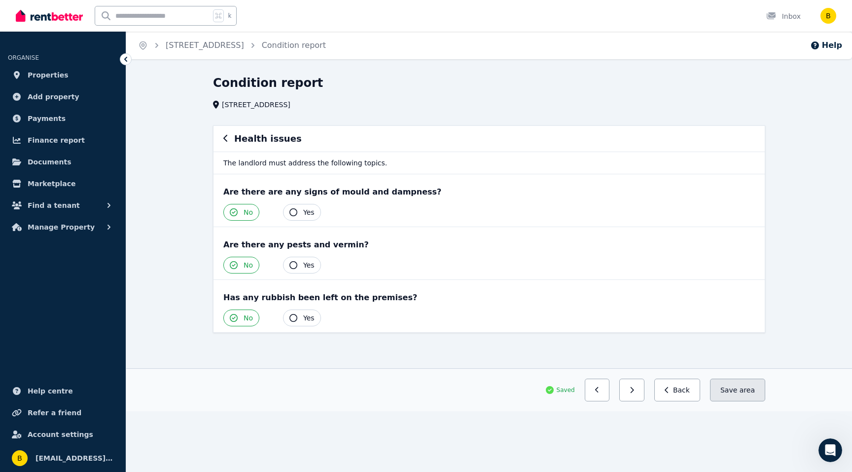
click at [732, 387] on button "Save area" at bounding box center [737, 389] width 55 height 23
click at [598, 383] on button "button" at bounding box center [597, 389] width 25 height 23
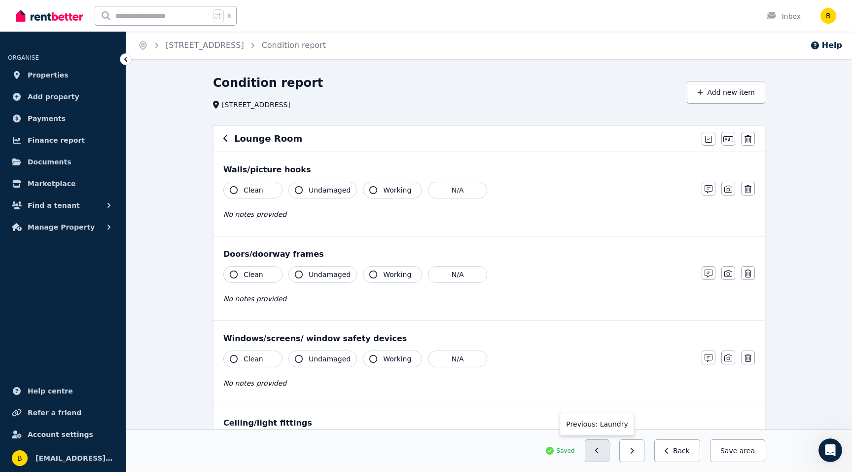
click at [599, 451] on icon "button" at bounding box center [596, 450] width 3 height 6
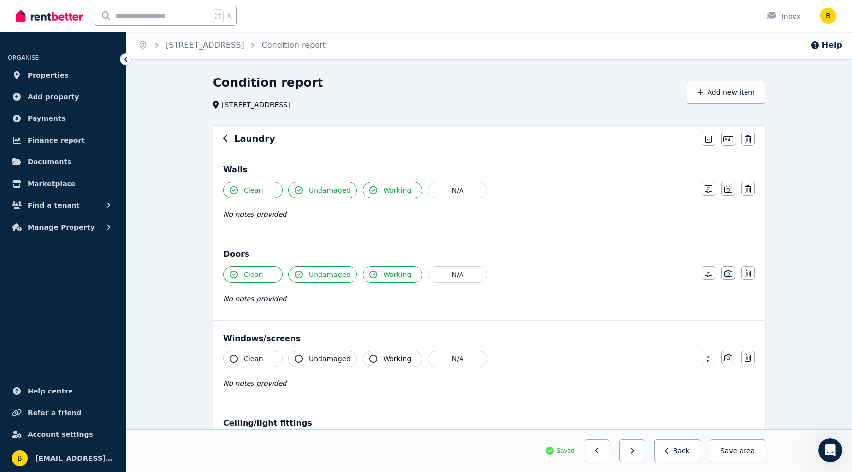
click at [599, 451] on icon "button" at bounding box center [596, 450] width 3 height 6
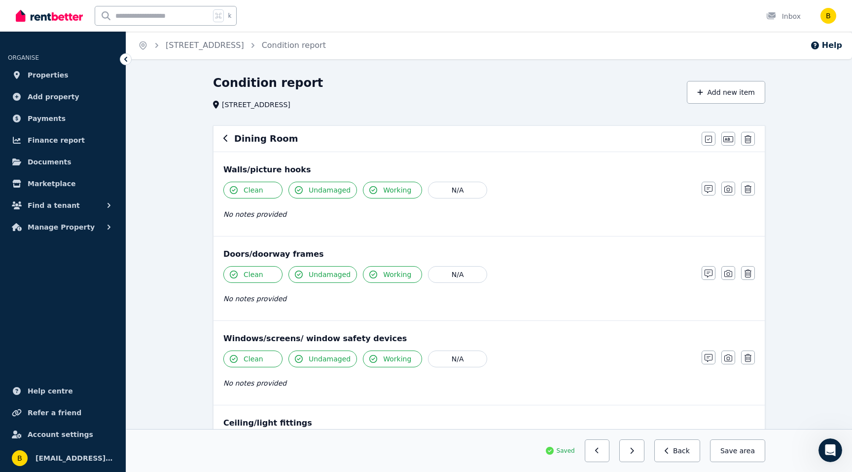
click at [599, 451] on icon "button" at bounding box center [596, 450] width 3 height 6
click at [298, 44] on link "Condition report" at bounding box center [294, 44] width 64 height 9
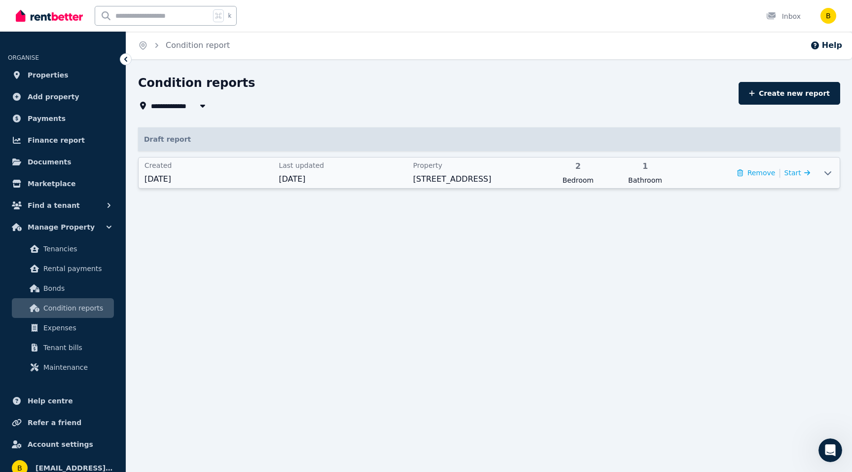
click at [829, 168] on div at bounding box center [828, 172] width 24 height 31
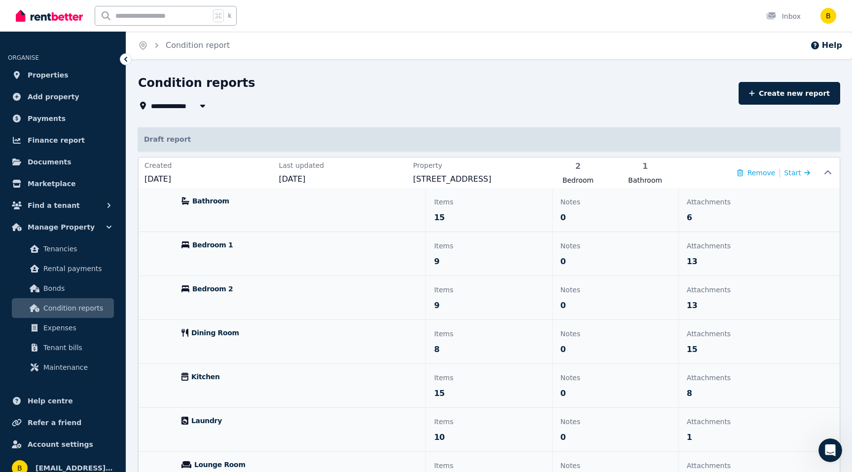
scroll to position [59, 0]
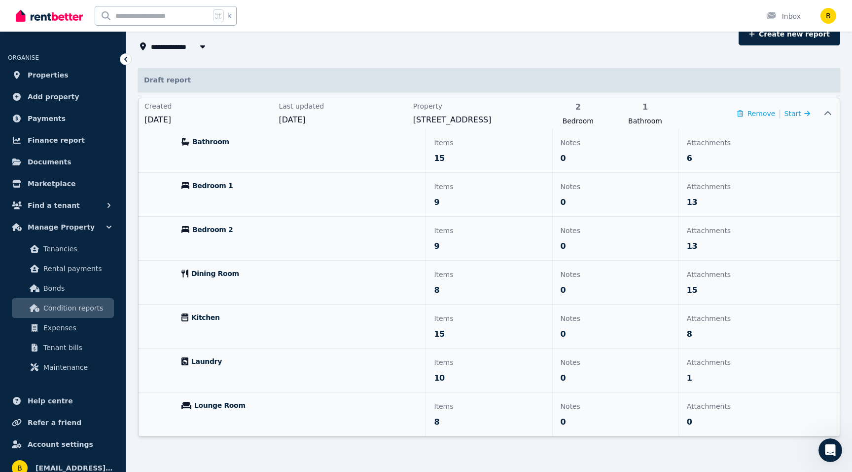
click at [195, 406] on span "Lounge Room" at bounding box center [219, 405] width 51 height 10
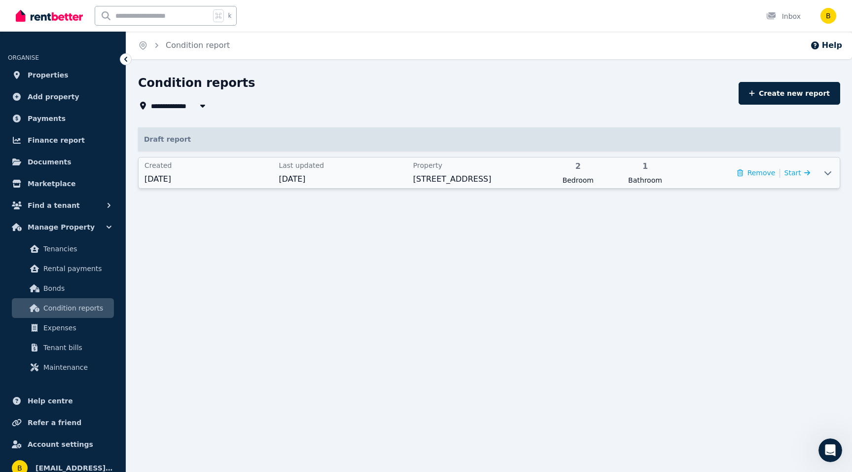
scroll to position [0, 0]
click at [199, 171] on div "Created [DATE]" at bounding box center [209, 172] width 128 height 25
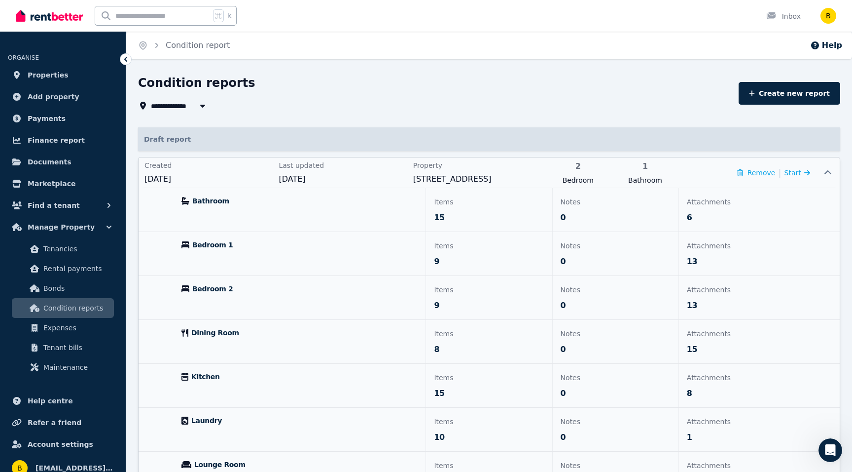
click at [209, 206] on div "Bathroom" at bounding box center [300, 209] width 252 height 43
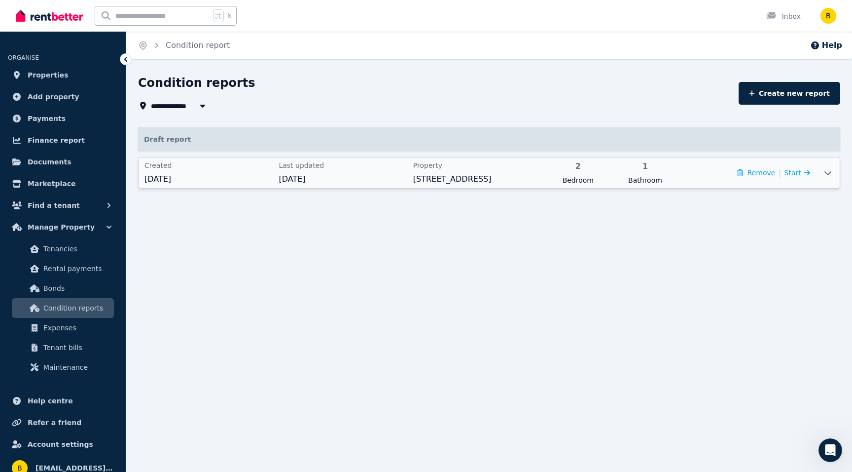
click at [204, 171] on div "Created [DATE]" at bounding box center [209, 172] width 128 height 25
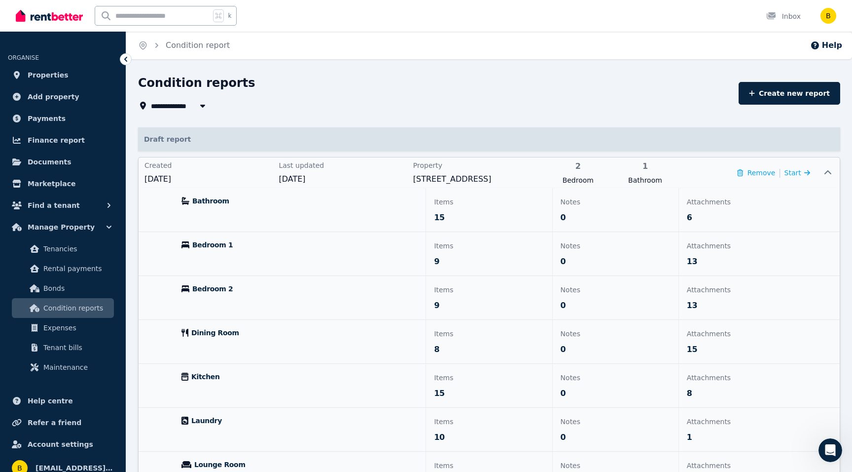
scroll to position [59, 0]
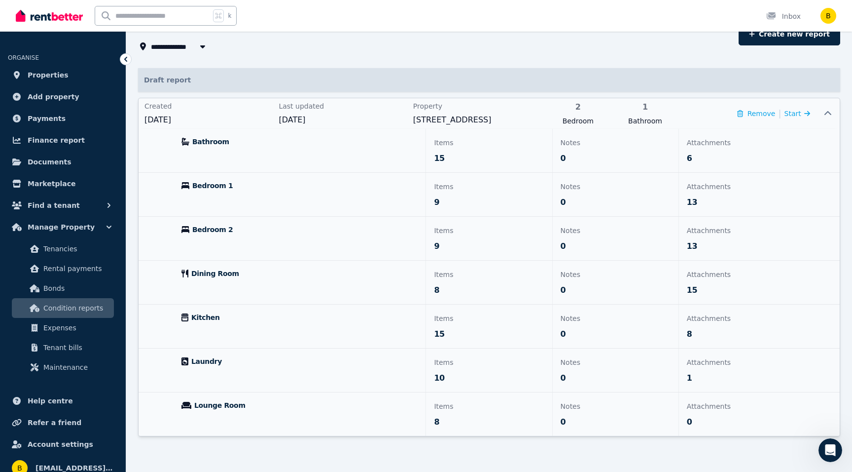
click at [701, 277] on p "Attachments" at bounding box center [742, 274] width 110 height 12
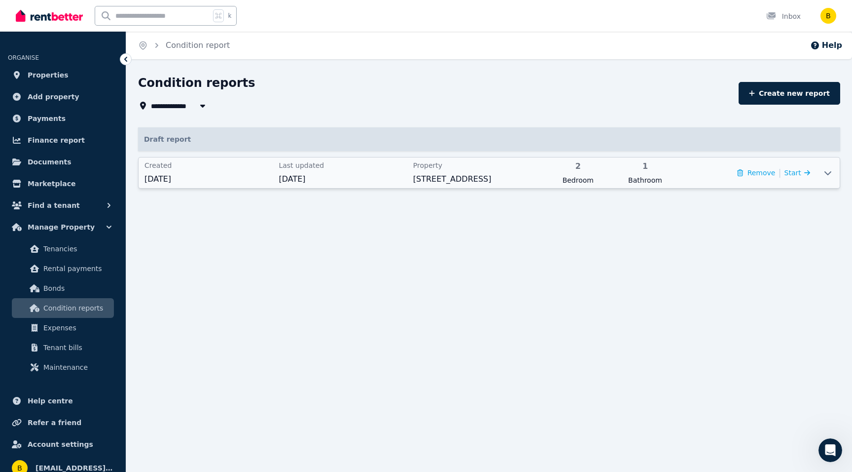
click at [226, 175] on span "[DATE]" at bounding box center [209, 179] width 128 height 12
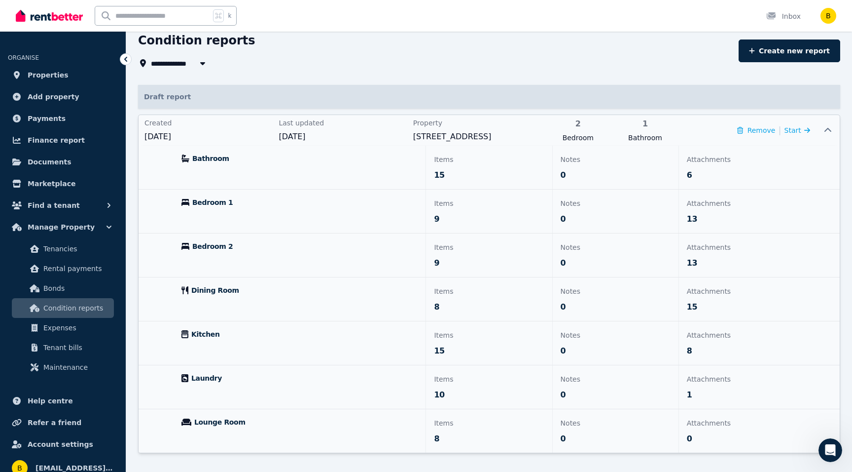
scroll to position [59, 0]
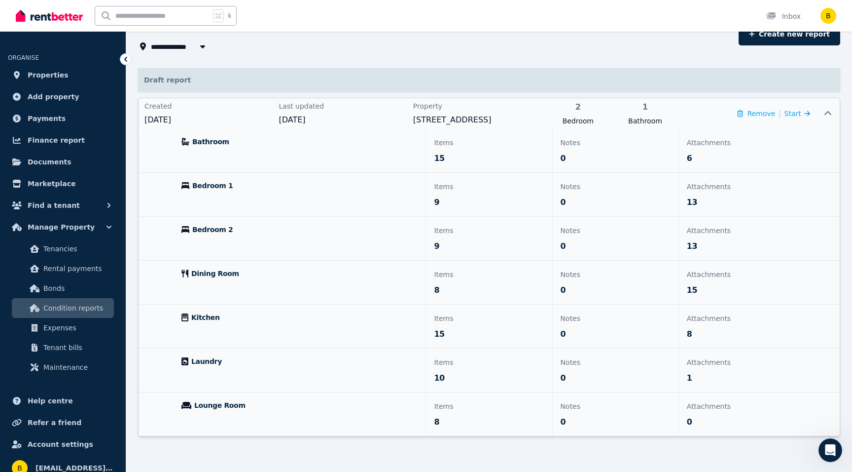
click at [695, 271] on p "Attachments" at bounding box center [742, 274] width 110 height 12
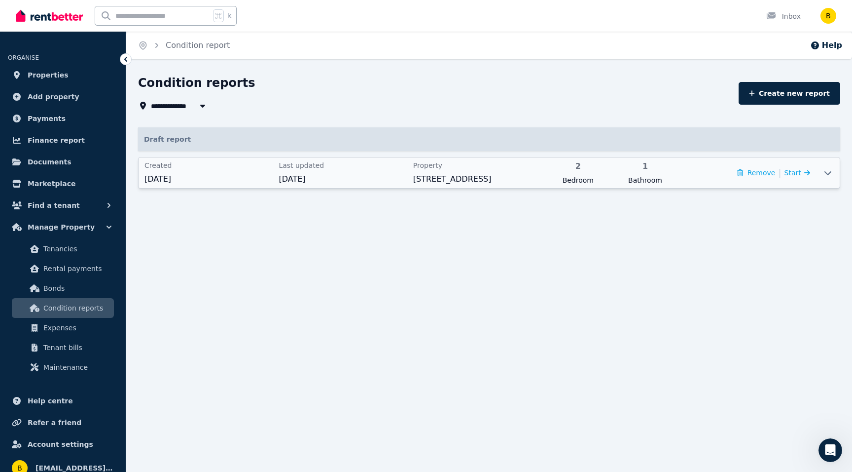
click at [63, 308] on span "Condition reports" at bounding box center [76, 308] width 67 height 12
click at [178, 168] on span "Created" at bounding box center [209, 165] width 128 height 10
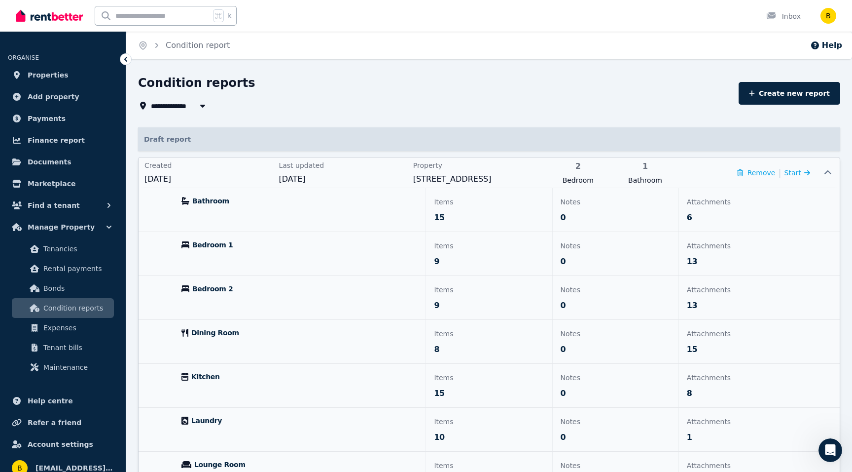
click at [191, 200] on div "Bathroom" at bounding box center [206, 201] width 48 height 10
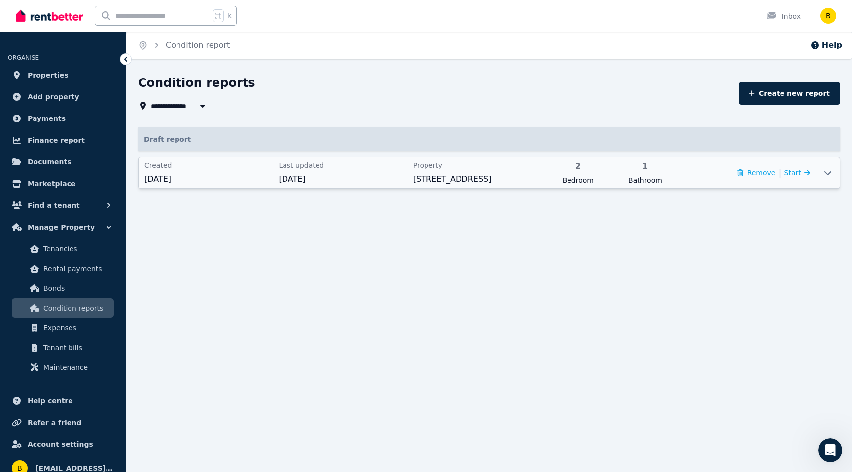
click at [798, 164] on div "Remove | Start" at bounding box center [746, 172] width 128 height 25
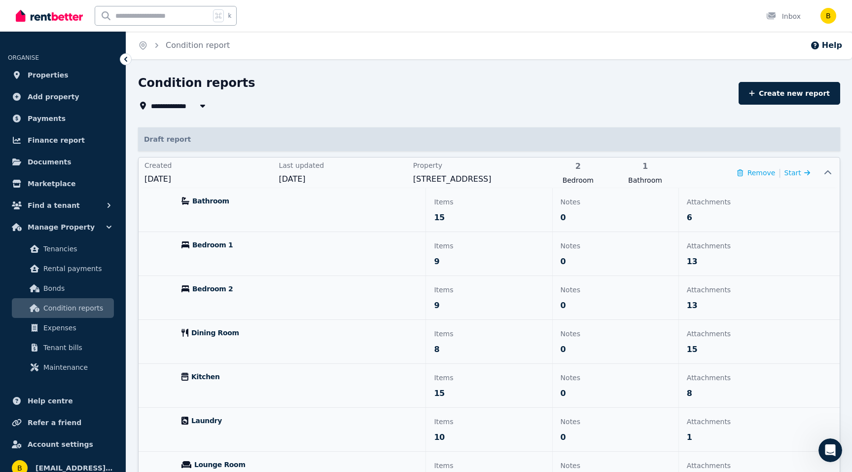
click at [828, 169] on icon at bounding box center [828, 173] width 12 height 8
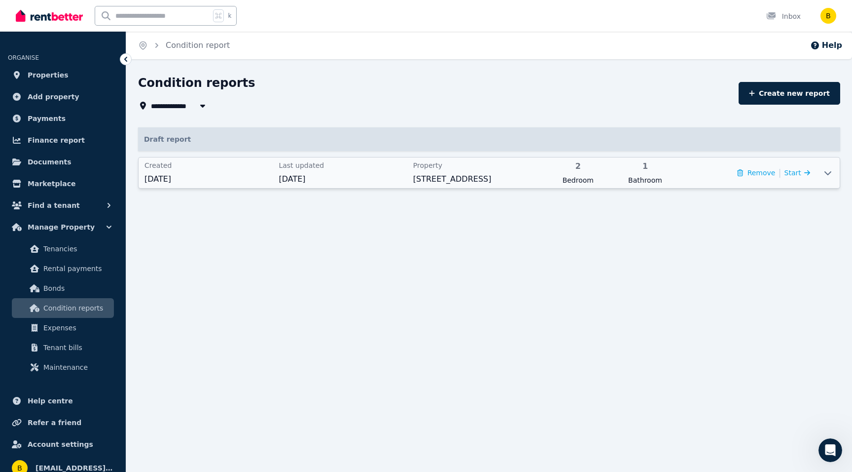
click at [580, 176] on span "Bedroom" at bounding box center [578, 180] width 61 height 10
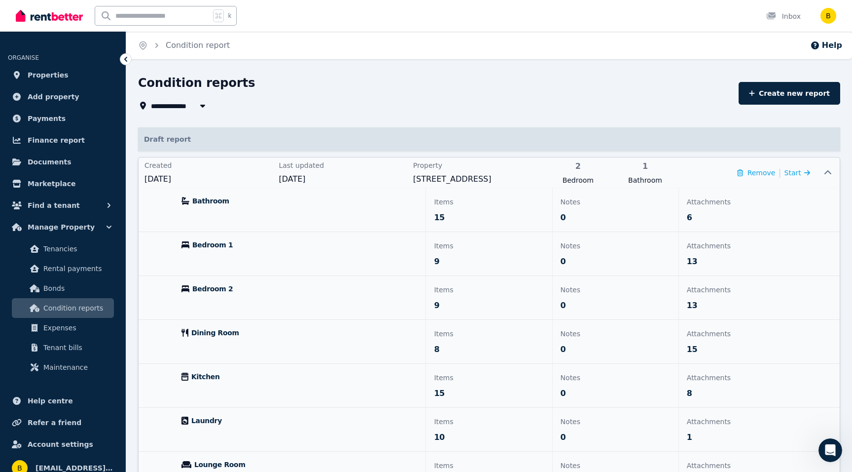
scroll to position [59, 0]
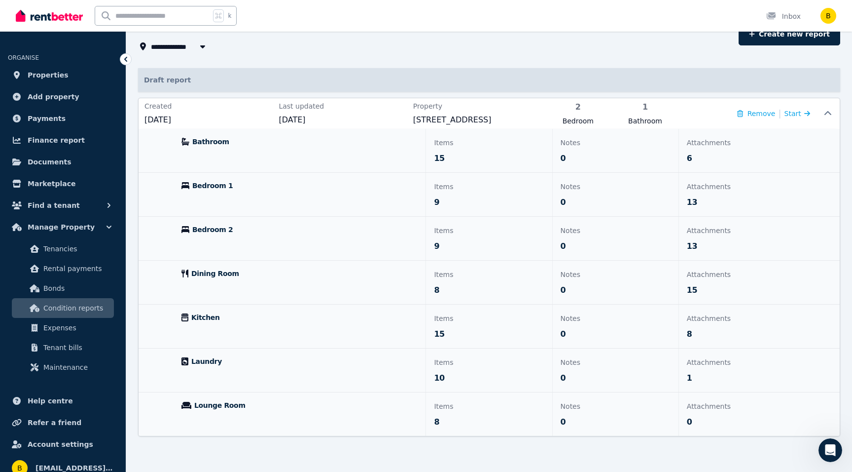
click at [46, 308] on span "Condition reports" at bounding box center [76, 308] width 67 height 12
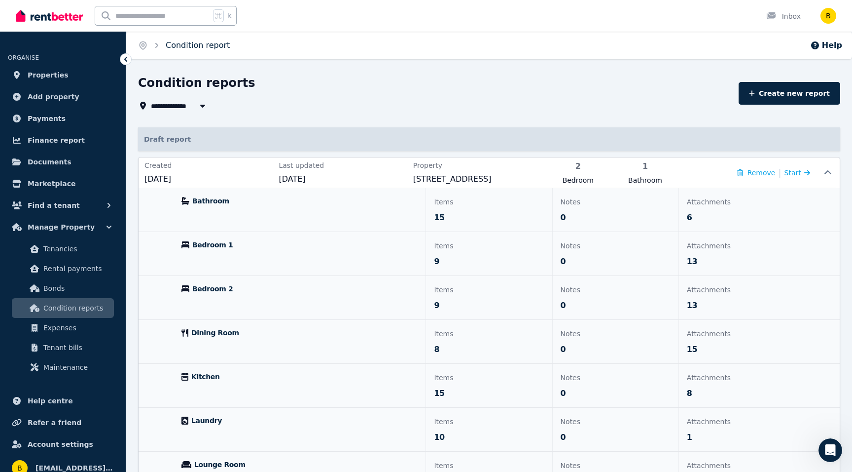
click at [200, 45] on link "Condition report" at bounding box center [198, 44] width 64 height 9
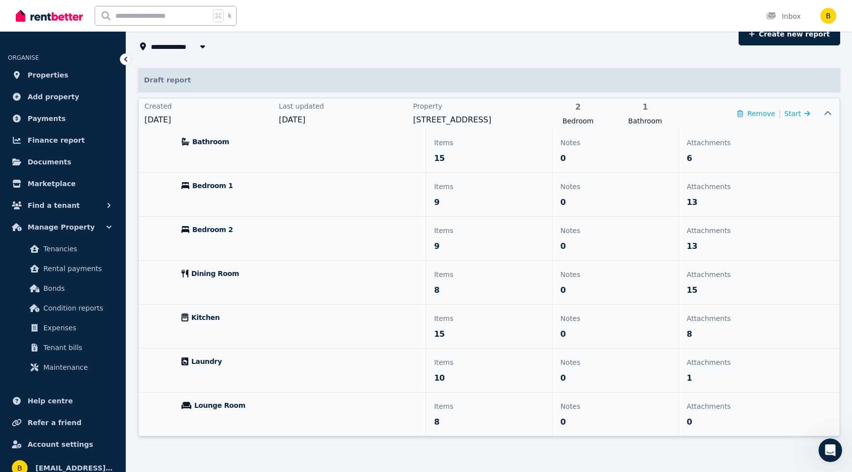
click at [176, 116] on span "[DATE]" at bounding box center [209, 120] width 128 height 12
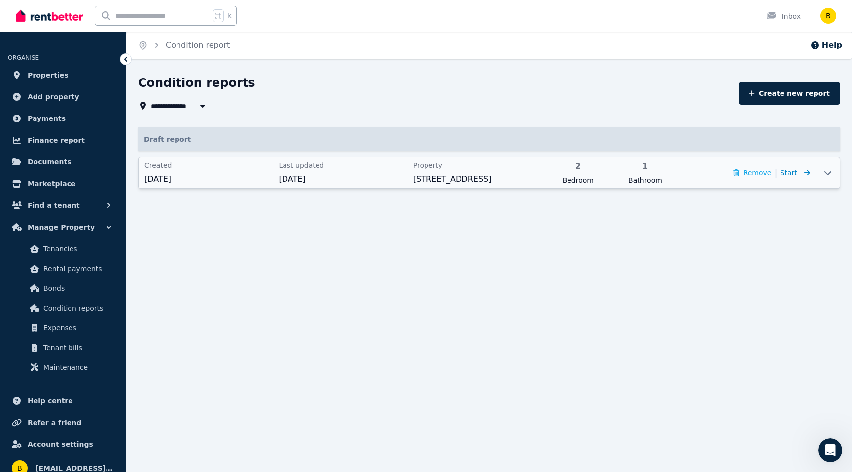
click at [795, 171] on span "Start" at bounding box center [789, 173] width 17 height 8
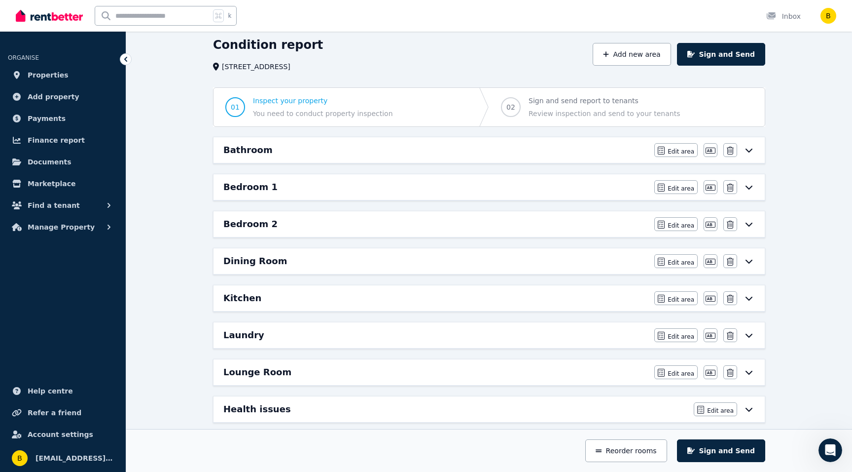
scroll to position [40, 0]
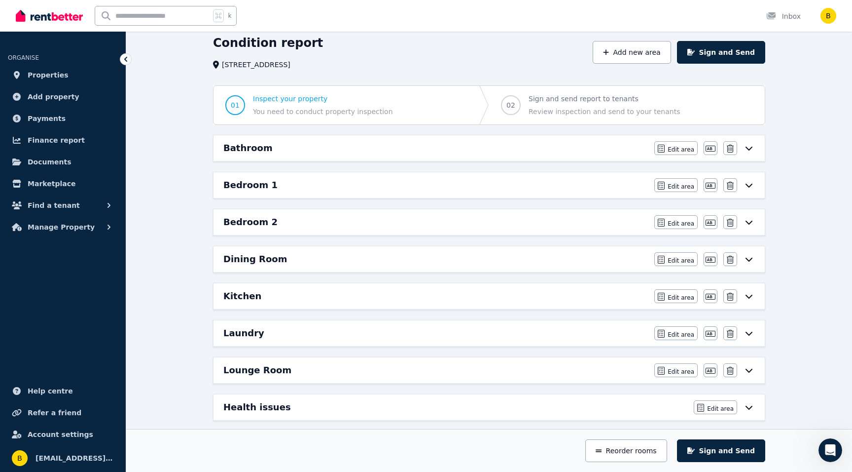
click at [483, 143] on div "Bathroom" at bounding box center [435, 148] width 425 height 14
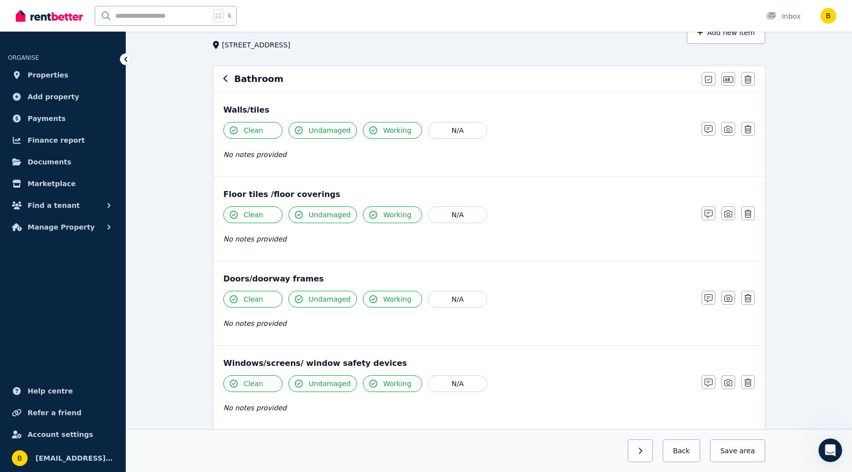
scroll to position [0, 0]
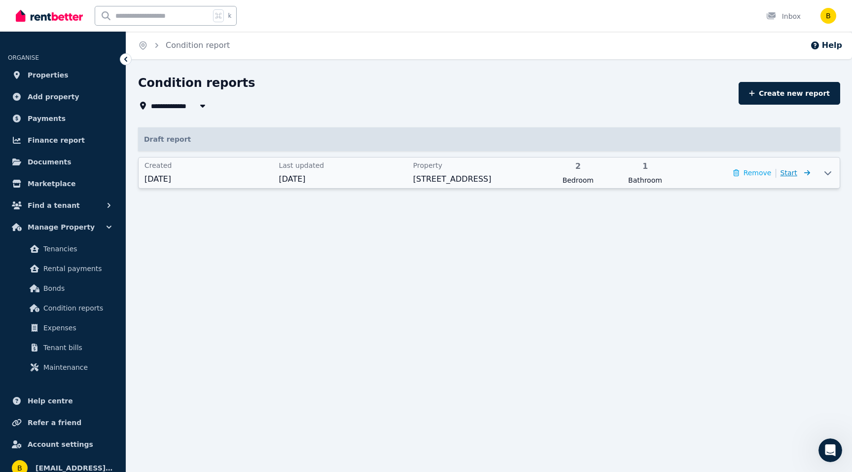
click at [800, 170] on span "Start" at bounding box center [796, 173] width 30 height 12
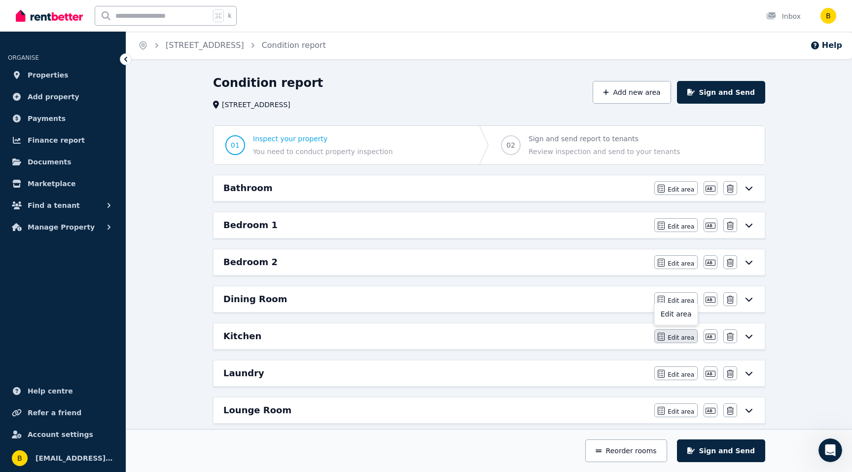
click at [681, 341] on button "Edit area" at bounding box center [676, 336] width 43 height 14
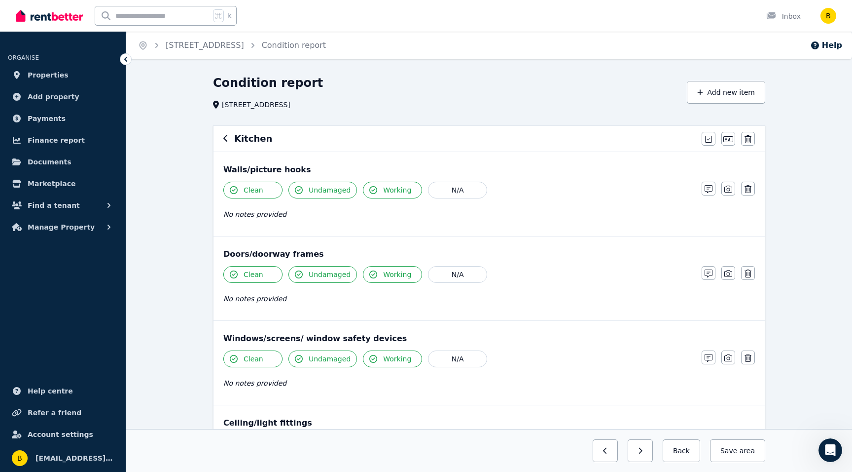
click at [226, 137] on icon "button" at bounding box center [225, 138] width 5 height 8
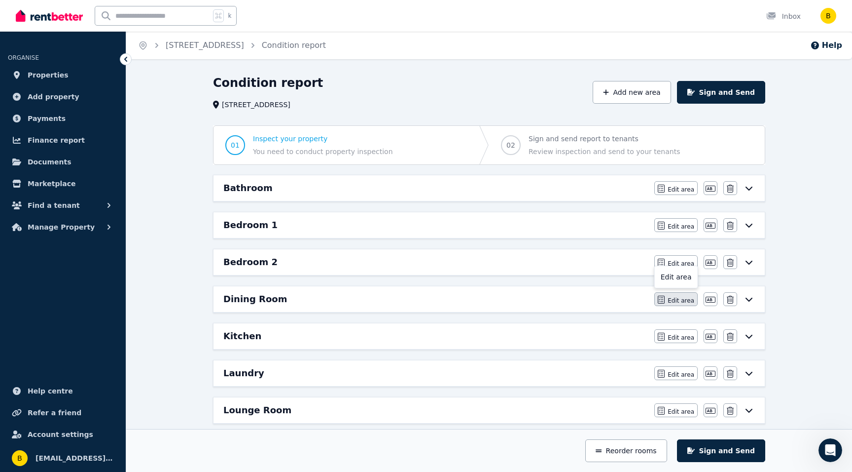
click at [679, 298] on span "Edit area" at bounding box center [681, 300] width 27 height 8
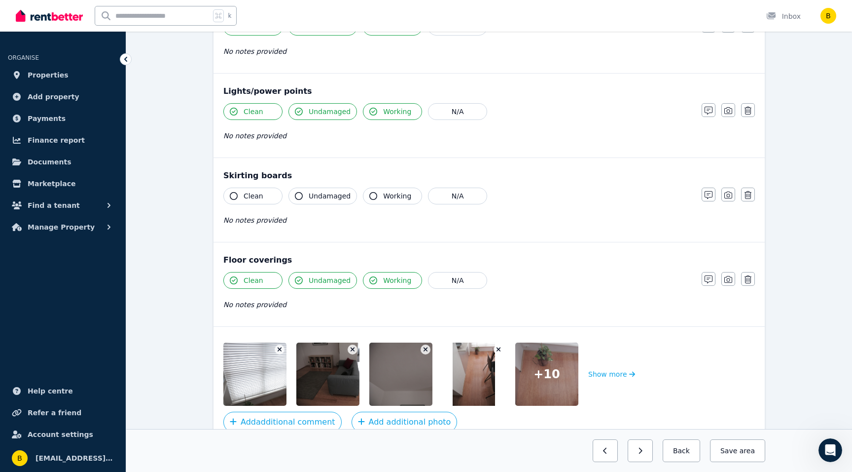
scroll to position [551, 0]
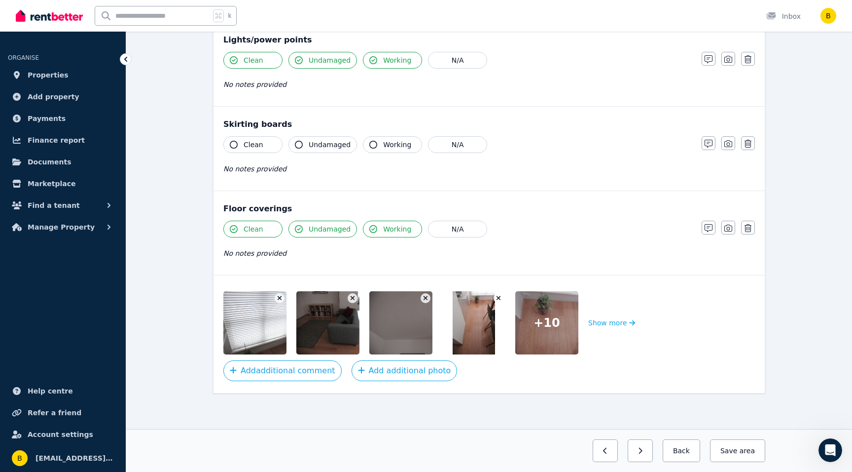
click at [351, 296] on icon "button" at bounding box center [353, 298] width 4 height 4
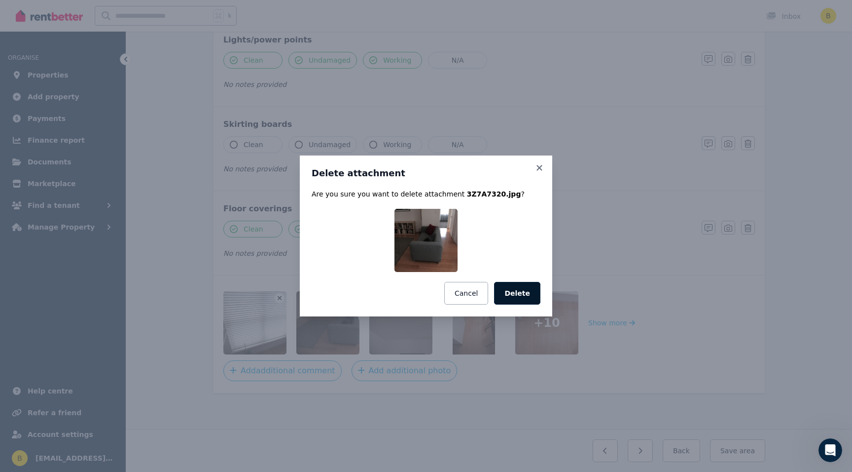
click at [512, 288] on button "Delete" at bounding box center [517, 293] width 46 height 23
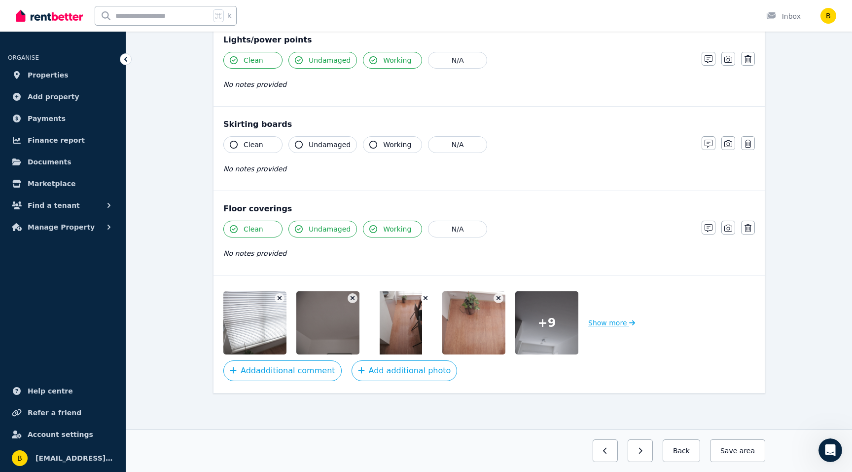
click at [596, 319] on button "Show more" at bounding box center [611, 322] width 47 height 63
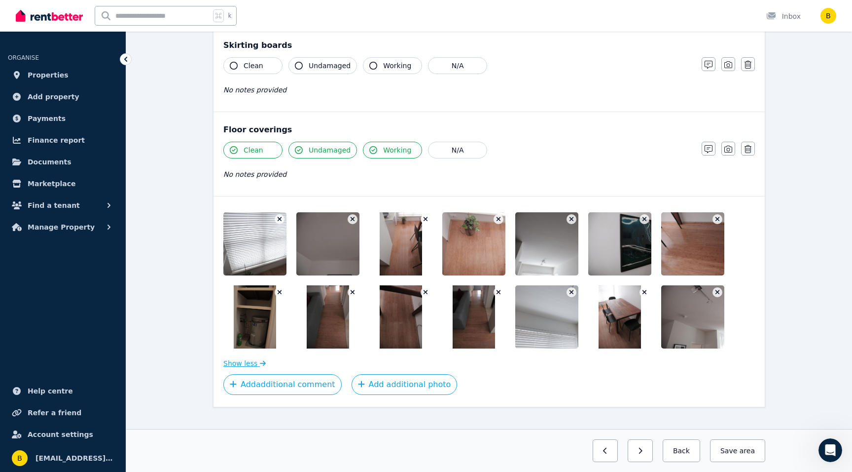
scroll to position [644, 0]
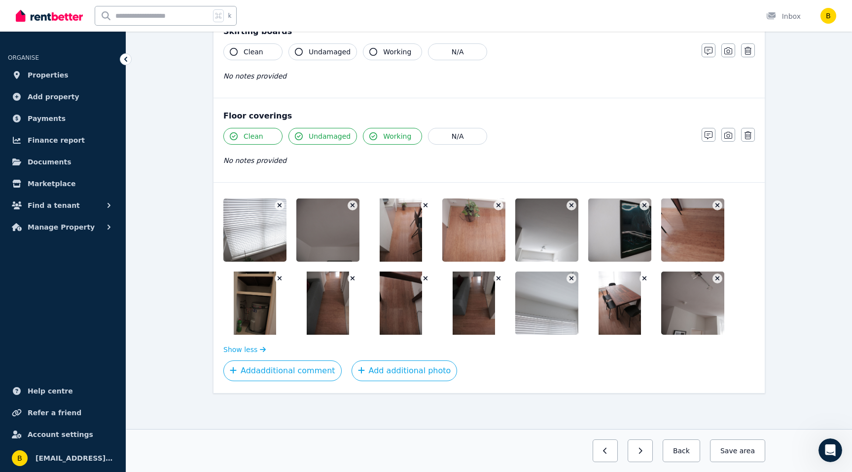
click at [278, 274] on button "button" at bounding box center [280, 278] width 10 height 10
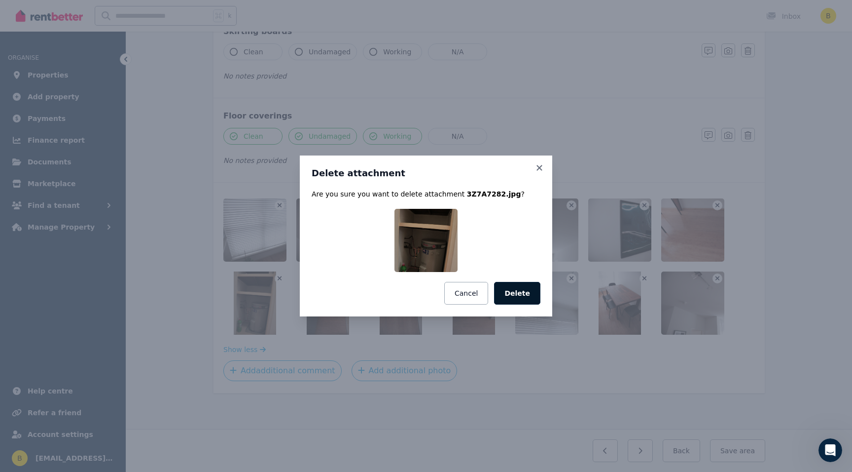
click at [524, 294] on button "Delete" at bounding box center [517, 293] width 46 height 23
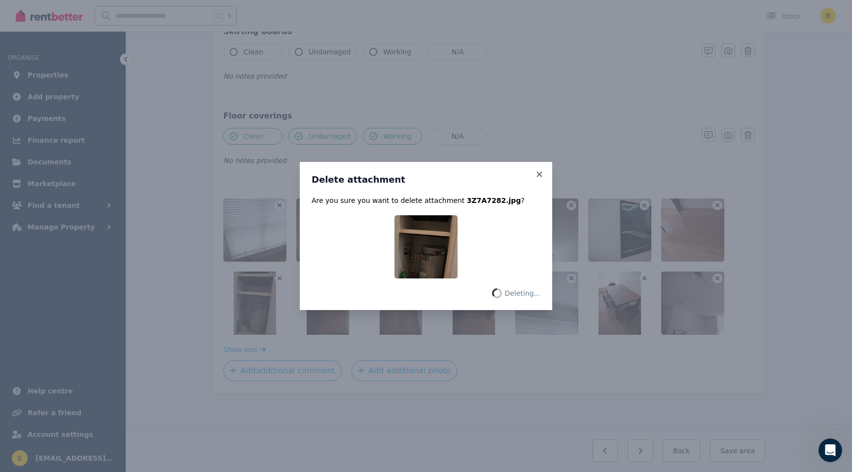
scroll to position [624, 0]
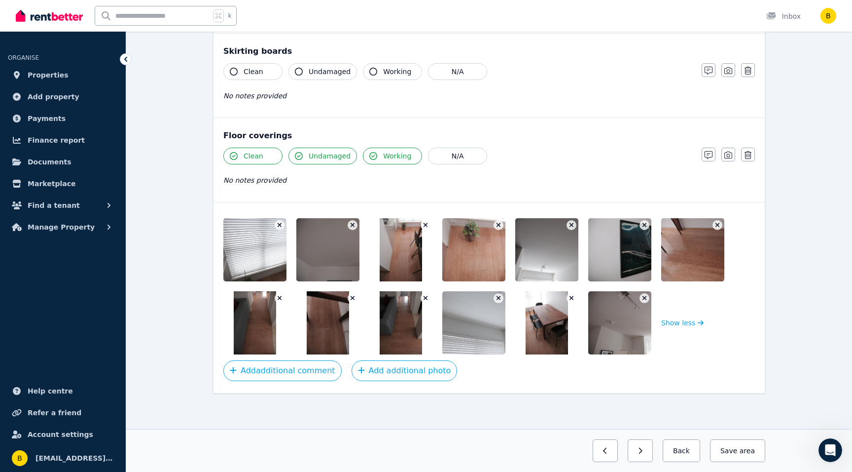
click at [276, 297] on button "button" at bounding box center [280, 298] width 10 height 10
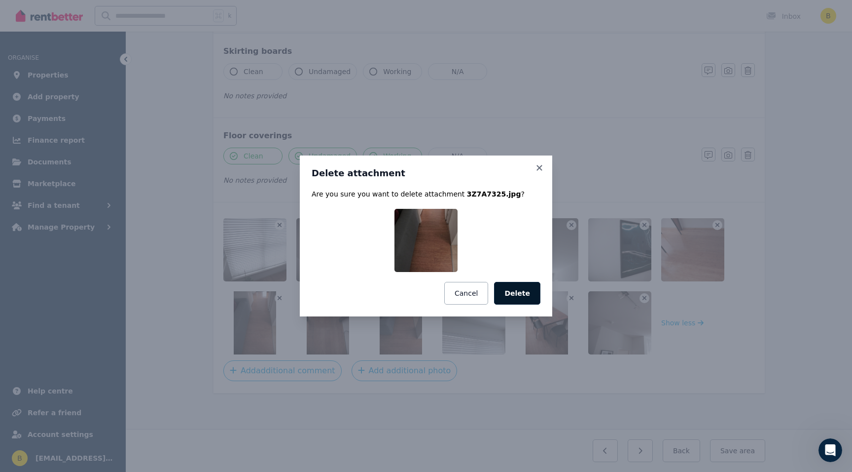
click at [515, 287] on button "Delete" at bounding box center [517, 293] width 46 height 23
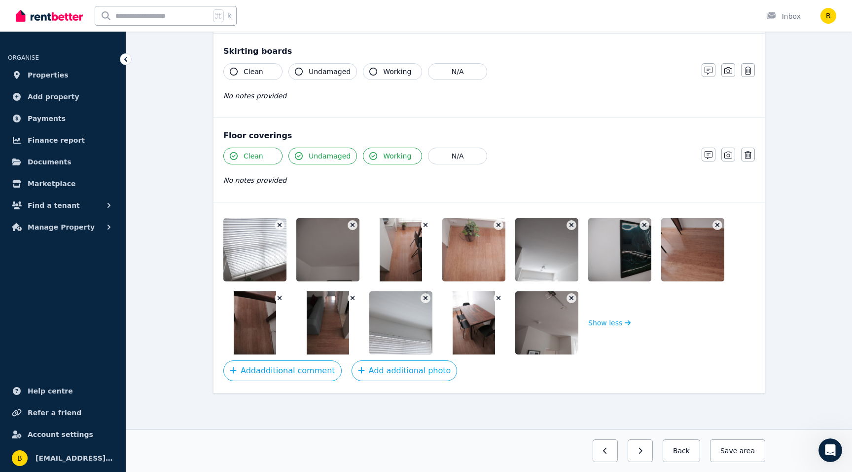
click at [643, 222] on icon "button" at bounding box center [644, 224] width 5 height 7
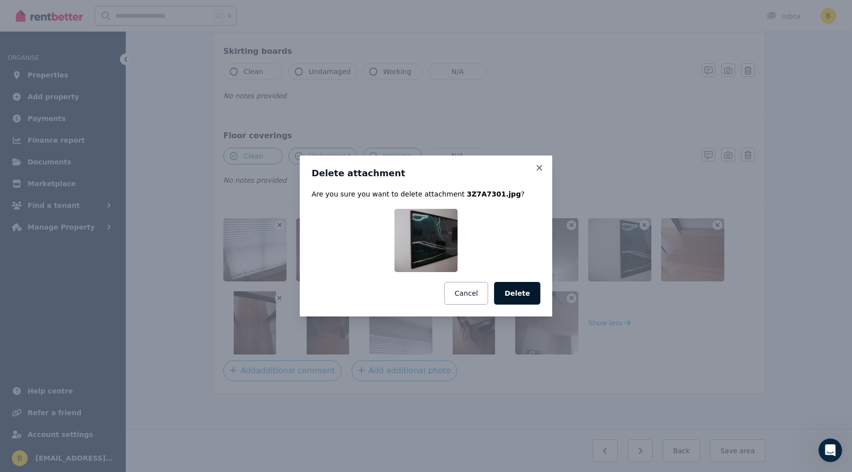
click at [513, 293] on button "Delete" at bounding box center [517, 293] width 46 height 23
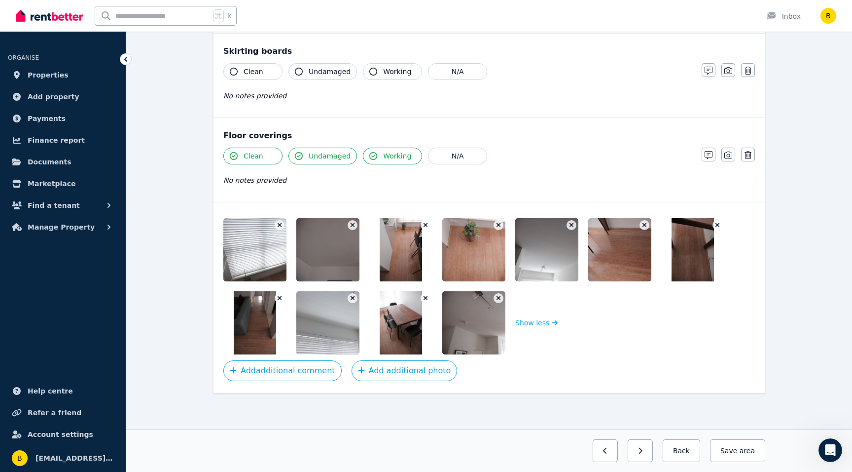
click at [276, 297] on button "button" at bounding box center [280, 298] width 10 height 10
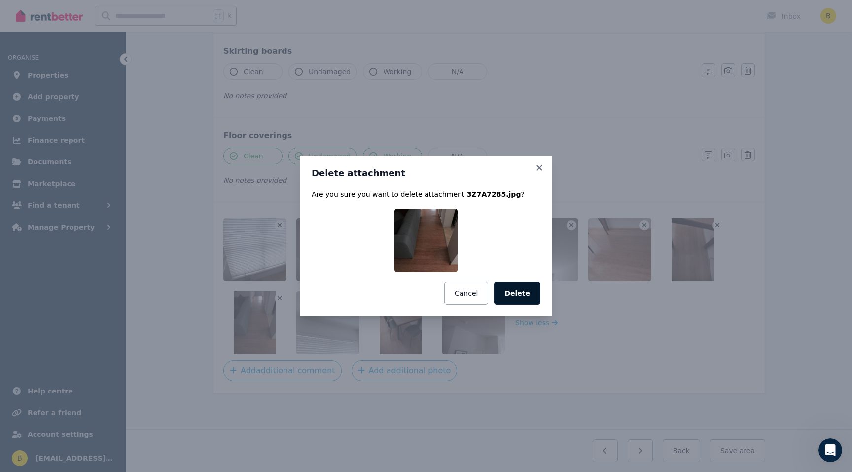
click at [513, 292] on button "Delete" at bounding box center [517, 293] width 46 height 23
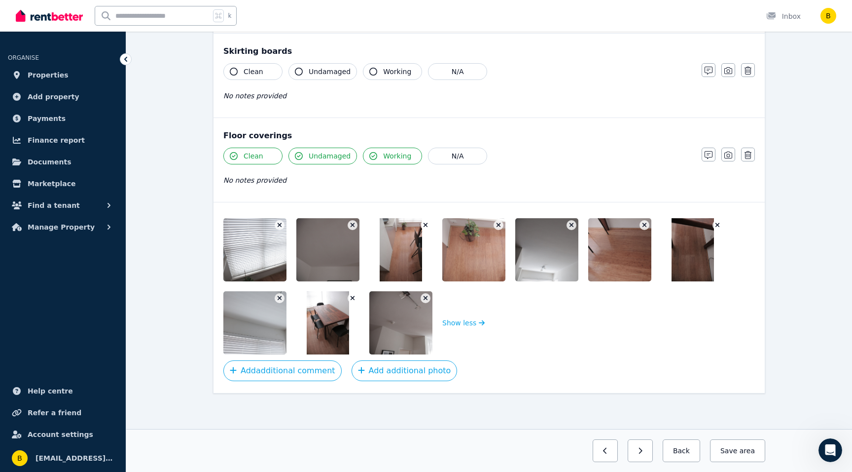
click at [423, 297] on icon "button" at bounding box center [425, 297] width 5 height 7
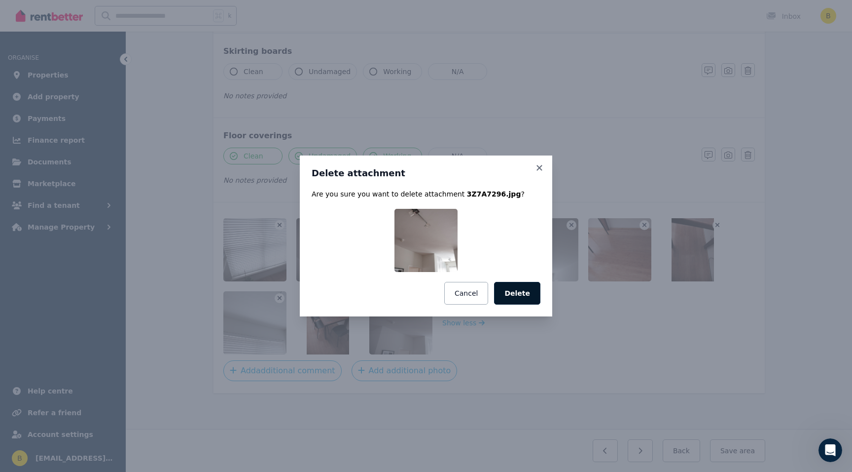
click at [523, 290] on button "Delete" at bounding box center [517, 293] width 46 height 23
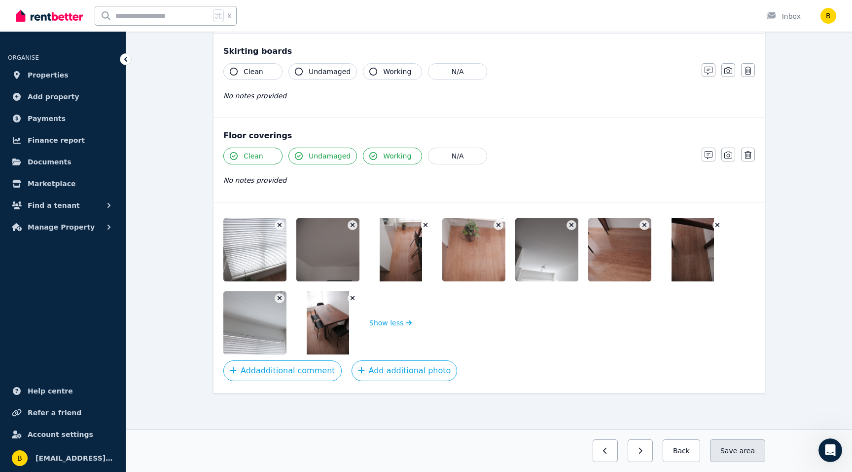
click at [740, 452] on button "Save area" at bounding box center [737, 450] width 55 height 23
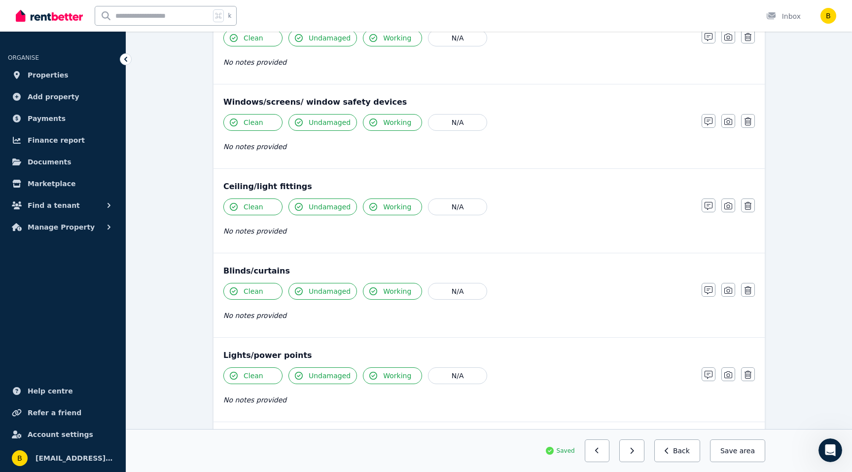
scroll to position [0, 0]
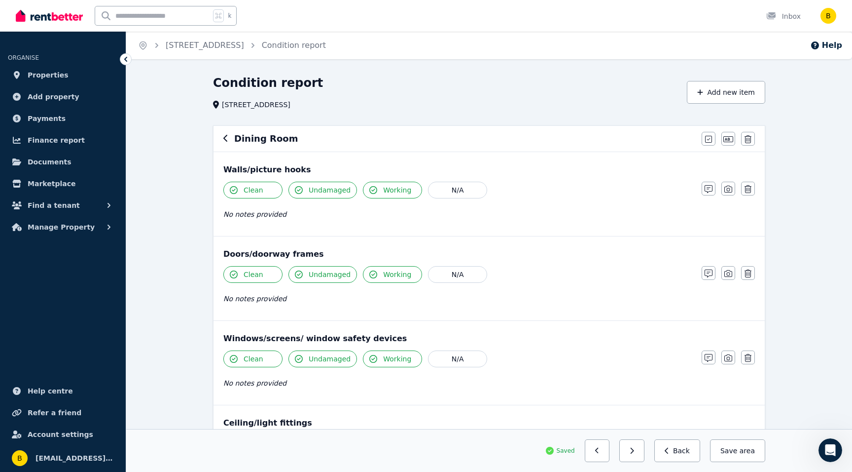
click at [225, 138] on icon "button" at bounding box center [225, 138] width 4 height 7
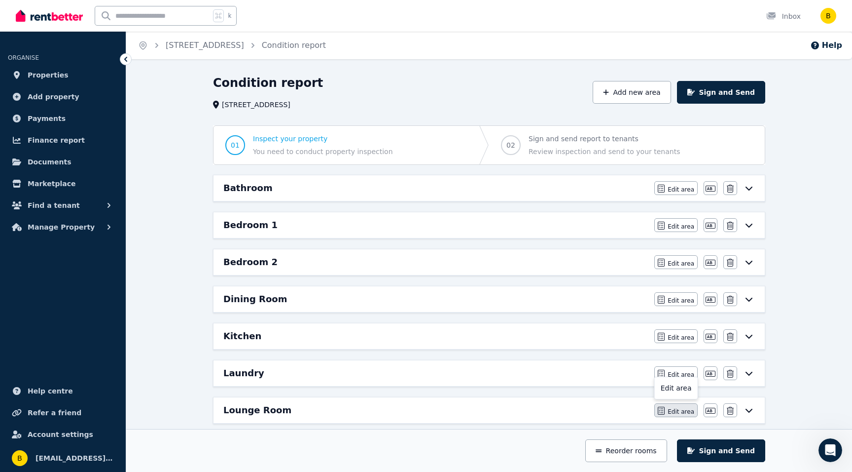
click at [676, 408] on span "Edit area" at bounding box center [681, 411] width 27 height 8
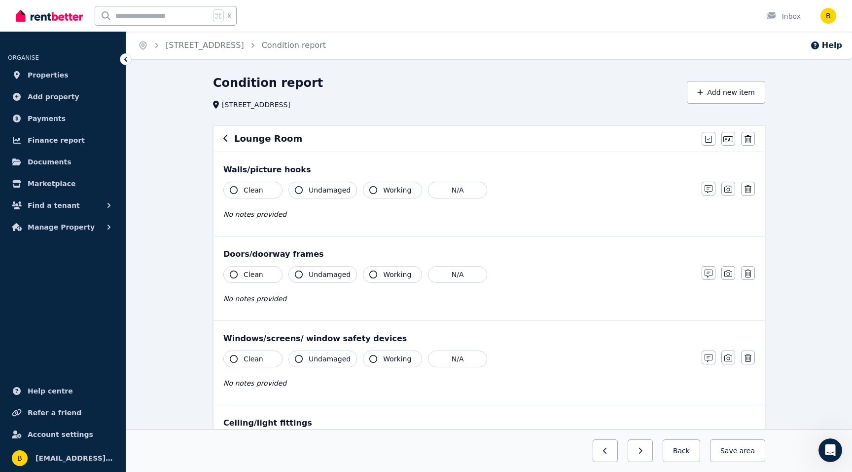
click at [235, 188] on icon "button" at bounding box center [234, 190] width 8 height 8
click at [296, 188] on icon "button" at bounding box center [299, 190] width 8 height 8
click at [369, 187] on icon "button" at bounding box center [373, 190] width 8 height 8
click at [235, 272] on icon "button" at bounding box center [234, 274] width 8 height 8
click at [299, 272] on icon "button" at bounding box center [299, 274] width 8 height 8
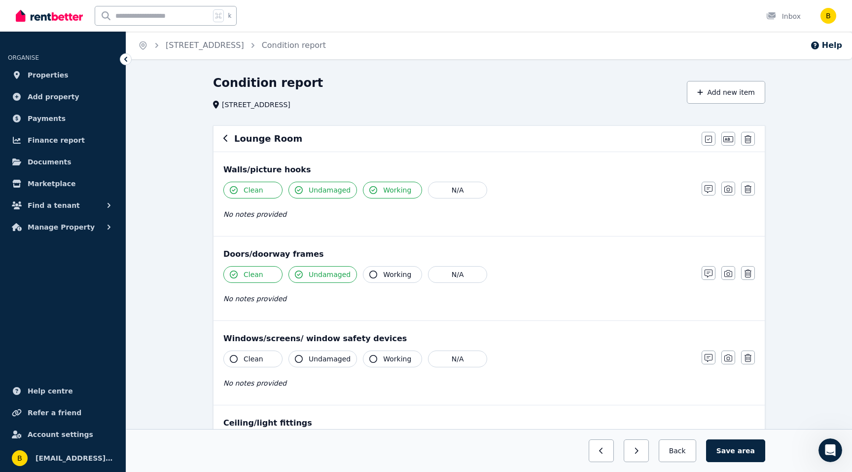
click at [369, 272] on icon "button" at bounding box center [373, 274] width 8 height 8
click at [237, 356] on icon "button" at bounding box center [234, 359] width 8 height 8
click at [299, 355] on icon "button" at bounding box center [299, 359] width 8 height 8
click at [371, 357] on icon "button" at bounding box center [373, 359] width 8 height 8
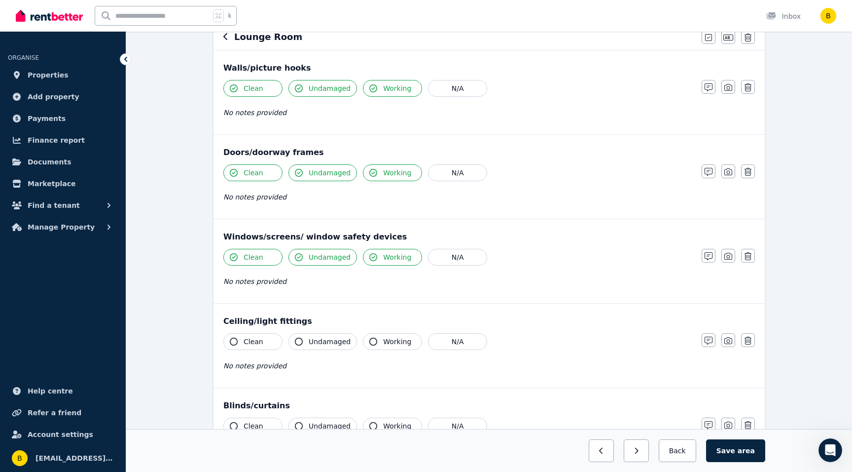
scroll to position [103, 0]
click at [229, 335] on button "Clean" at bounding box center [252, 340] width 59 height 17
click at [301, 337] on icon "button" at bounding box center [299, 340] width 8 height 8
click at [373, 340] on icon "button" at bounding box center [373, 340] width 8 height 8
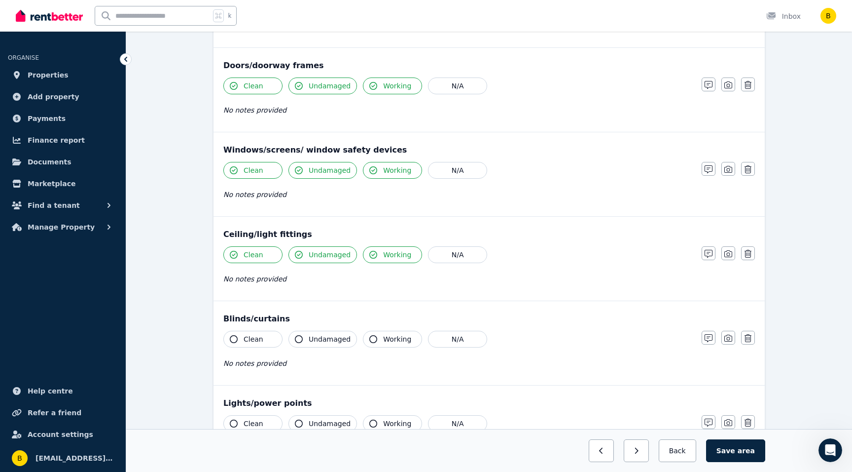
scroll to position [193, 0]
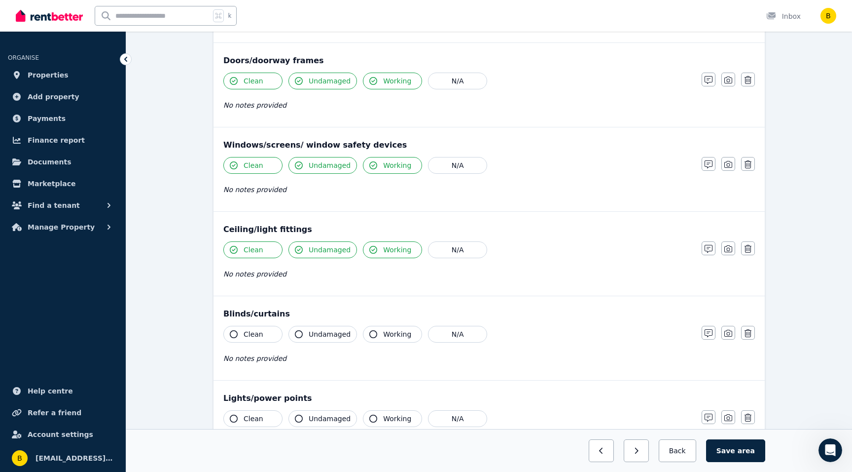
click at [237, 330] on button "Clean" at bounding box center [252, 334] width 59 height 17
click at [298, 335] on icon "button" at bounding box center [299, 334] width 8 height 8
click at [368, 329] on button "Working" at bounding box center [392, 334] width 59 height 17
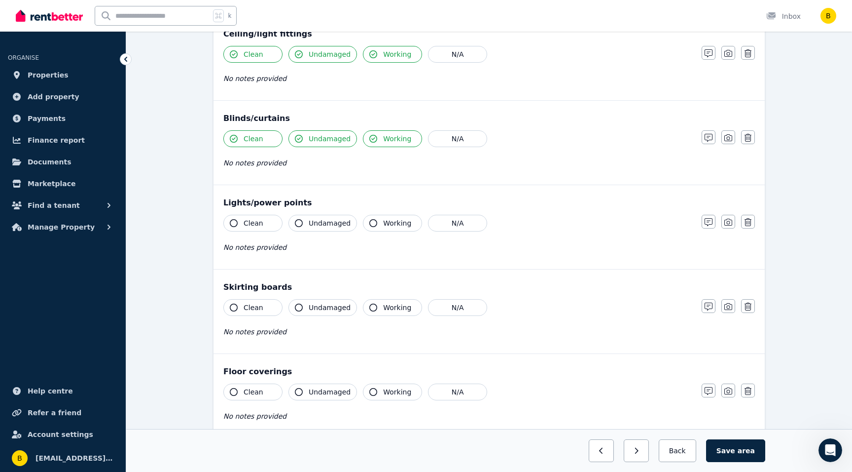
scroll to position [397, 0]
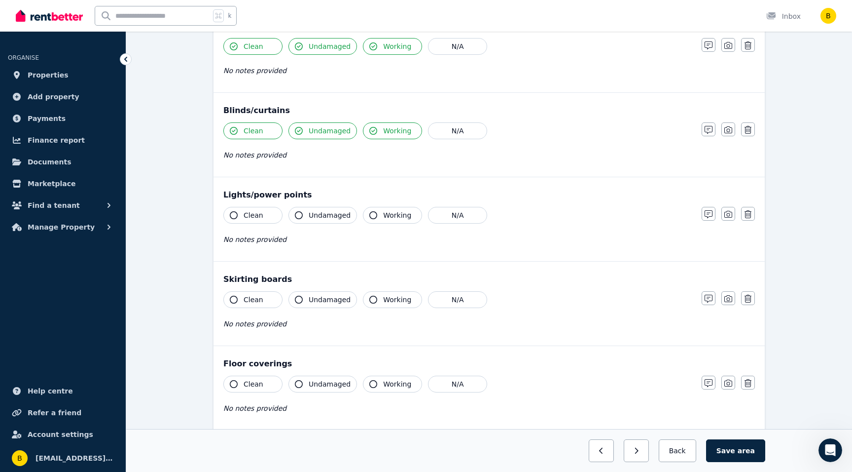
click at [233, 214] on icon "button" at bounding box center [234, 215] width 8 height 8
click at [299, 215] on icon "button" at bounding box center [299, 215] width 8 height 8
click at [369, 212] on icon "button" at bounding box center [373, 215] width 8 height 8
click at [235, 383] on icon "button" at bounding box center [234, 384] width 8 height 8
click at [295, 379] on button "Undamaged" at bounding box center [323, 383] width 69 height 17
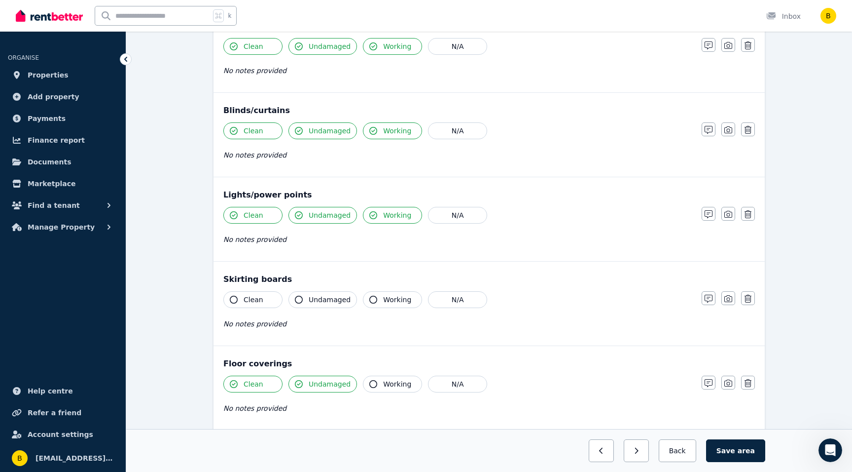
click at [371, 381] on icon "button" at bounding box center [373, 384] width 8 height 8
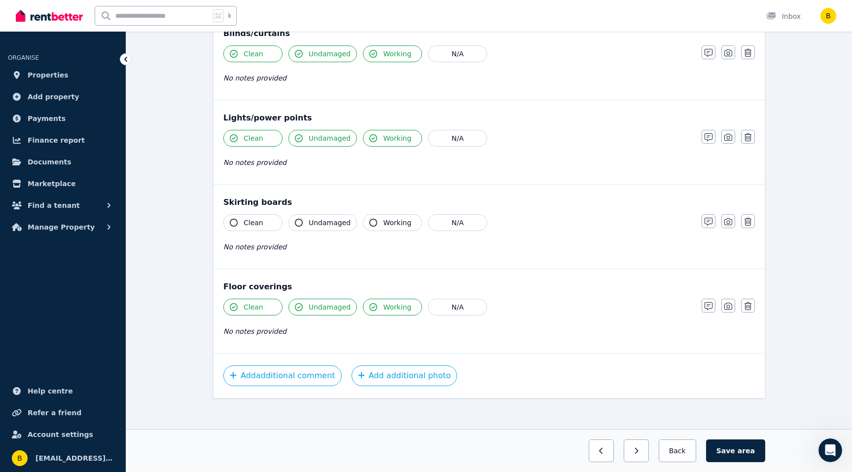
scroll to position [478, 0]
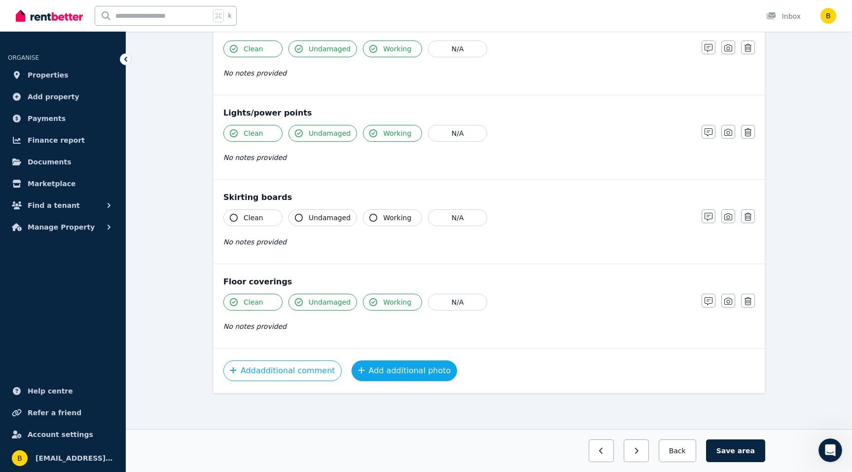
click at [383, 363] on button "Add additional photo" at bounding box center [405, 370] width 106 height 21
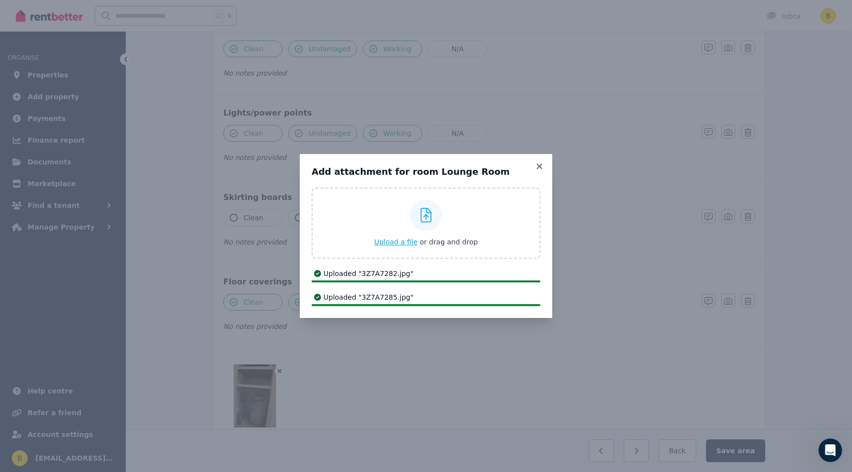
click at [391, 242] on span "Upload a file" at bounding box center [395, 242] width 43 height 8
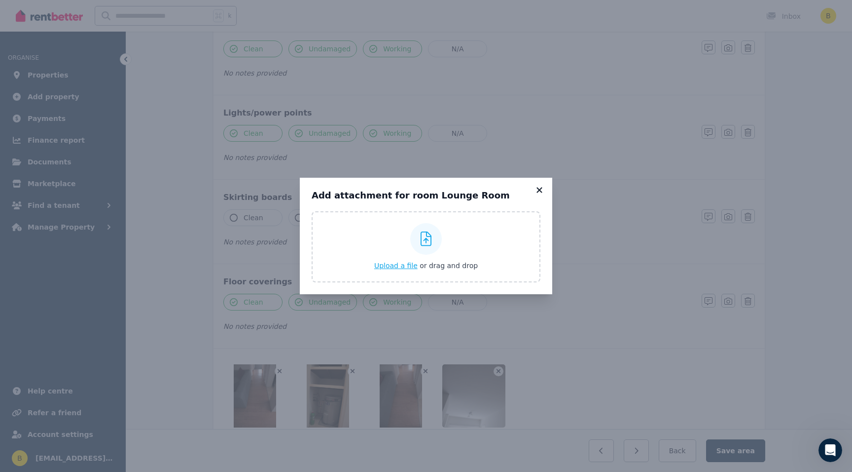
click at [540, 191] on icon at bounding box center [540, 189] width 10 height 9
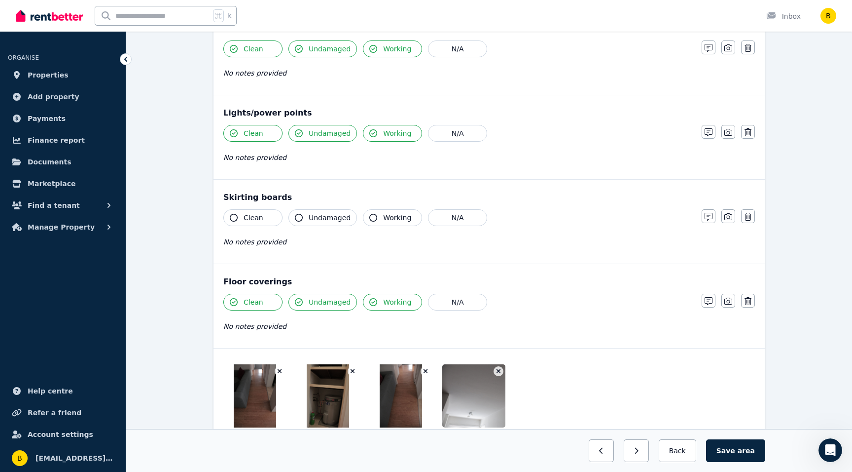
scroll to position [551, 0]
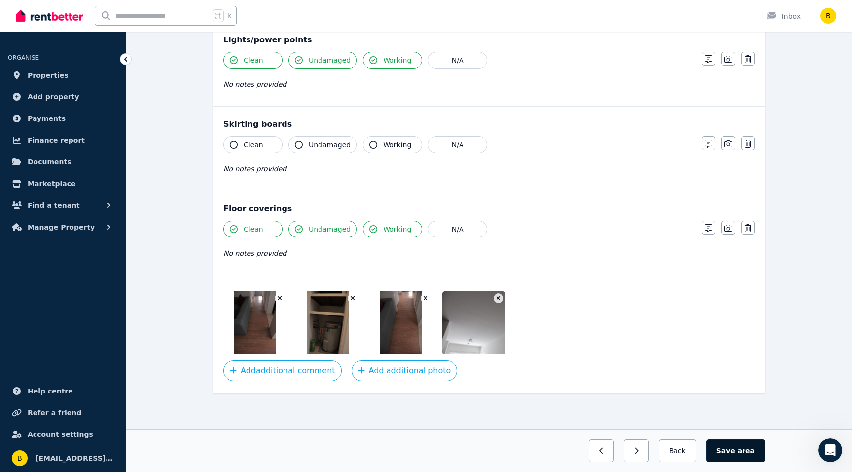
click at [737, 451] on button "Save area" at bounding box center [735, 450] width 59 height 23
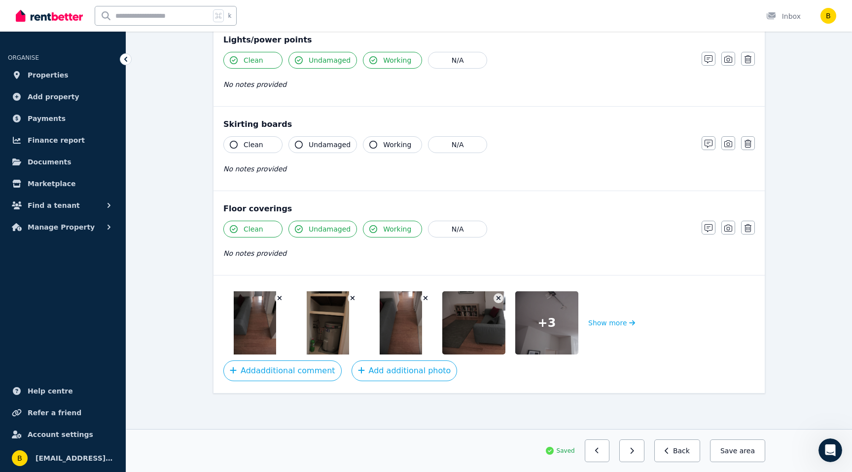
click at [425, 295] on icon "button" at bounding box center [425, 297] width 5 height 7
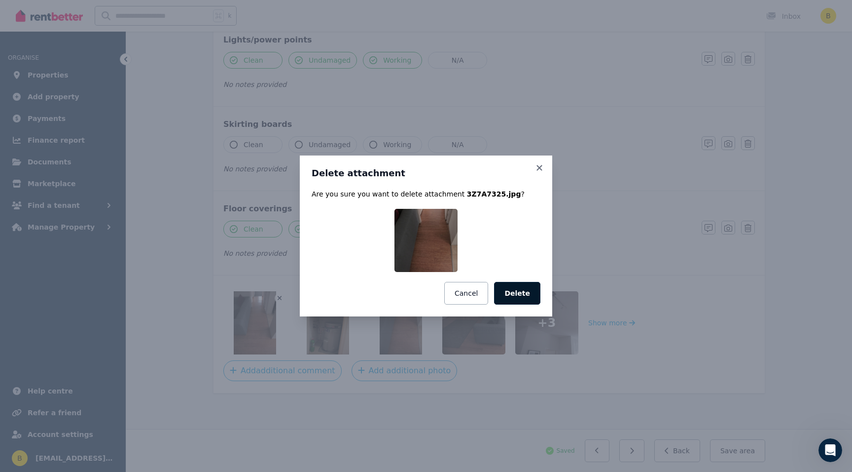
click at [518, 290] on button "Delete" at bounding box center [517, 293] width 46 height 23
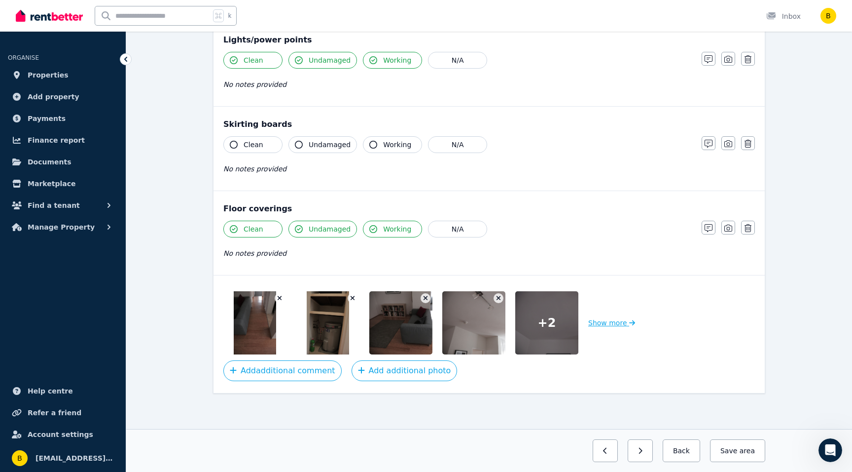
click at [606, 321] on button "Show more" at bounding box center [611, 322] width 47 height 63
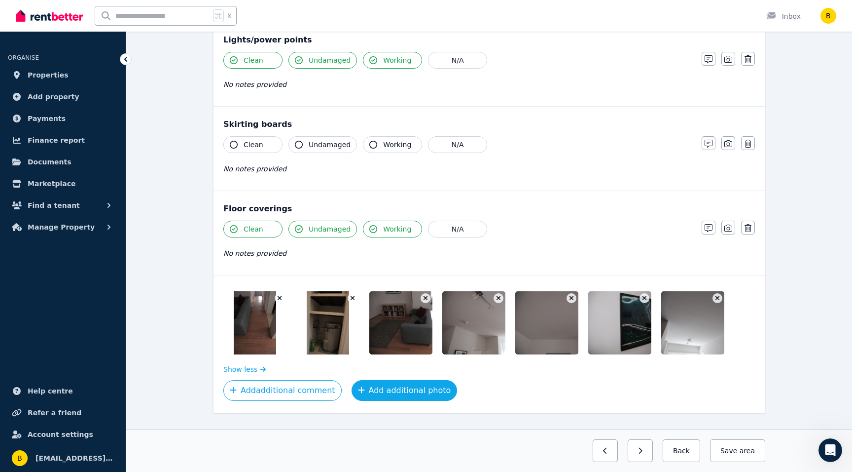
click at [390, 387] on button "Add additional photo" at bounding box center [405, 390] width 106 height 21
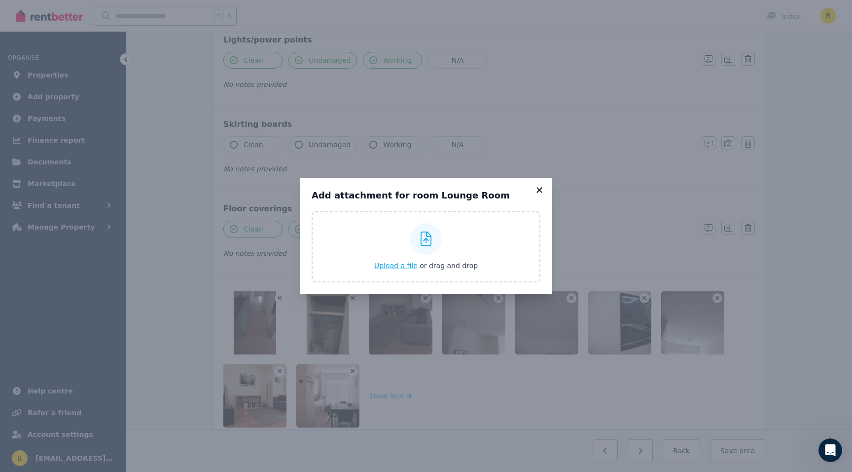
click at [539, 191] on icon at bounding box center [539, 189] width 5 height 5
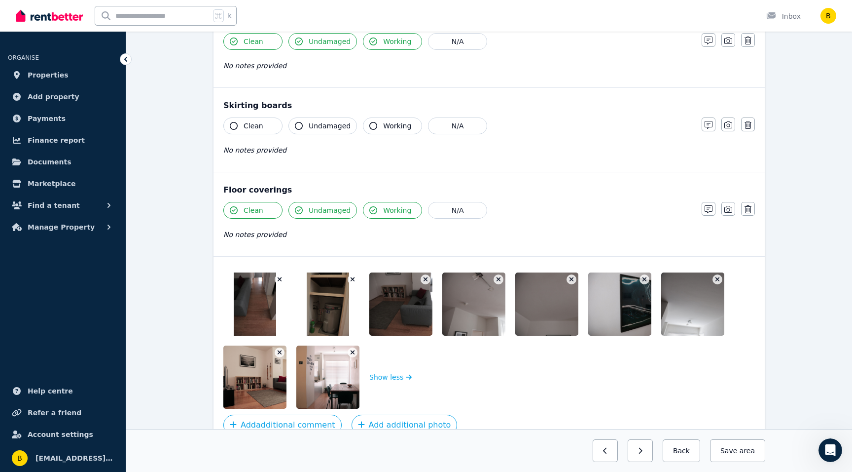
scroll to position [624, 0]
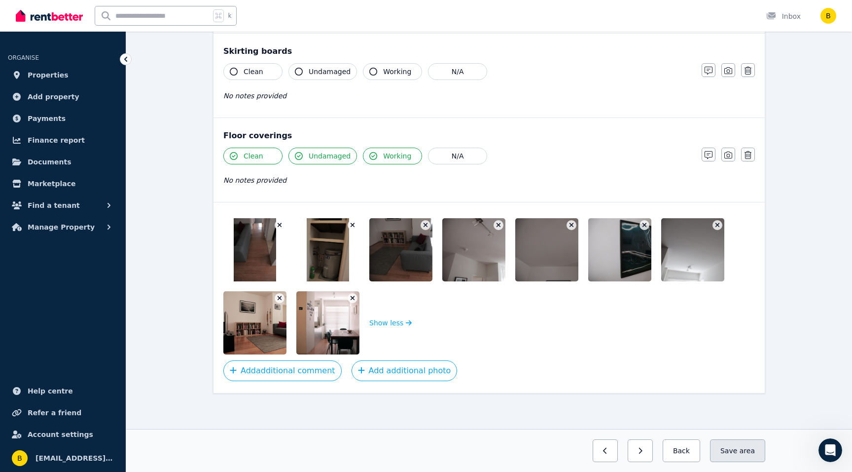
click at [738, 448] on button "Save area" at bounding box center [737, 450] width 55 height 23
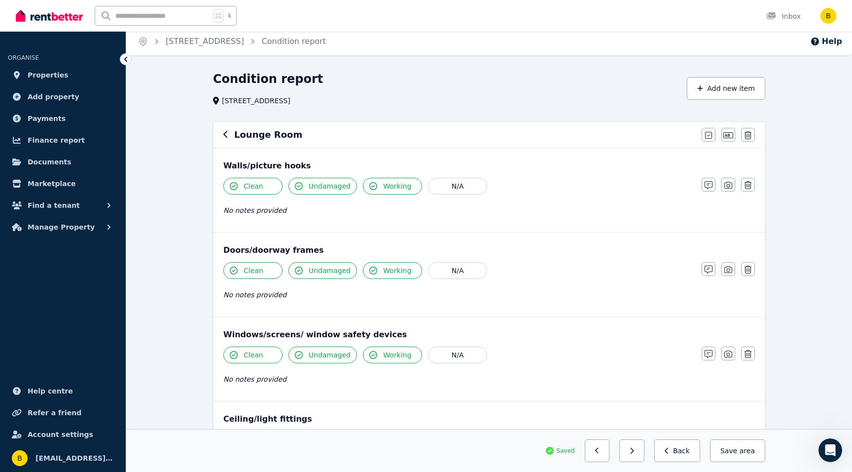
scroll to position [0, 0]
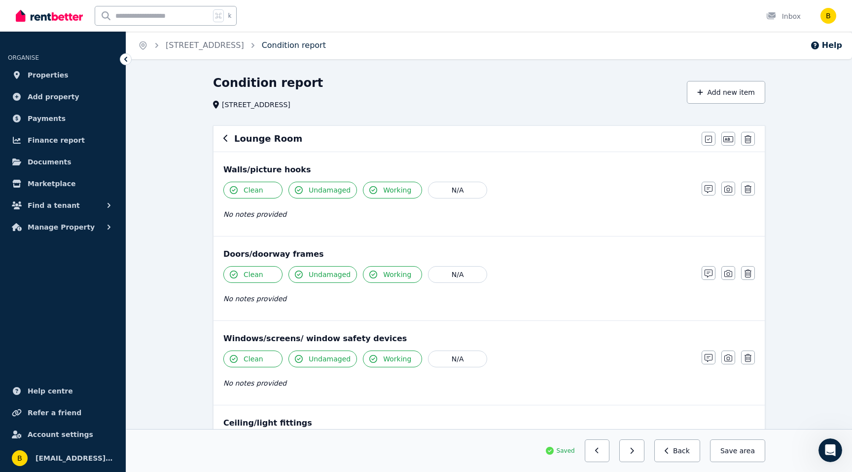
click at [279, 44] on link "Condition report" at bounding box center [294, 44] width 64 height 9
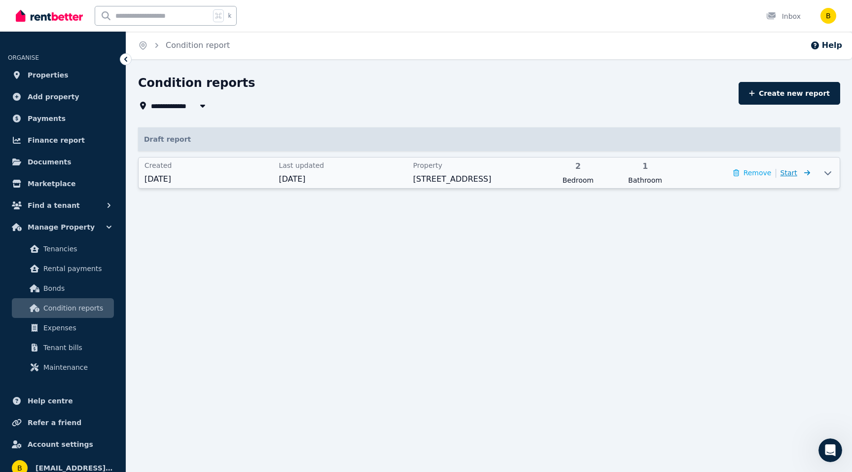
click at [798, 170] on span "Start" at bounding box center [796, 173] width 30 height 12
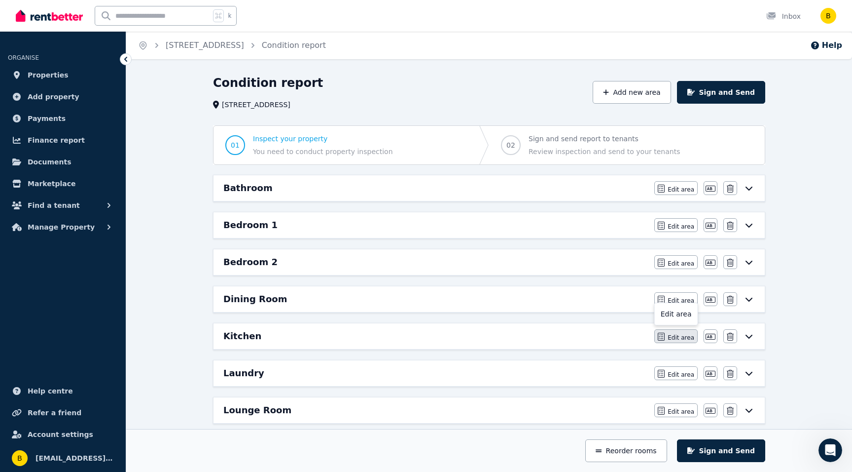
click at [681, 335] on span "Edit area" at bounding box center [681, 337] width 27 height 8
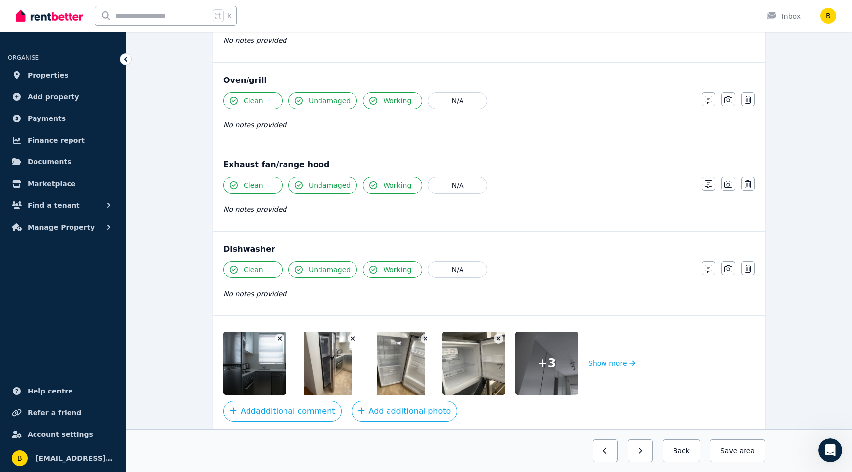
scroll to position [1142, 0]
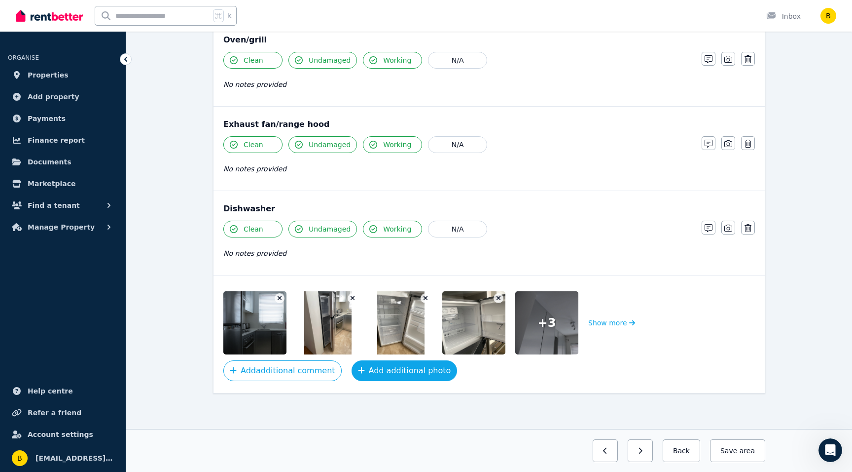
click at [416, 372] on button "Add additional photo" at bounding box center [405, 370] width 106 height 21
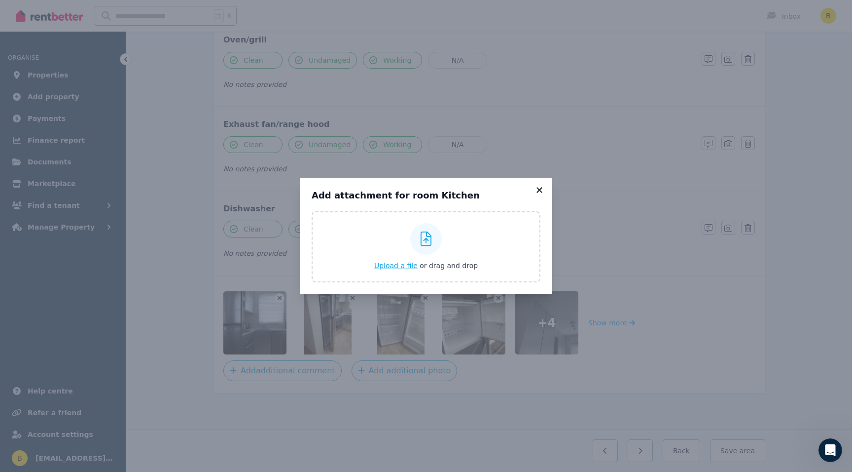
click at [538, 188] on icon at bounding box center [539, 189] width 5 height 5
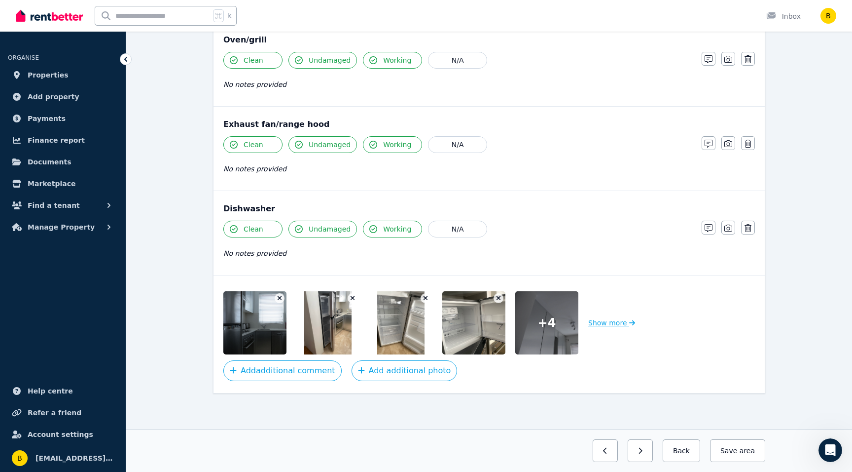
click at [613, 321] on button "Show more" at bounding box center [611, 322] width 47 height 63
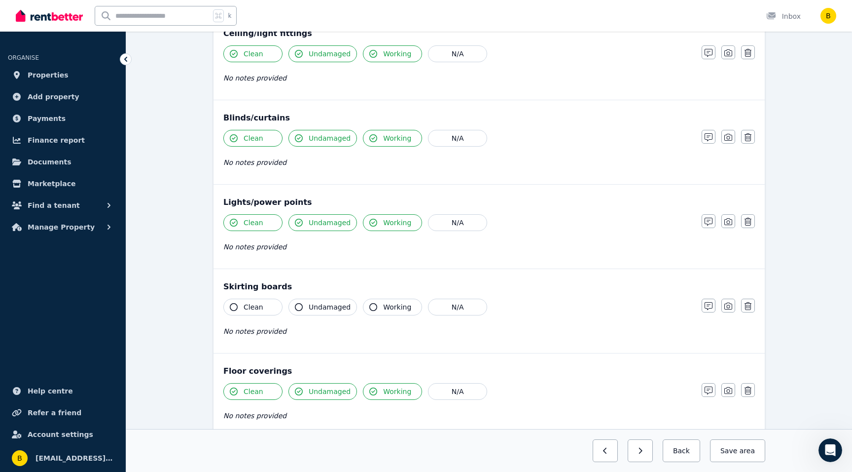
scroll to position [0, 0]
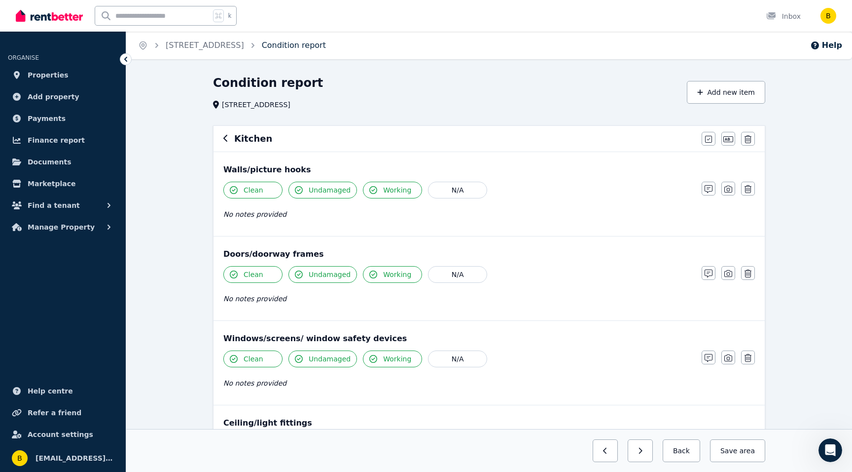
click at [275, 42] on link "Condition report" at bounding box center [294, 44] width 64 height 9
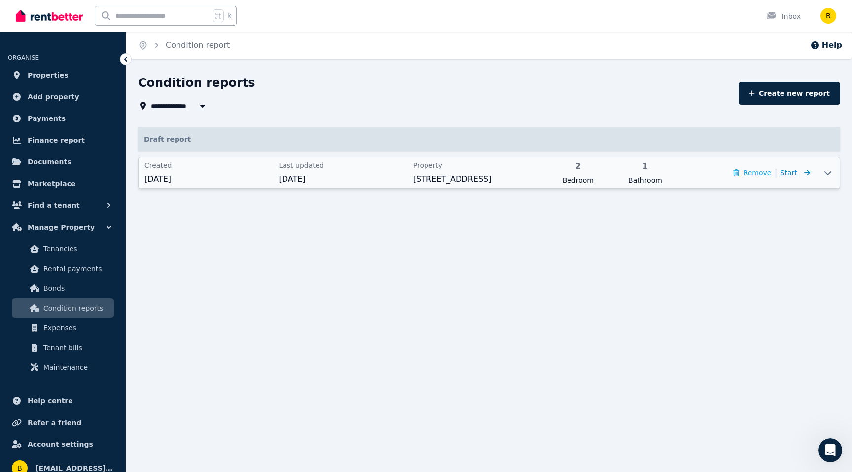
click at [801, 169] on icon at bounding box center [806, 172] width 10 height 7
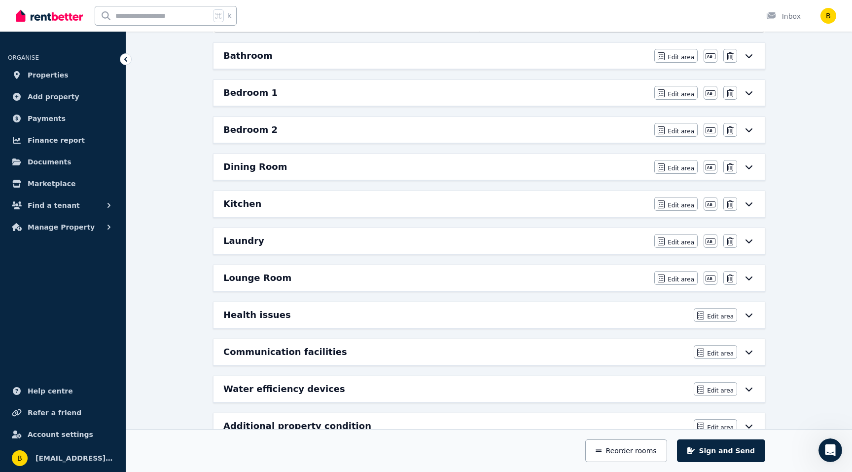
scroll to position [161, 0]
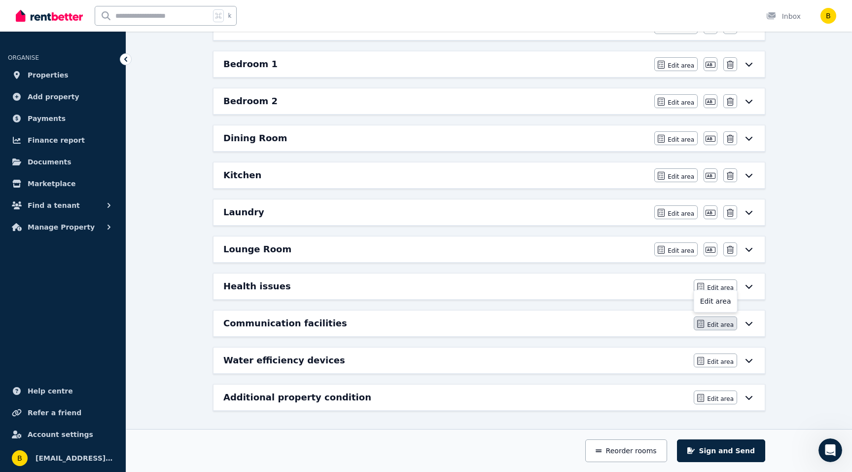
click at [709, 320] on button "Edit area" at bounding box center [715, 323] width 43 height 14
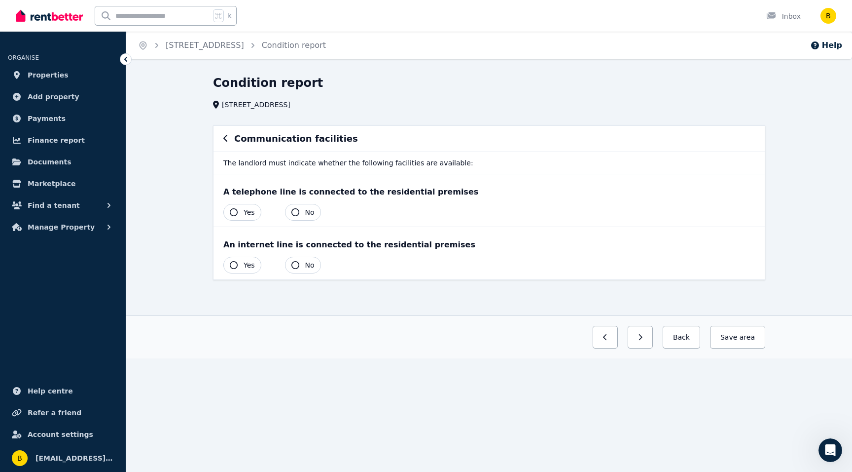
scroll to position [0, 0]
click at [296, 208] on icon "button" at bounding box center [296, 212] width 8 height 8
click at [231, 260] on button "Yes" at bounding box center [242, 265] width 38 height 17
click at [730, 334] on button "Save area" at bounding box center [735, 337] width 59 height 23
click at [734, 338] on button "Save area" at bounding box center [737, 337] width 55 height 23
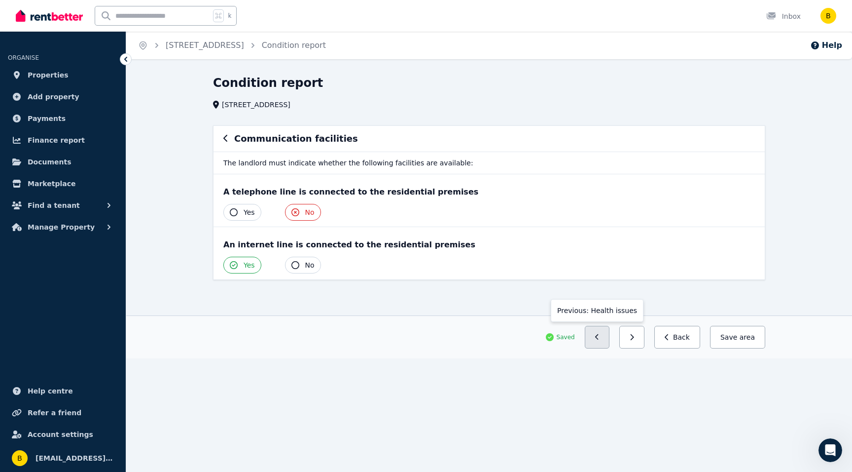
click at [590, 331] on button "button" at bounding box center [597, 337] width 25 height 23
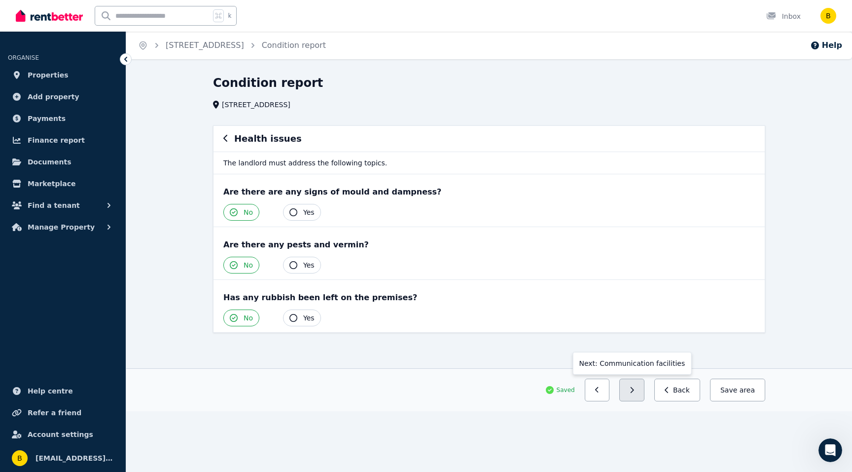
click at [630, 397] on button "button" at bounding box center [632, 389] width 25 height 23
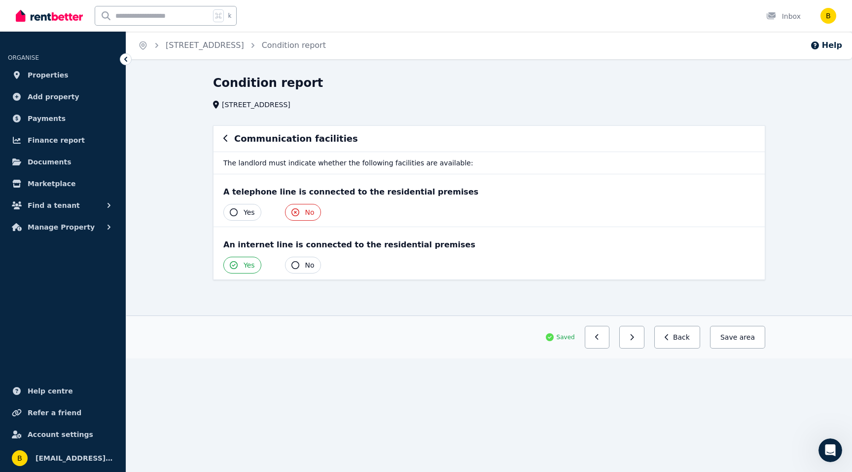
click at [630, 397] on div "Home [STREET_ADDRESS] Condition report Help Condition report [STREET_ADDRESS] C…" at bounding box center [426, 236] width 852 height 472
click at [634, 333] on icon "button" at bounding box center [632, 336] width 4 height 7
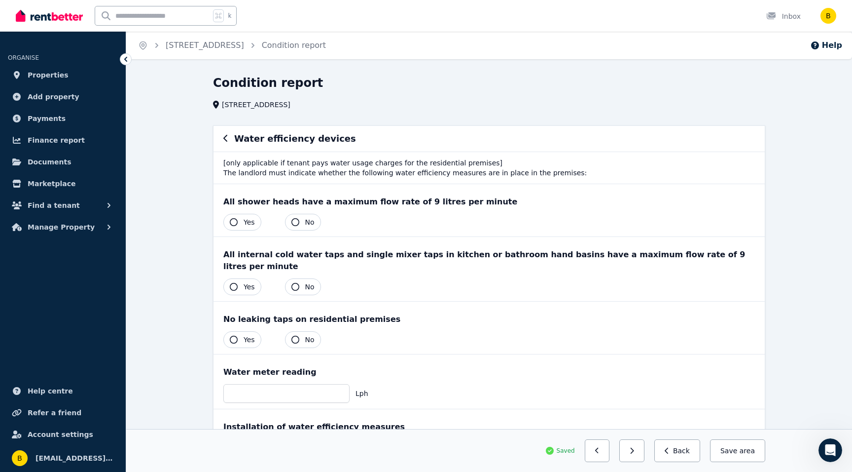
click at [238, 223] on button "Yes" at bounding box center [242, 222] width 38 height 17
click at [235, 283] on icon "button" at bounding box center [234, 287] width 8 height 8
click at [297, 335] on icon "button" at bounding box center [296, 339] width 8 height 8
click at [234, 335] on icon "button" at bounding box center [234, 339] width 8 height 8
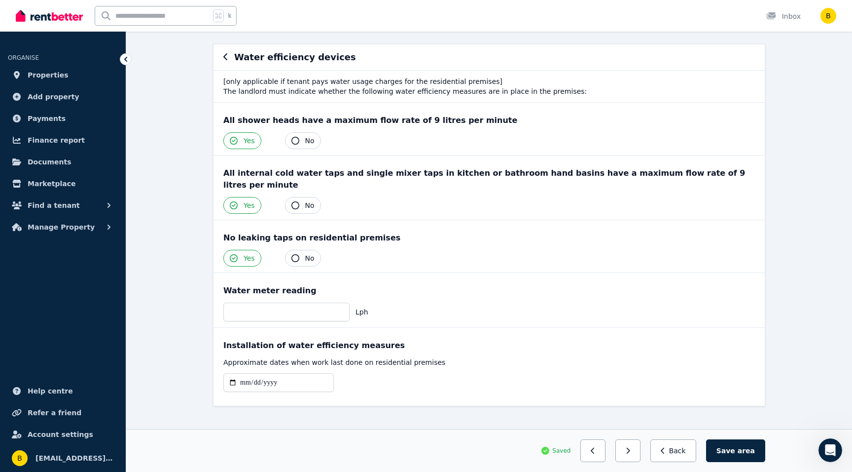
scroll to position [82, 0]
click at [292, 301] on input "number" at bounding box center [286, 310] width 126 height 19
click at [630, 453] on button "button" at bounding box center [628, 450] width 25 height 23
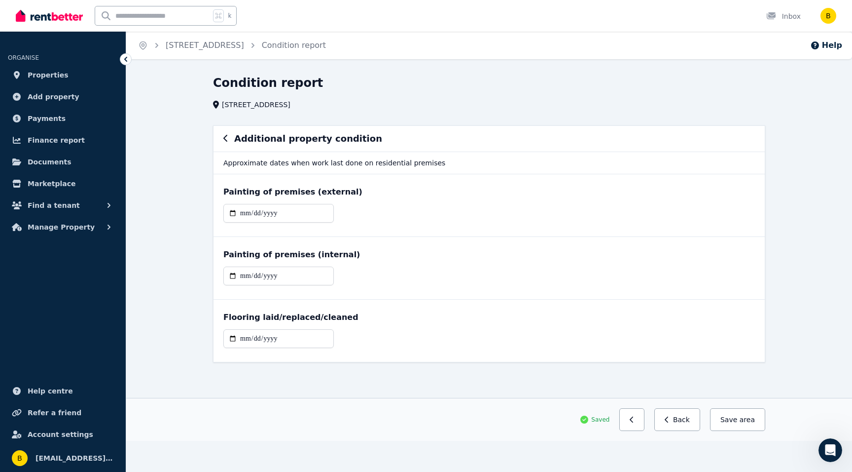
scroll to position [0, 0]
click at [249, 206] on input "date" at bounding box center [278, 213] width 110 height 19
click at [260, 212] on input "date" at bounding box center [278, 213] width 110 height 19
type input "**********"
click at [243, 274] on input "date" at bounding box center [278, 275] width 110 height 19
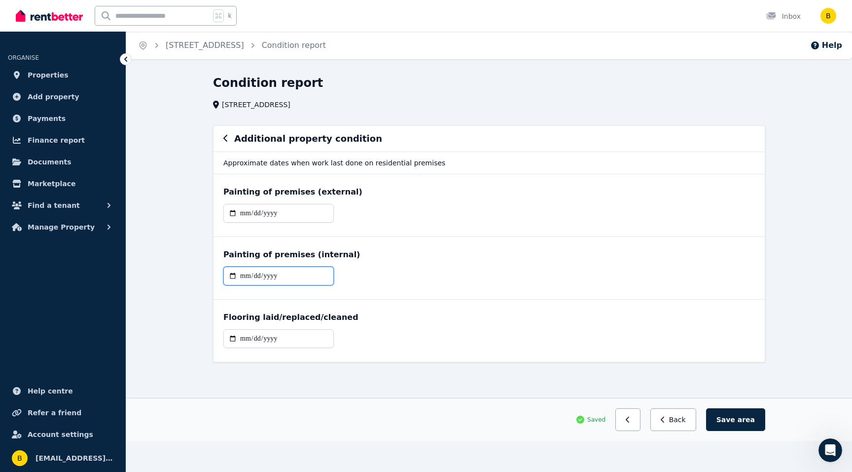
click at [256, 274] on input "date" at bounding box center [278, 275] width 110 height 19
type input "**********"
click at [261, 336] on input "date" at bounding box center [278, 338] width 110 height 19
click at [241, 337] on input "date" at bounding box center [278, 338] width 110 height 19
click at [259, 337] on input "date" at bounding box center [278, 338] width 110 height 19
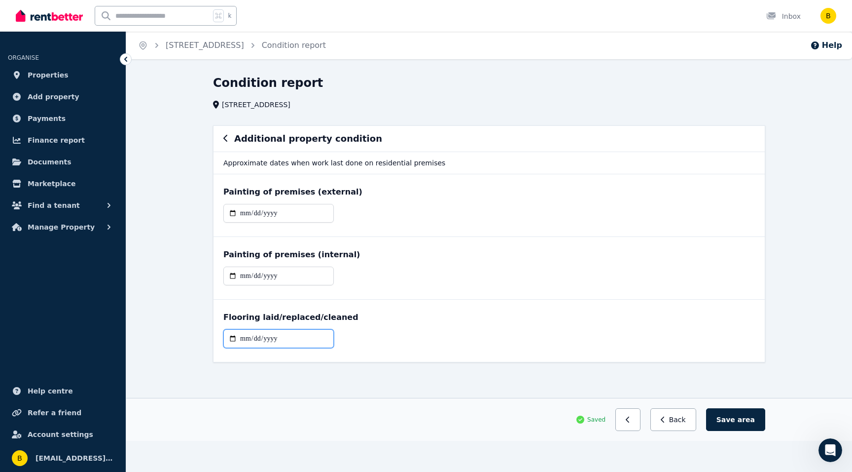
type input "**********"
click at [744, 422] on span "area" at bounding box center [746, 419] width 17 height 10
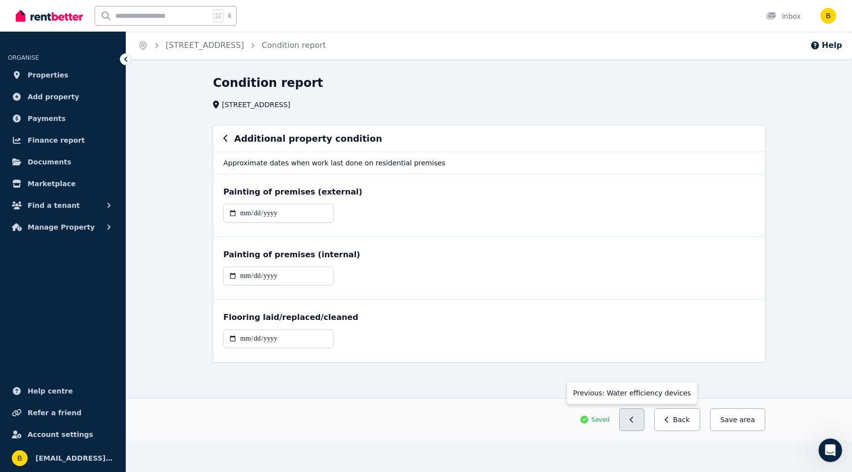
click at [639, 419] on button "button" at bounding box center [632, 419] width 25 height 23
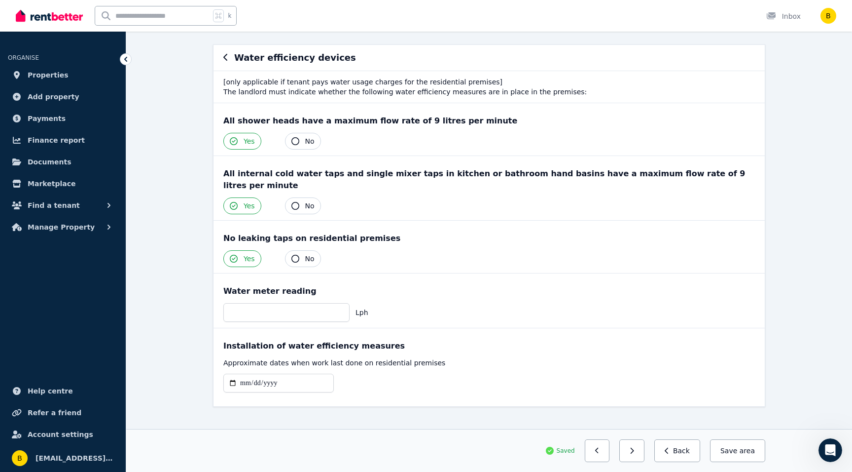
scroll to position [82, 0]
click at [322, 301] on input "number" at bounding box center [286, 310] width 126 height 19
click at [261, 301] on input "number" at bounding box center [286, 310] width 126 height 19
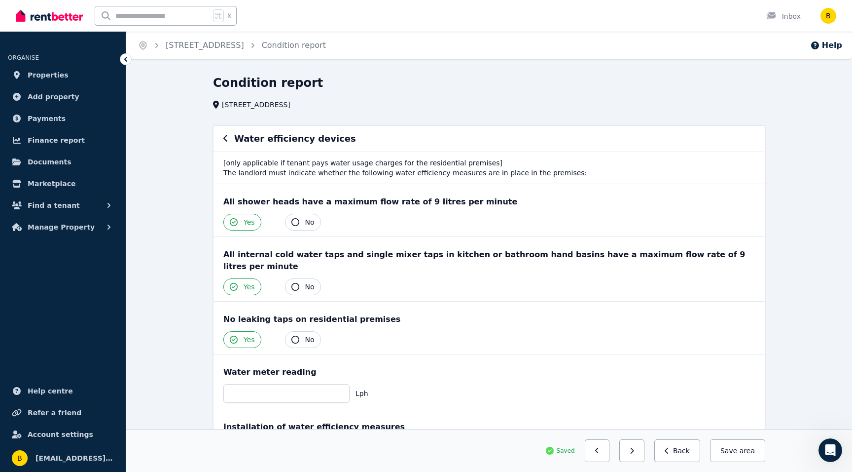
scroll to position [82, 0]
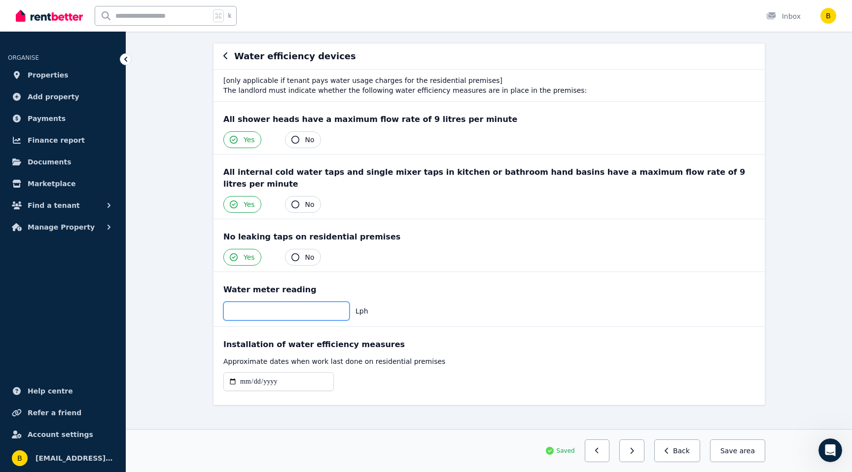
click at [250, 301] on input "number" at bounding box center [286, 310] width 126 height 19
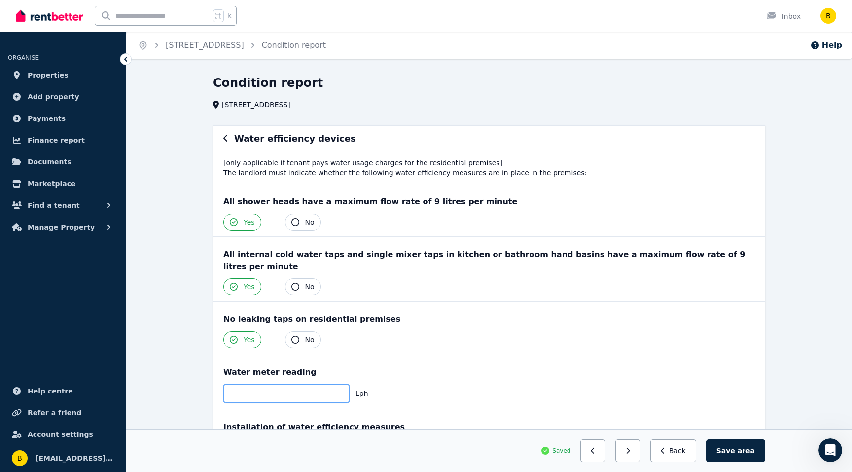
type input "*"
click at [301, 220] on button "No" at bounding box center [303, 222] width 36 height 17
click at [299, 278] on button "No" at bounding box center [303, 286] width 36 height 17
click at [303, 331] on button "No" at bounding box center [303, 339] width 36 height 17
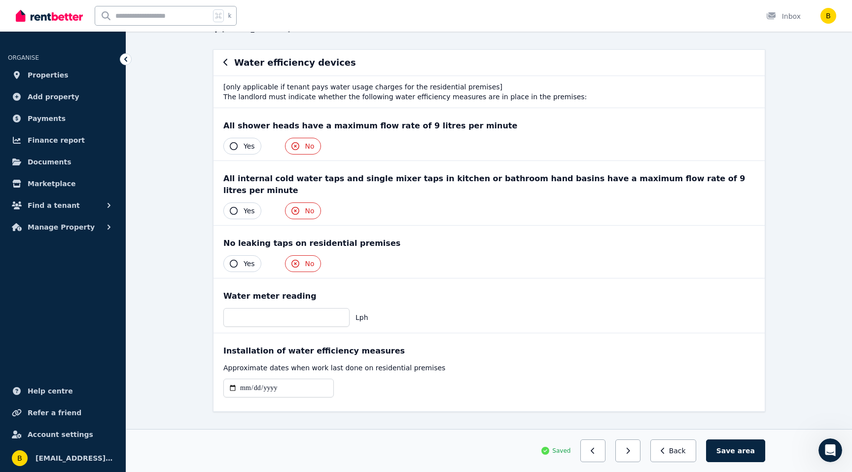
scroll to position [82, 0]
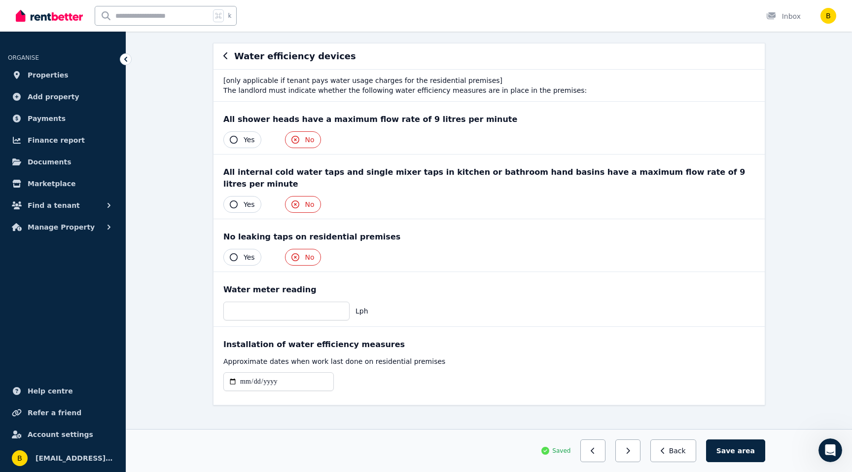
click at [231, 249] on button "Yes" at bounding box center [242, 257] width 38 height 17
click at [729, 446] on button "Save area" at bounding box center [735, 450] width 59 height 23
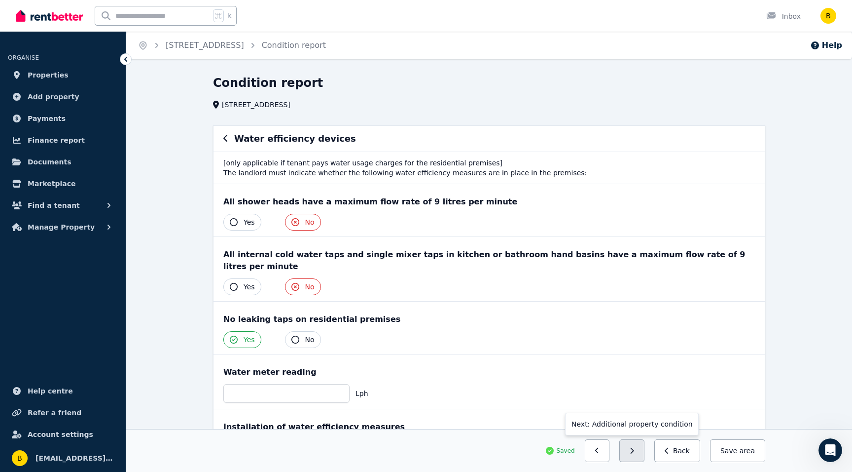
click at [633, 448] on button "button" at bounding box center [632, 450] width 25 height 23
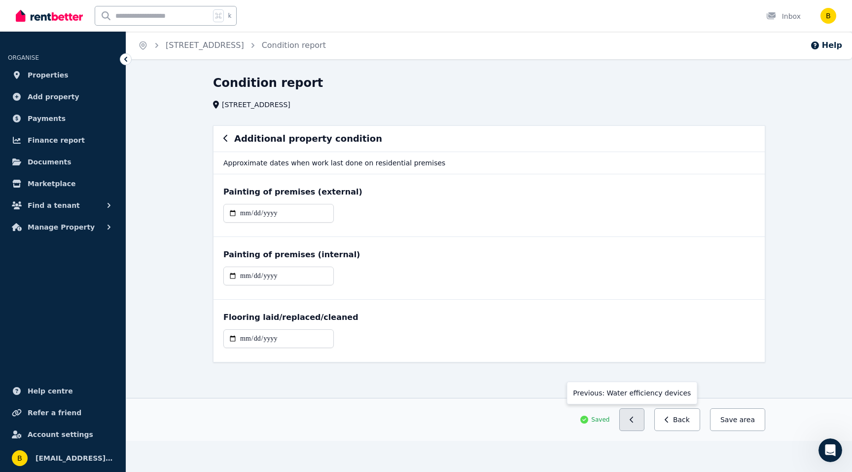
click at [634, 420] on button "button" at bounding box center [632, 419] width 25 height 23
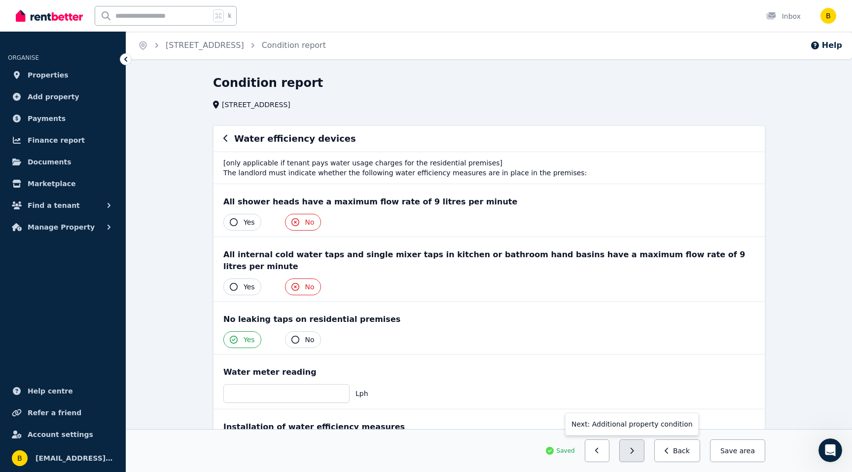
click at [633, 449] on button "button" at bounding box center [632, 450] width 25 height 23
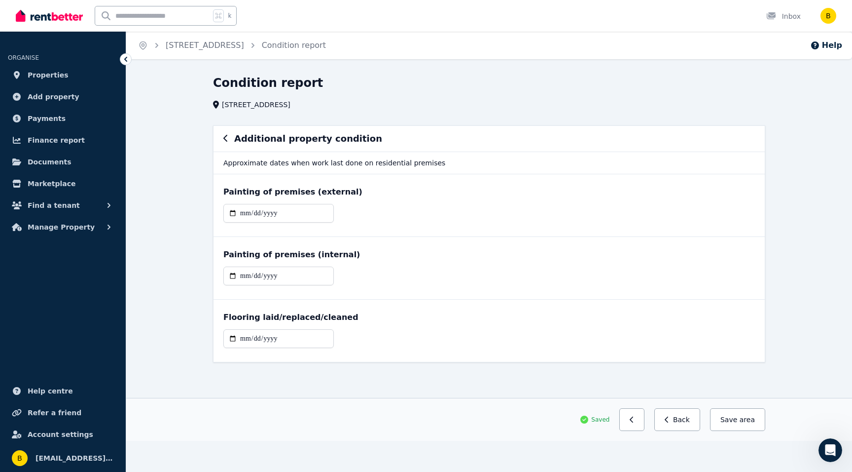
click at [633, 449] on div "**********" at bounding box center [426, 236] width 852 height 472
click at [641, 417] on button "button" at bounding box center [632, 419] width 25 height 23
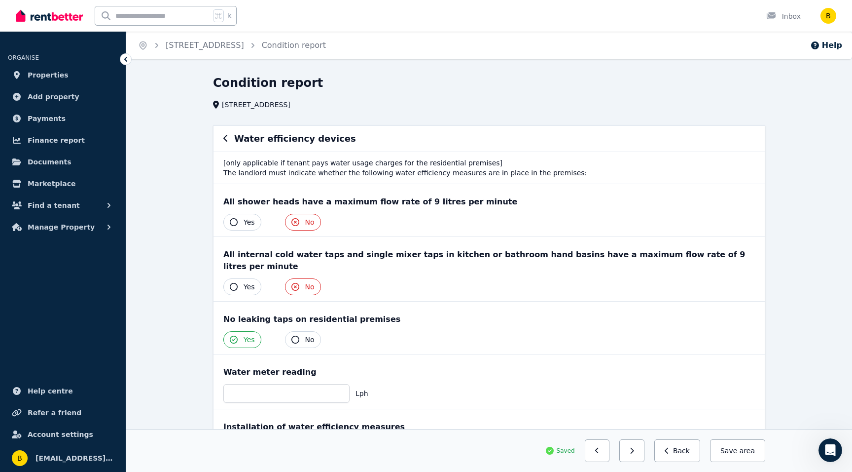
click at [641, 421] on div "Installation of water efficiency measures" at bounding box center [489, 427] width 532 height 12
click at [600, 446] on button "button" at bounding box center [597, 450] width 25 height 23
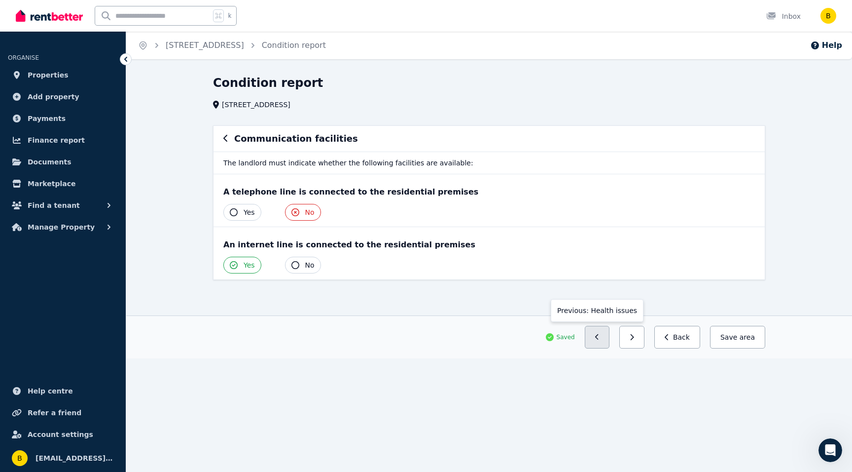
click at [600, 334] on icon "button" at bounding box center [597, 336] width 4 height 7
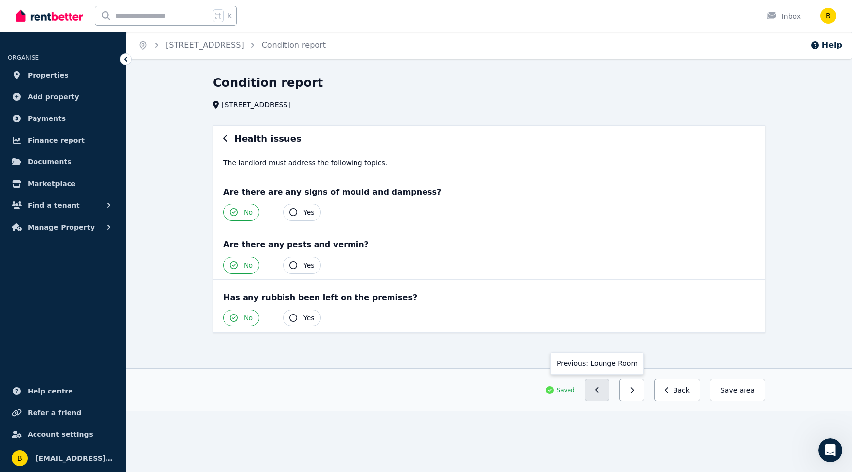
click at [599, 386] on button "button" at bounding box center [597, 389] width 25 height 23
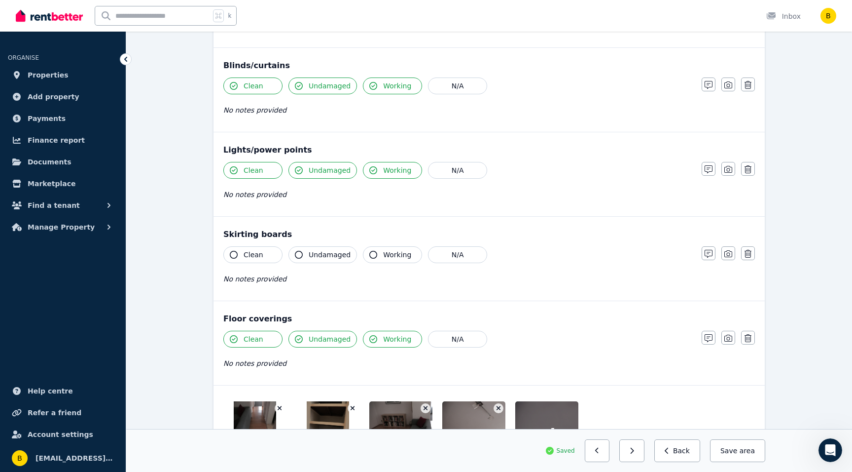
scroll to position [551, 0]
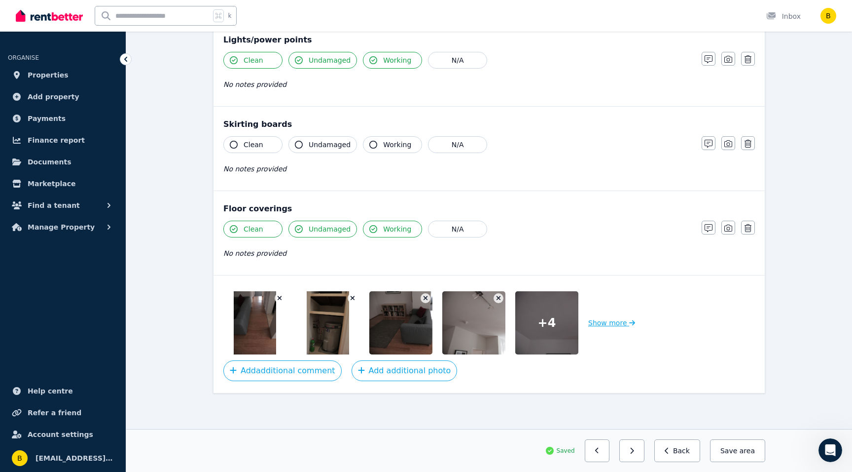
click at [612, 321] on button "Show more" at bounding box center [611, 322] width 47 height 63
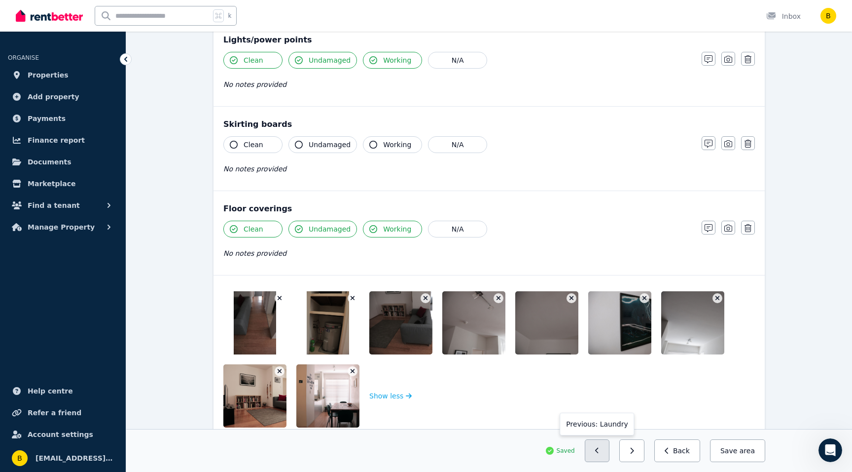
click at [598, 446] on button "button" at bounding box center [597, 450] width 25 height 23
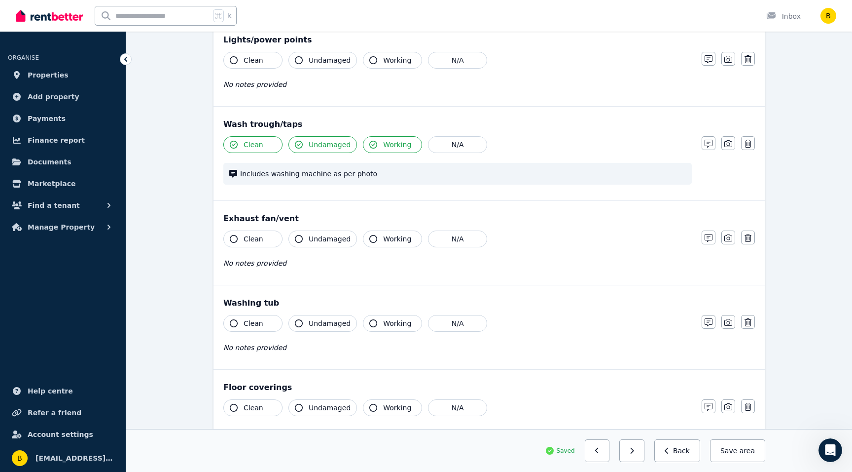
scroll to position [730, 0]
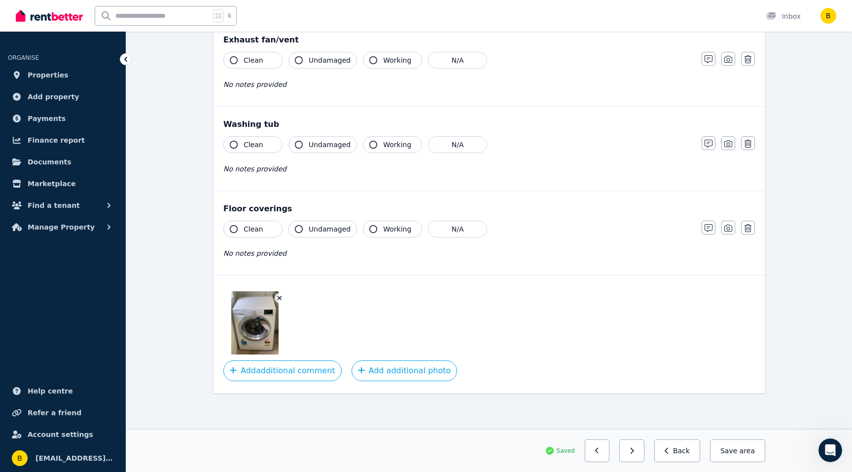
click at [598, 446] on button "button" at bounding box center [597, 450] width 25 height 23
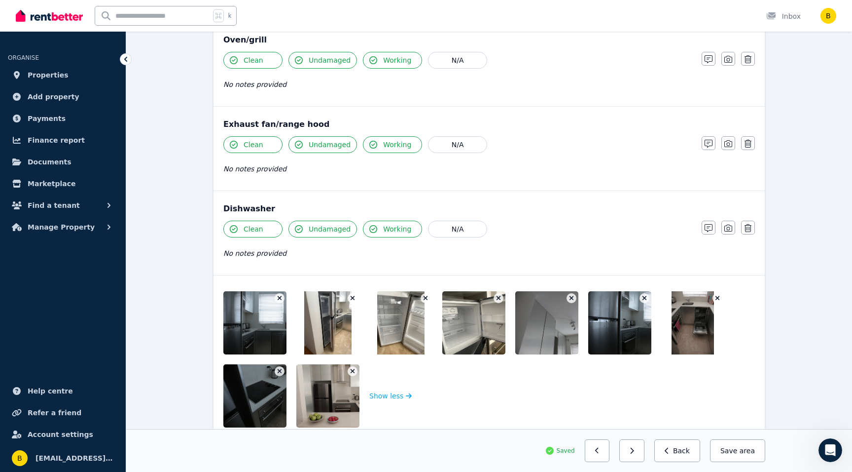
click at [598, 446] on button "button" at bounding box center [597, 450] width 25 height 23
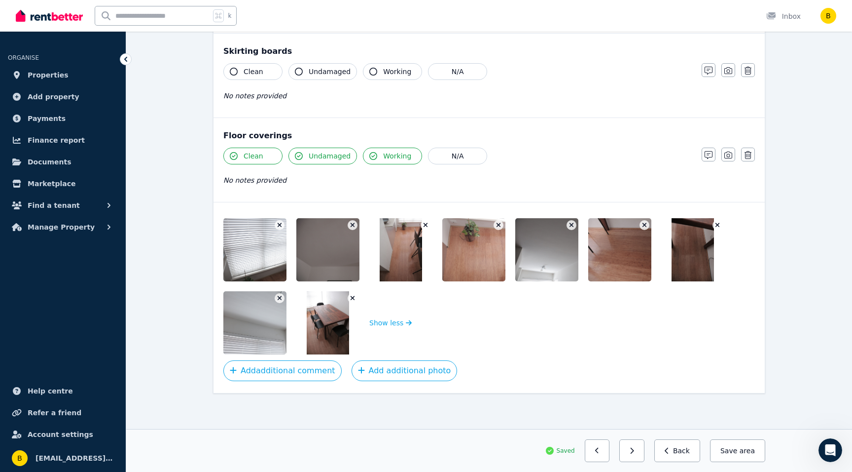
scroll to position [551, 0]
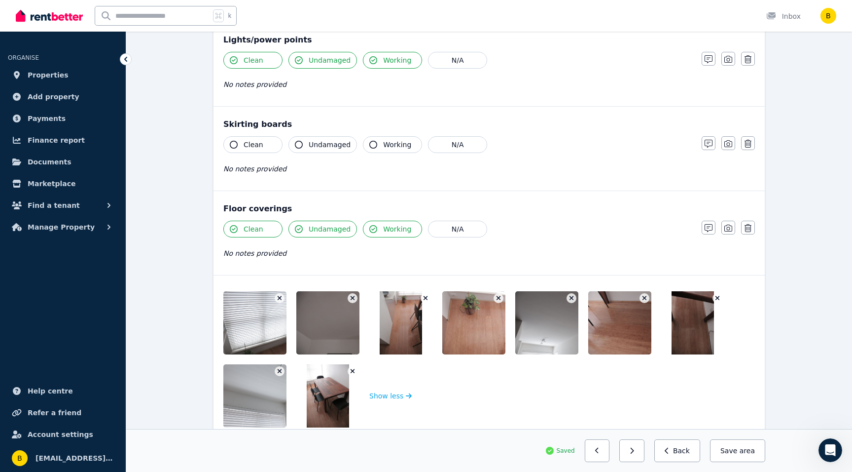
click at [598, 446] on button "button" at bounding box center [597, 450] width 25 height 23
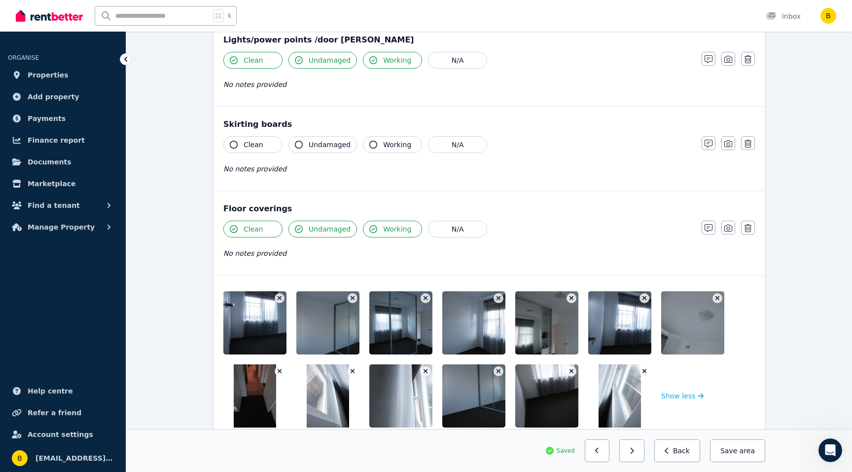
click at [598, 446] on button "button" at bounding box center [597, 450] width 25 height 23
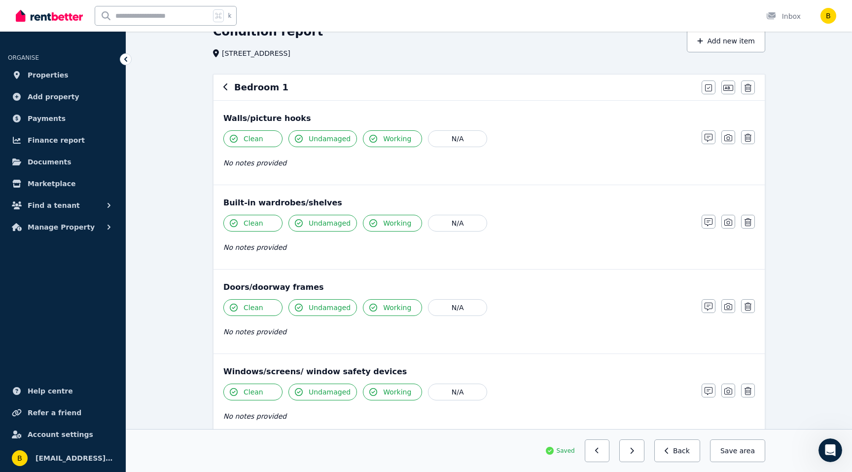
scroll to position [0, 0]
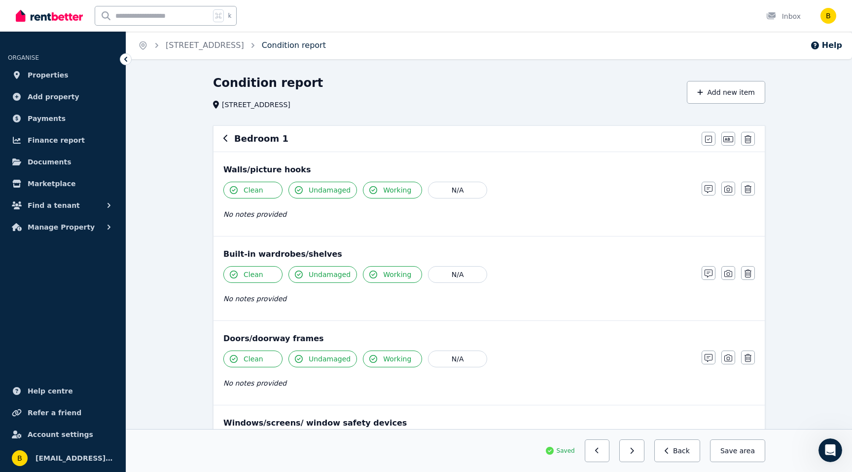
click at [292, 45] on link "Condition report" at bounding box center [294, 44] width 64 height 9
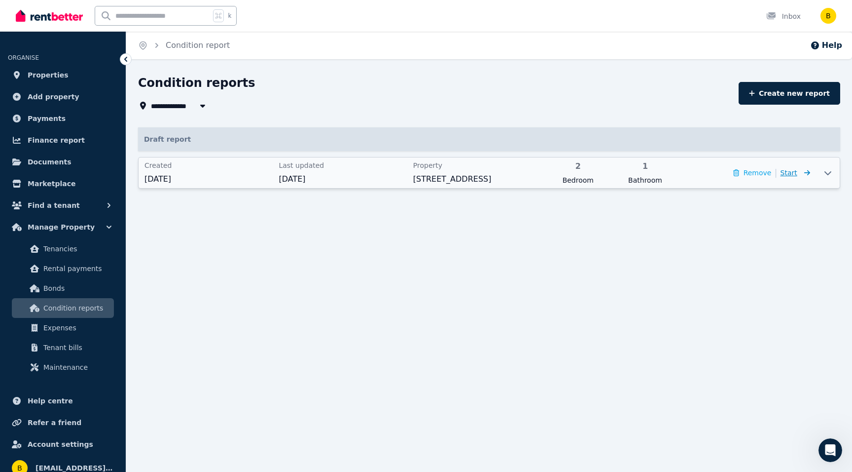
click at [798, 172] on span "Start" at bounding box center [796, 173] width 30 height 12
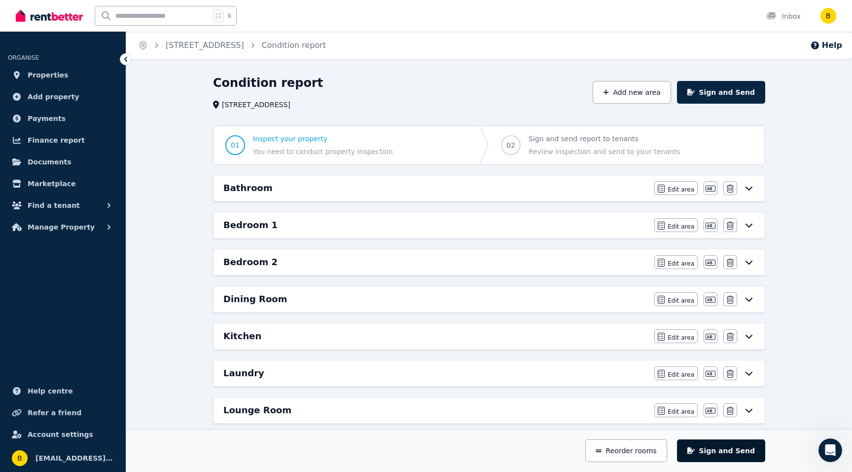
click at [727, 449] on button "Sign and Send" at bounding box center [721, 450] width 88 height 23
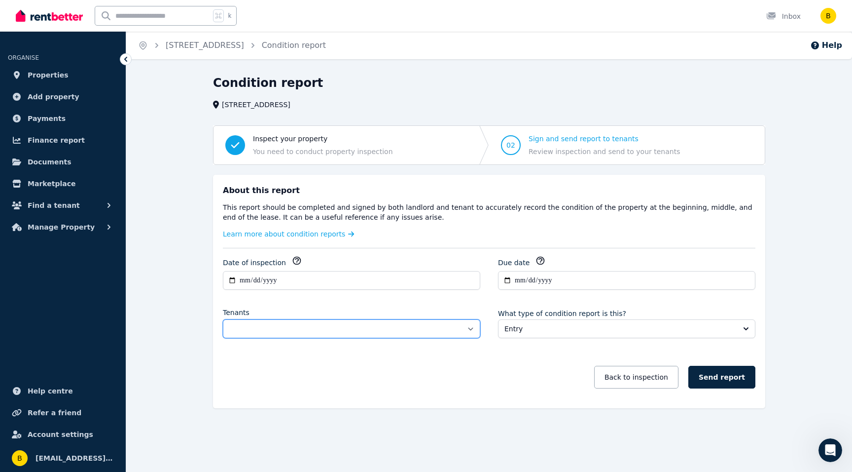
click at [373, 324] on select "**********" at bounding box center [351, 328] width 257 height 19
select select "**********"
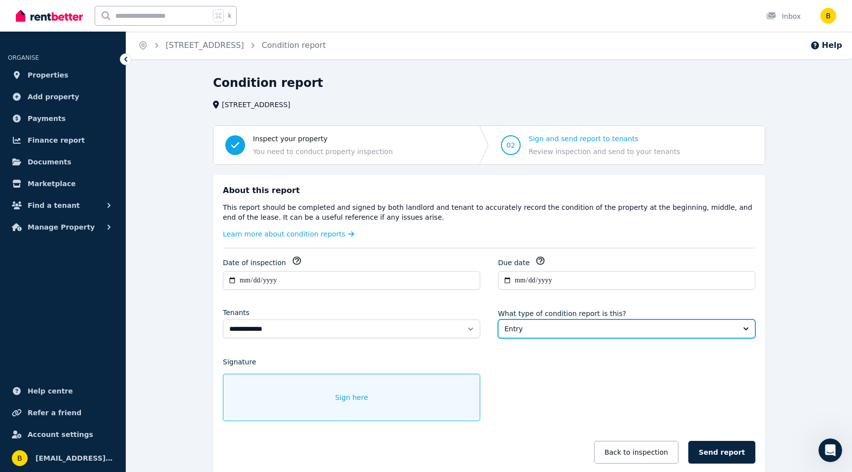
click at [689, 324] on span "Entry" at bounding box center [620, 329] width 231 height 10
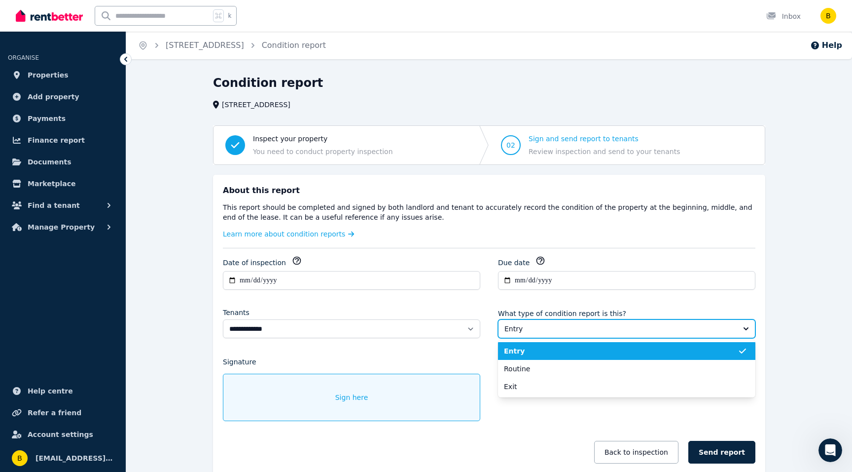
click at [689, 324] on span "Entry" at bounding box center [620, 329] width 231 height 10
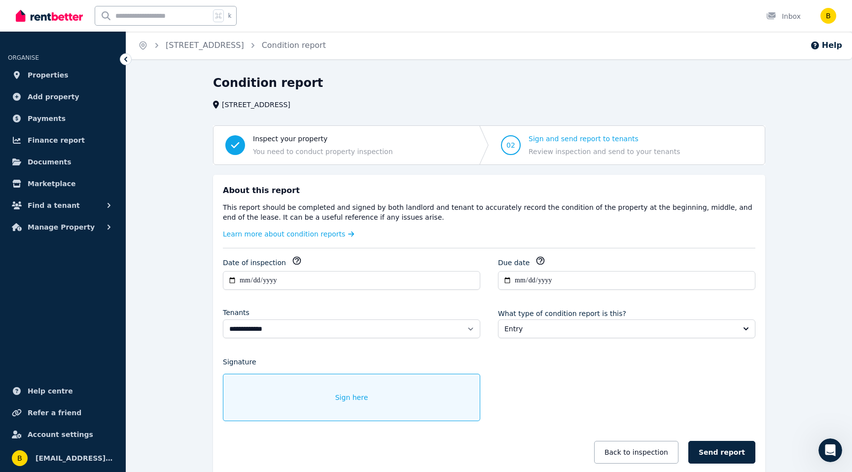
click at [294, 394] on div "Sign here" at bounding box center [351, 396] width 257 height 47
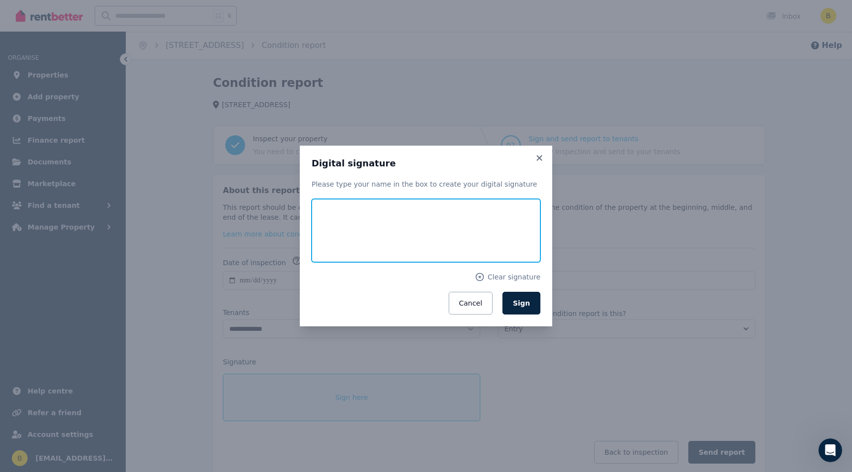
click at [363, 229] on input "text" at bounding box center [426, 230] width 229 height 63
type input "**********"
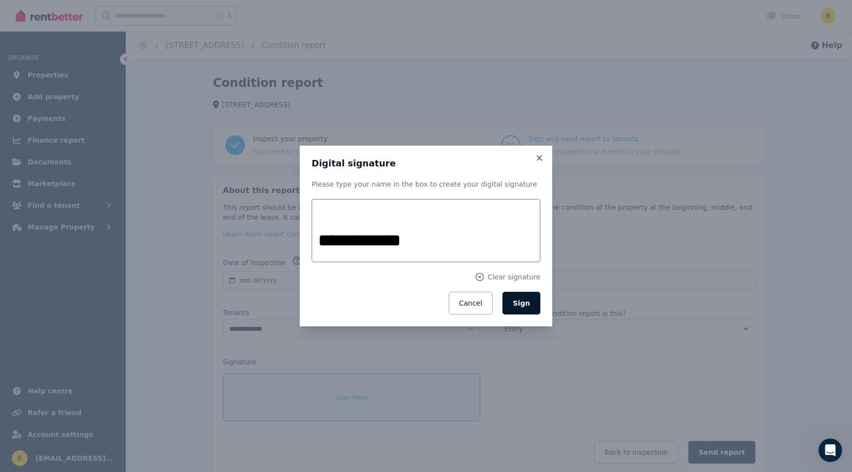
click at [512, 300] on button "Sign" at bounding box center [522, 303] width 38 height 23
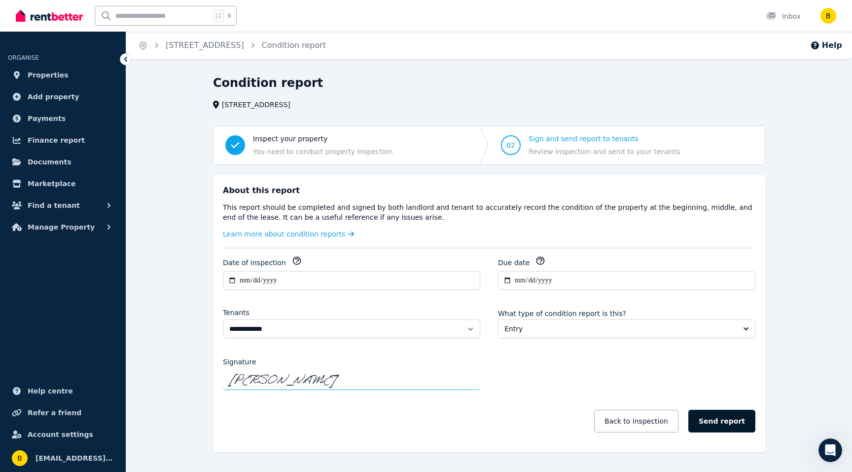
click at [715, 421] on button "Send report" at bounding box center [722, 420] width 67 height 23
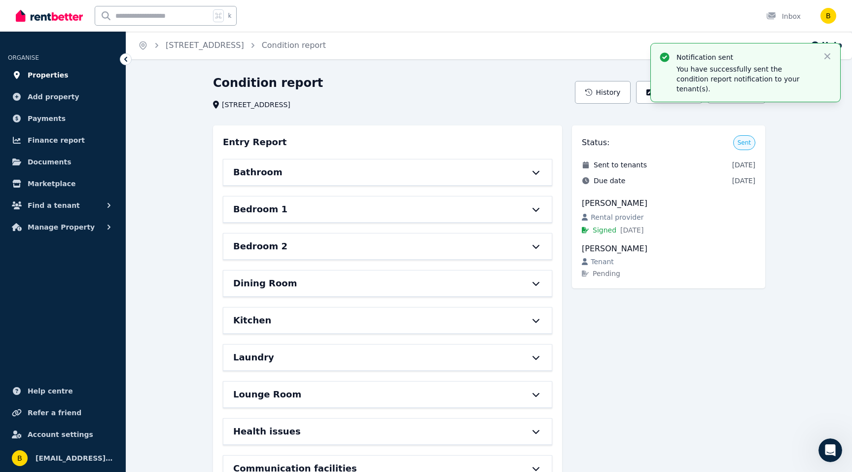
click at [37, 73] on span "Properties" at bounding box center [48, 75] width 41 height 12
